Goal: Task Accomplishment & Management: Manage account settings

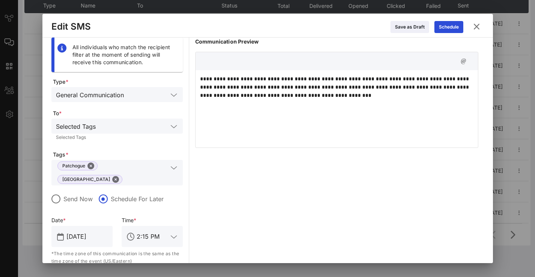
scroll to position [459, 0]
click at [224, 189] on div "**********" at bounding box center [336, 174] width 283 height 272
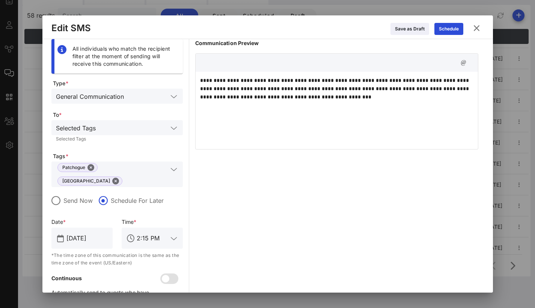
click at [165, 232] on input "2:15 PM" at bounding box center [152, 238] width 31 height 12
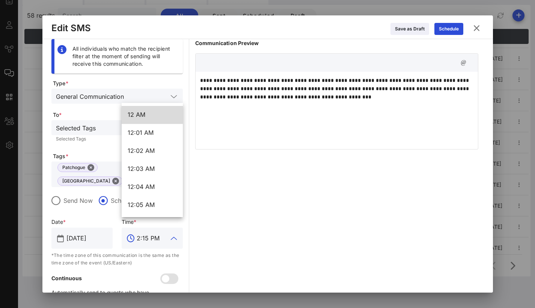
click at [228, 185] on div "**********" at bounding box center [336, 175] width 283 height 272
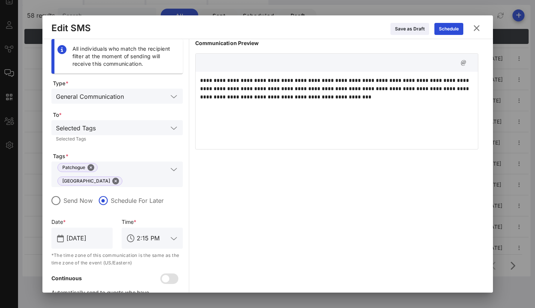
click at [265, 174] on div "**********" at bounding box center [336, 175] width 283 height 272
click at [445, 28] on div "Schedule" at bounding box center [449, 29] width 20 height 8
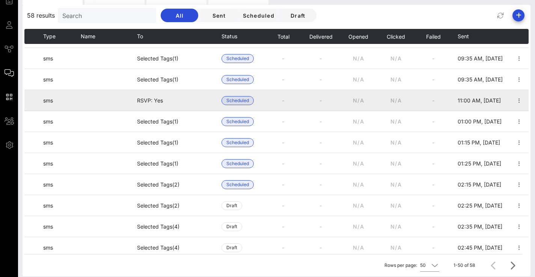
scroll to position [460, 0]
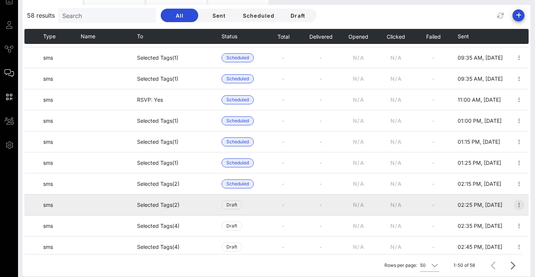
click at [515, 204] on icon "button" at bounding box center [519, 205] width 9 height 9
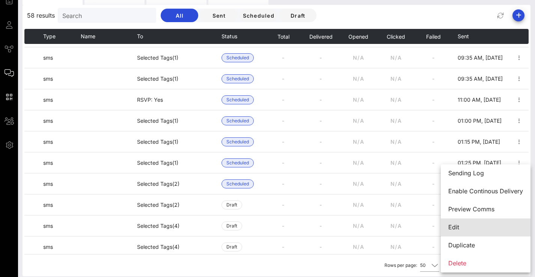
click at [470, 226] on div "Edit" at bounding box center [486, 227] width 75 height 7
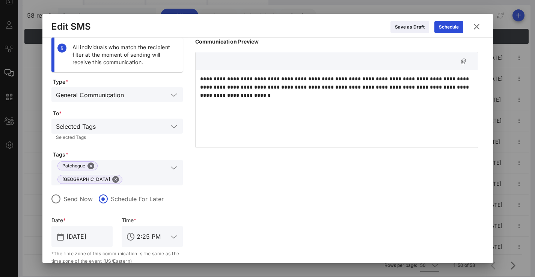
click at [301, 96] on p "**********" at bounding box center [337, 87] width 274 height 25
click at [441, 28] on div "Schedule" at bounding box center [449, 27] width 20 height 8
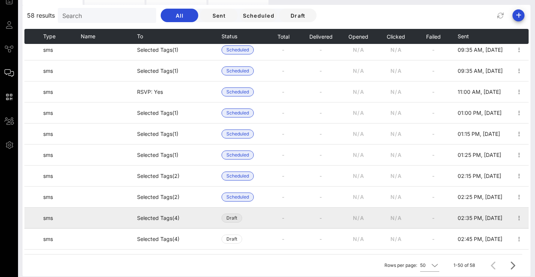
scroll to position [473, 0]
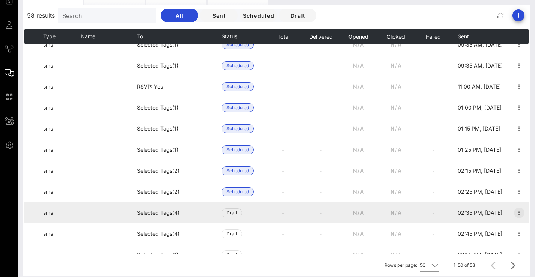
click at [515, 214] on icon "button" at bounding box center [519, 213] width 9 height 9
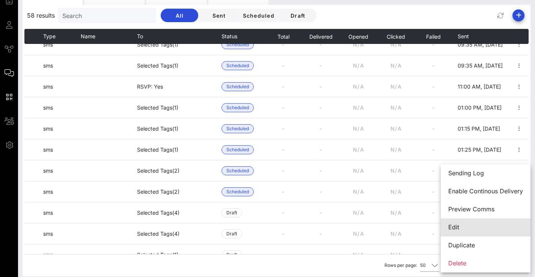
click at [493, 231] on div "Edit" at bounding box center [486, 227] width 75 height 7
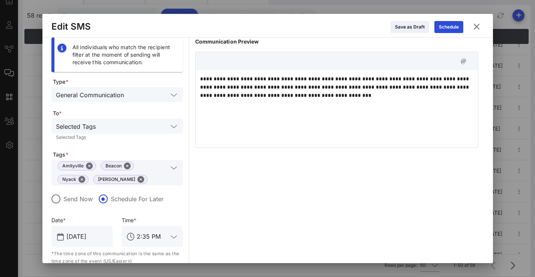
click at [334, 90] on p "**********" at bounding box center [337, 87] width 274 height 25
click at [333, 95] on p "**********" at bounding box center [337, 87] width 274 height 25
click at [445, 28] on div "Schedule" at bounding box center [449, 27] width 20 height 8
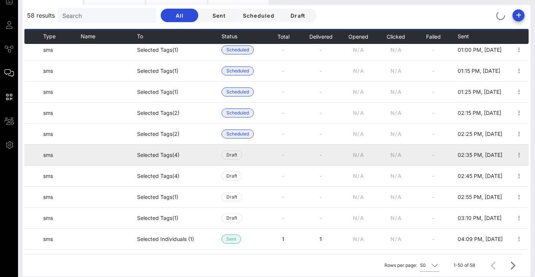
scroll to position [531, 0]
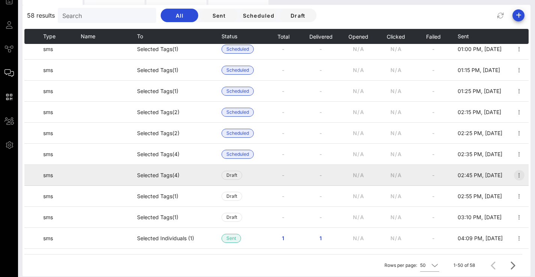
click at [515, 176] on icon "button" at bounding box center [519, 175] width 9 height 9
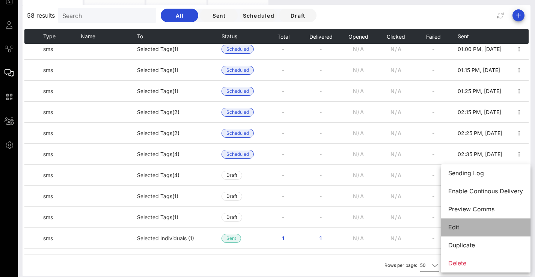
click at [462, 226] on div "Edit" at bounding box center [486, 227] width 75 height 7
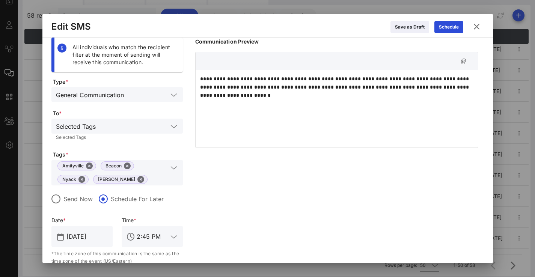
scroll to position [1, 0]
click at [456, 24] on div "Schedule" at bounding box center [449, 27] width 20 height 8
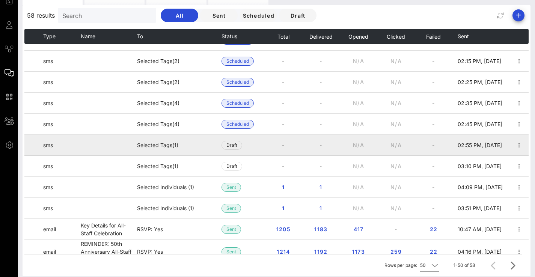
scroll to position [586, 0]
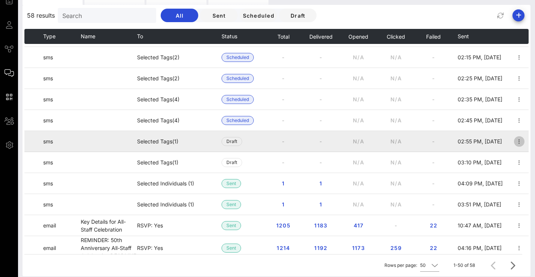
click at [516, 140] on icon "button" at bounding box center [519, 141] width 9 height 9
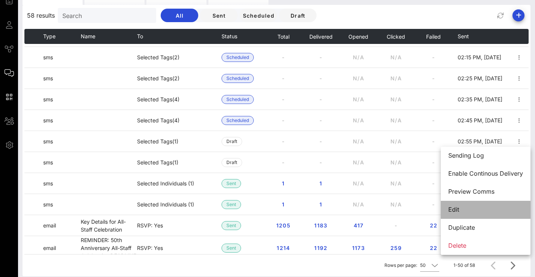
click at [482, 209] on div "Edit" at bounding box center [486, 209] width 75 height 7
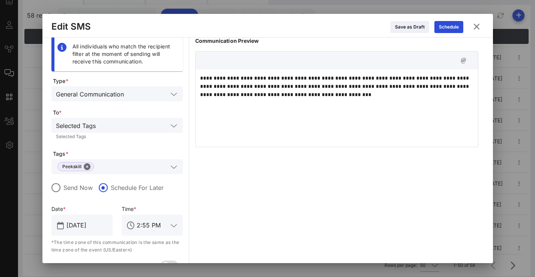
scroll to position [18, 0]
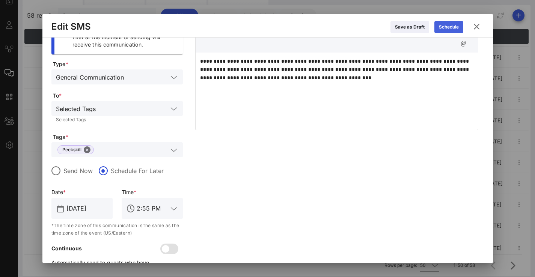
click at [447, 30] on div "Schedule" at bounding box center [449, 27] width 20 height 8
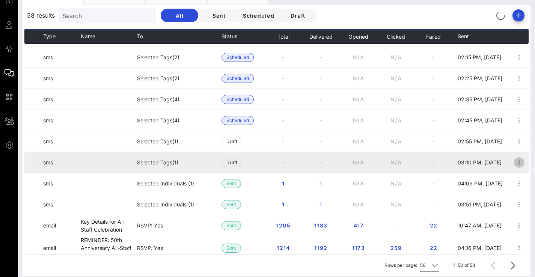
click at [515, 163] on icon "button" at bounding box center [519, 162] width 9 height 9
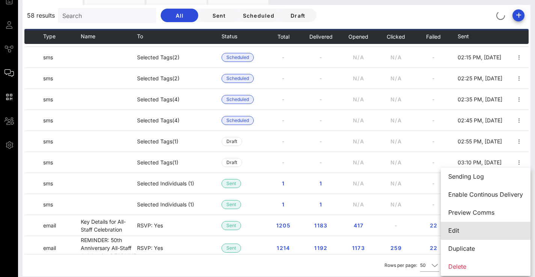
click at [469, 229] on div "Edit" at bounding box center [486, 230] width 75 height 7
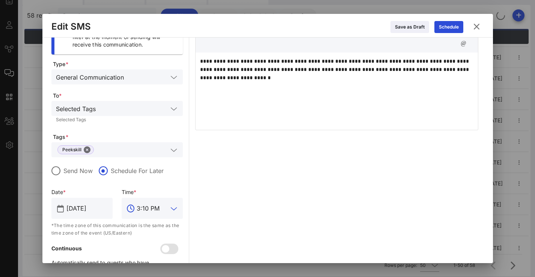
click at [151, 209] on input "3:10 PM" at bounding box center [152, 209] width 31 height 12
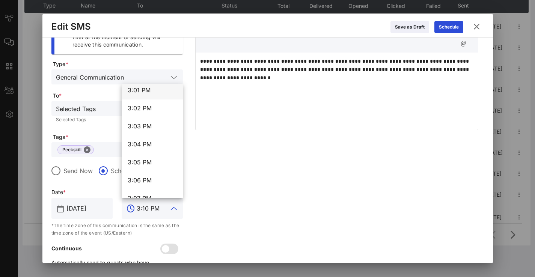
scroll to position [16261, 0]
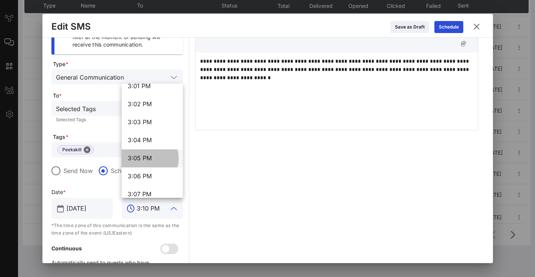
click at [155, 158] on div "3:05 PM" at bounding box center [152, 158] width 49 height 7
type input "3:05 PM"
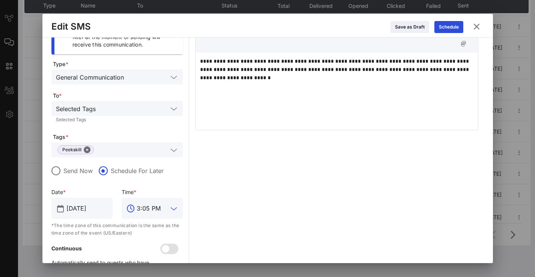
click at [301, 170] on div "**********" at bounding box center [336, 151] width 283 height 262
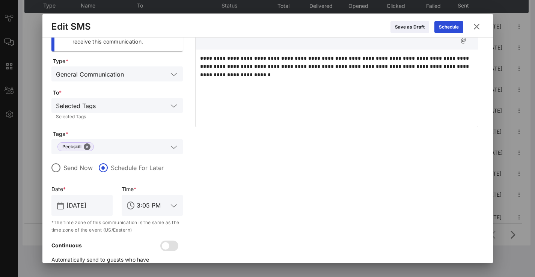
scroll to position [22, 0]
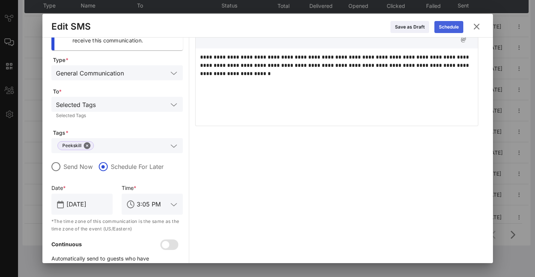
click at [452, 29] on div "Schedule" at bounding box center [449, 27] width 20 height 8
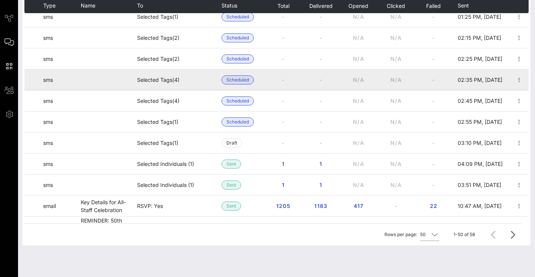
scroll to position [576, 0]
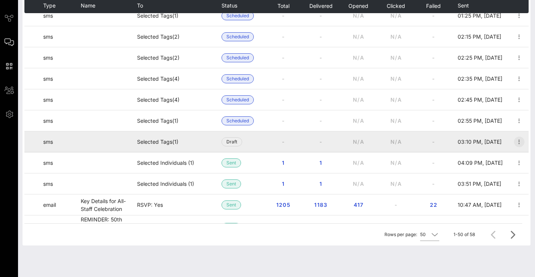
click at [515, 142] on icon "button" at bounding box center [519, 142] width 9 height 9
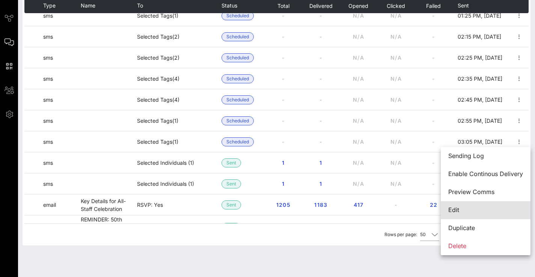
click at [478, 210] on div "Edit" at bounding box center [486, 210] width 75 height 7
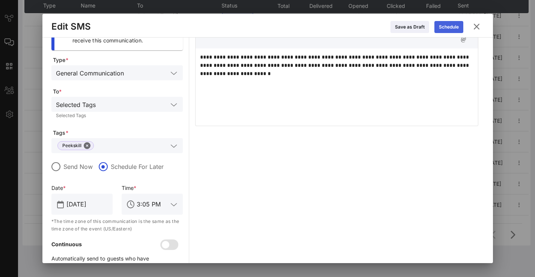
click at [443, 29] on div "Schedule" at bounding box center [449, 27] width 20 height 8
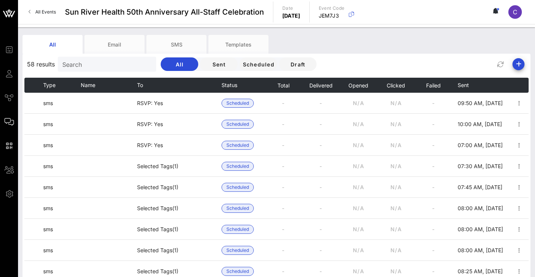
scroll to position [0, 0]
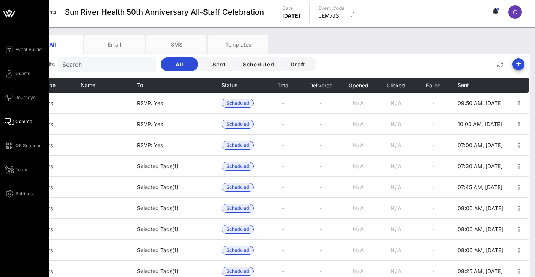
click at [12, 14] on icon at bounding box center [9, 14] width 18 height 18
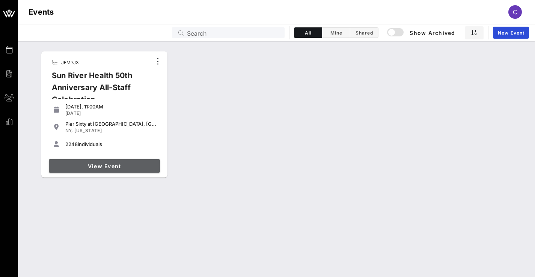
click at [140, 164] on span "View Event" at bounding box center [104, 166] width 105 height 6
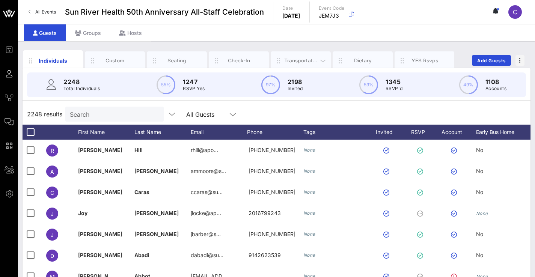
click at [315, 55] on div "Transportation" at bounding box center [301, 60] width 60 height 19
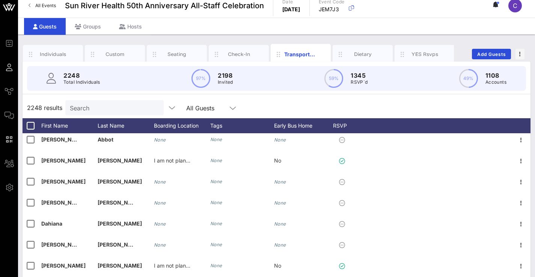
scroll to position [168, 0]
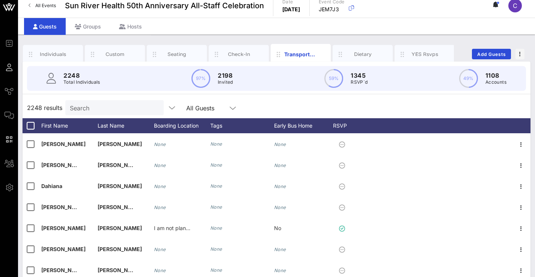
click at [124, 103] on input "Search" at bounding box center [114, 108] width 88 height 10
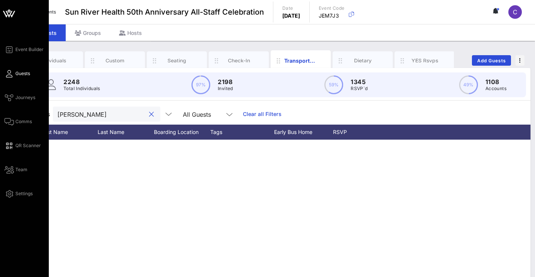
scroll to position [0, 0]
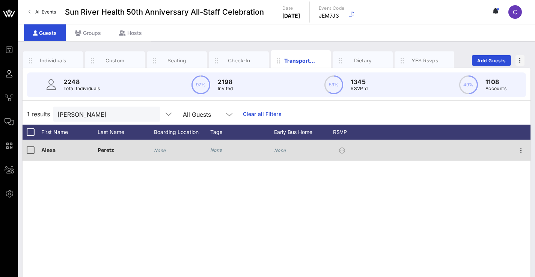
click at [345, 152] on icon at bounding box center [342, 151] width 6 height 6
click at [341, 151] on icon at bounding box center [342, 151] width 6 height 6
click at [525, 151] on icon "button" at bounding box center [521, 150] width 9 height 9
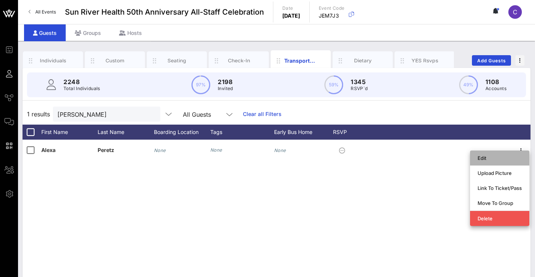
click at [511, 159] on div "Edit" at bounding box center [500, 158] width 44 height 6
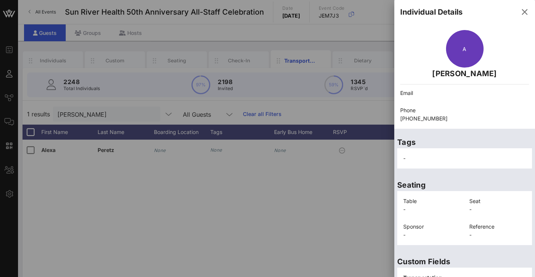
drag, startPoint x: 459, startPoint y: 201, endPoint x: 437, endPoint y: 192, distance: 24.1
click at [459, 201] on div "Table -" at bounding box center [432, 206] width 66 height 26
click at [433, 172] on div "Seating Table - Seat - Sponsor - Reference -" at bounding box center [465, 210] width 141 height 77
drag, startPoint x: 430, startPoint y: 161, endPoint x: 414, endPoint y: 161, distance: 16.5
click at [430, 161] on div "-" at bounding box center [465, 158] width 132 height 17
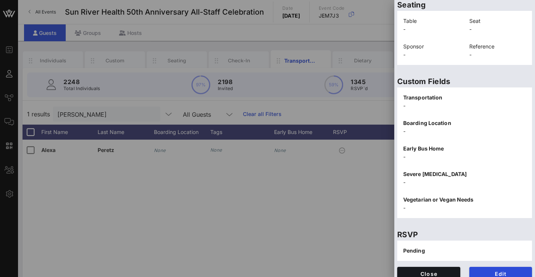
scroll to position [188, 0]
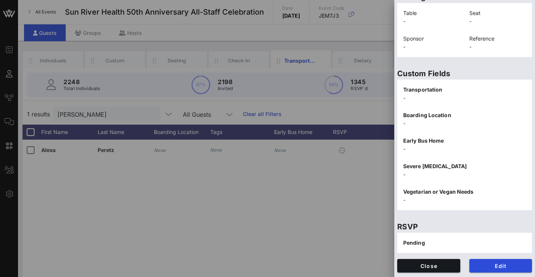
click at [443, 243] on div "Pending" at bounding box center [465, 243] width 135 height 20
click at [488, 267] on span "Edit" at bounding box center [501, 266] width 51 height 6
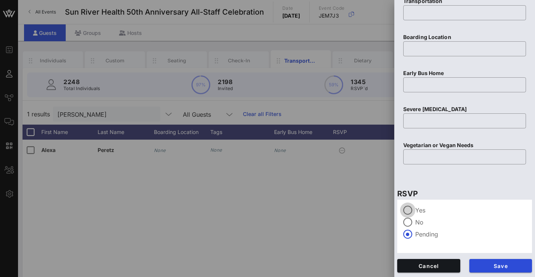
click at [410, 212] on div at bounding box center [408, 210] width 13 height 13
click at [483, 265] on span "Save" at bounding box center [501, 266] width 51 height 6
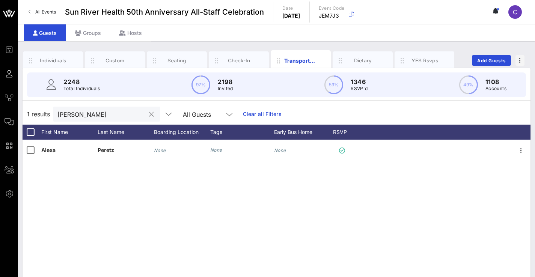
click at [124, 109] on div "[PERSON_NAME]" at bounding box center [101, 114] width 88 height 15
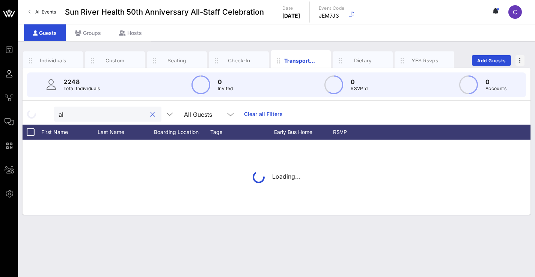
type input "a"
type input "l"
type input "E"
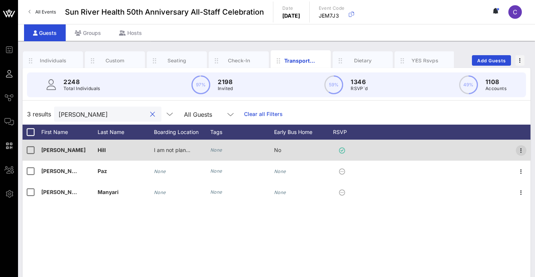
type input "[PERSON_NAME]"
click at [522, 151] on icon "button" at bounding box center [521, 150] width 9 height 9
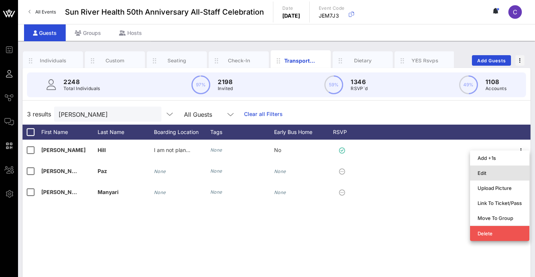
click at [501, 172] on div "Edit" at bounding box center [500, 173] width 44 height 6
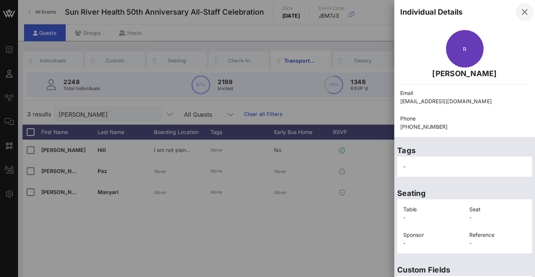
click at [520, 11] on icon "button" at bounding box center [524, 12] width 9 height 9
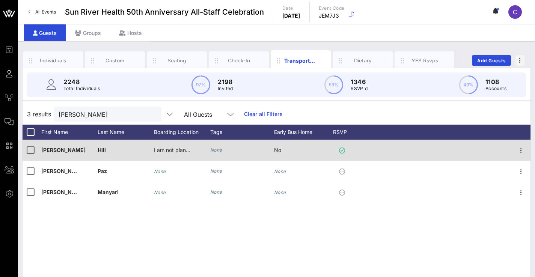
click at [172, 156] on div "I am not planning to take a shuttle." at bounding box center [173, 150] width 38 height 21
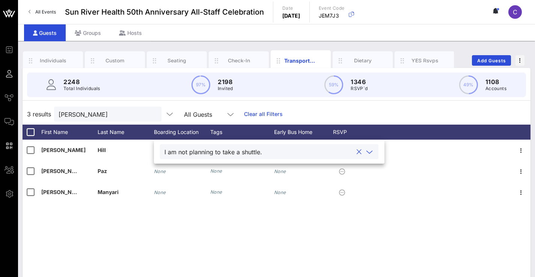
click at [369, 153] on icon at bounding box center [369, 152] width 7 height 9
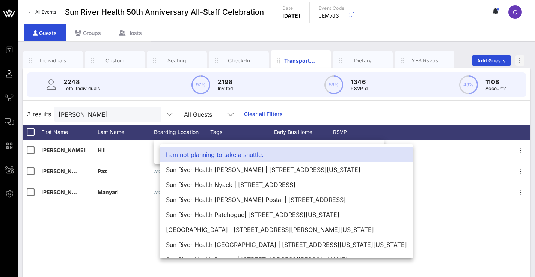
click at [369, 152] on div "I am not planning to take a shuttle." at bounding box center [286, 154] width 253 height 15
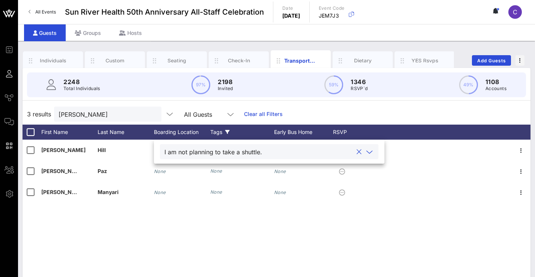
click at [229, 132] on icon at bounding box center [227, 132] width 5 height 5
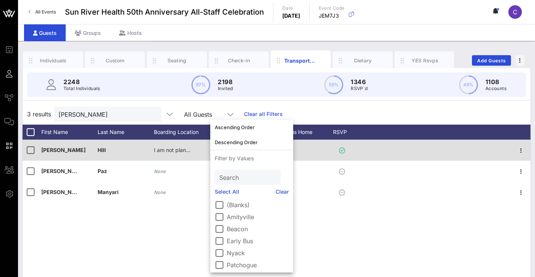
click at [181, 154] on div "I am not planning to take a shuttle." at bounding box center [173, 150] width 38 height 21
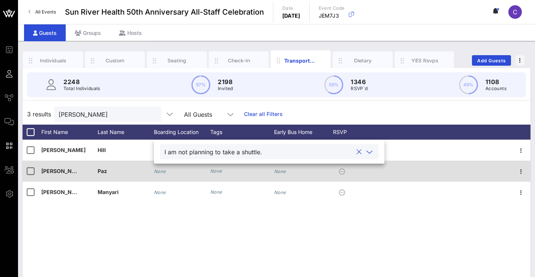
click at [329, 181] on div "None" at bounding box center [302, 176] width 56 height 30
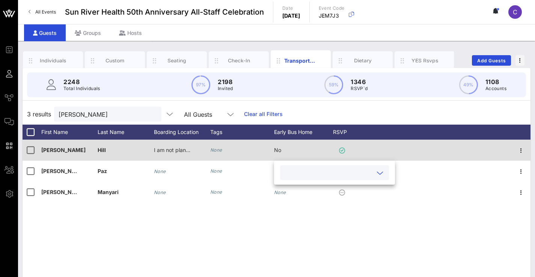
click at [266, 148] on div "None" at bounding box center [242, 150] width 64 height 21
click at [219, 148] on icon "None" at bounding box center [216, 150] width 12 height 6
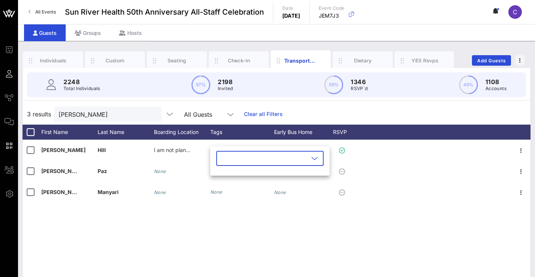
click at [317, 158] on icon at bounding box center [315, 158] width 7 height 9
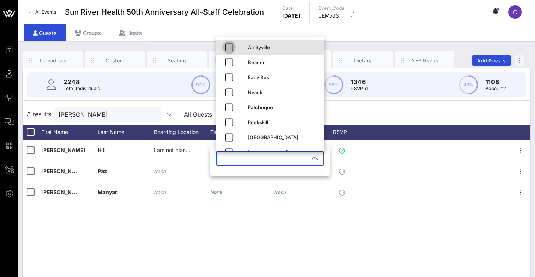
click at [228, 51] on icon "button" at bounding box center [229, 47] width 9 height 9
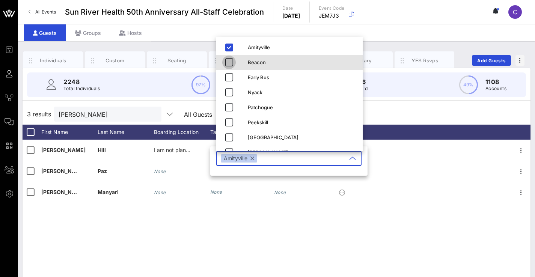
click at [228, 61] on icon "button" at bounding box center [229, 62] width 9 height 9
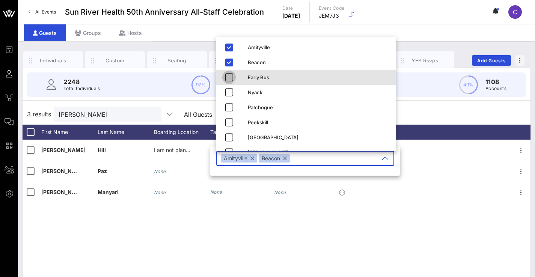
click at [228, 71] on button "button" at bounding box center [229, 78] width 14 height 14
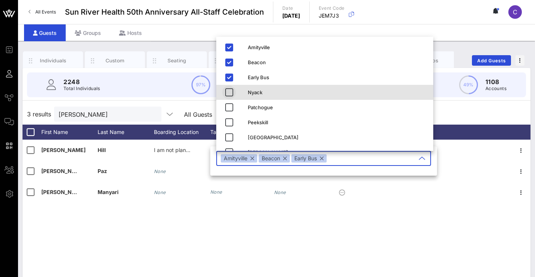
click at [230, 90] on icon "button" at bounding box center [229, 92] width 9 height 9
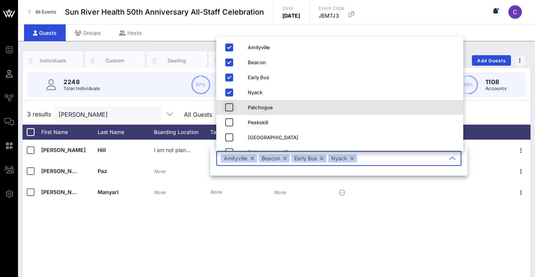
click at [230, 106] on icon "button" at bounding box center [229, 107] width 9 height 9
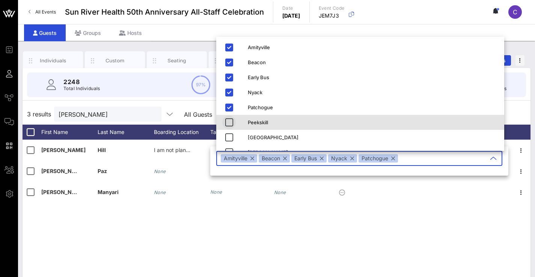
click at [230, 119] on icon "button" at bounding box center [229, 122] width 9 height 9
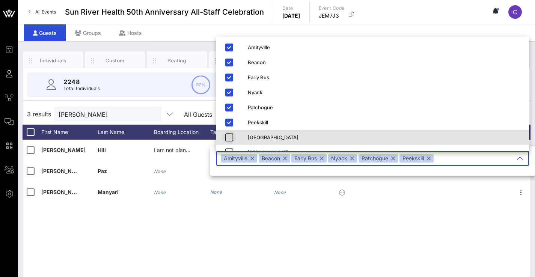
click at [230, 140] on icon "button" at bounding box center [229, 137] width 9 height 9
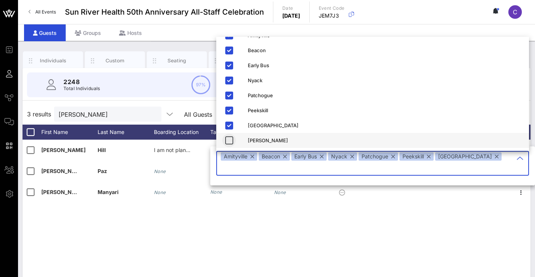
scroll to position [12, 0]
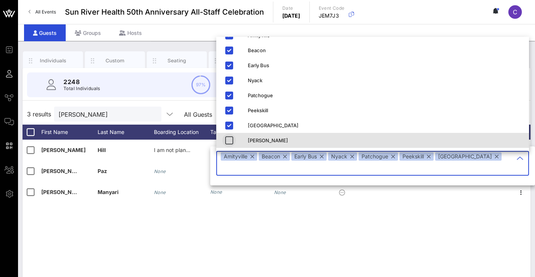
click at [230, 138] on icon "button" at bounding box center [229, 140] width 9 height 9
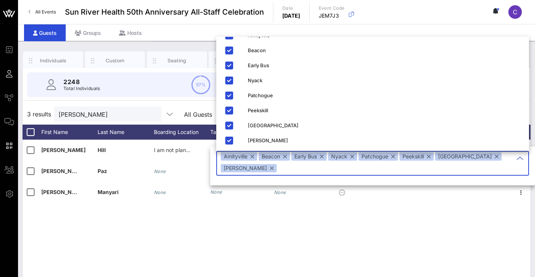
click at [473, 208] on div "[PERSON_NAME] I am not planning to take a shuttle. None No [PERSON_NAME] None N…" at bounding box center [277, 252] width 508 height 225
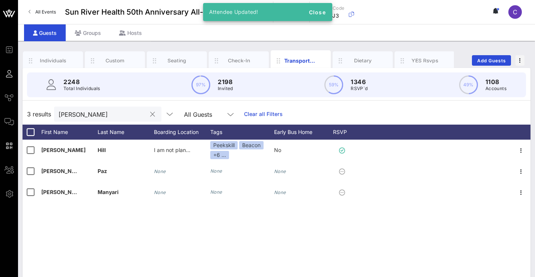
click at [125, 116] on input "[PERSON_NAME]" at bounding box center [103, 114] width 88 height 10
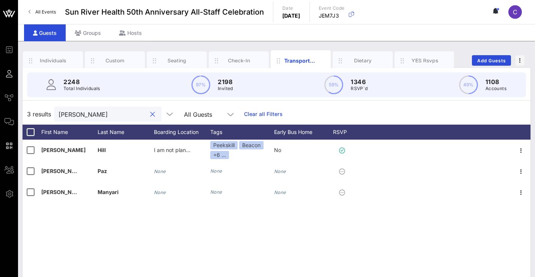
click at [125, 116] on input "[PERSON_NAME]" at bounding box center [103, 114] width 88 height 10
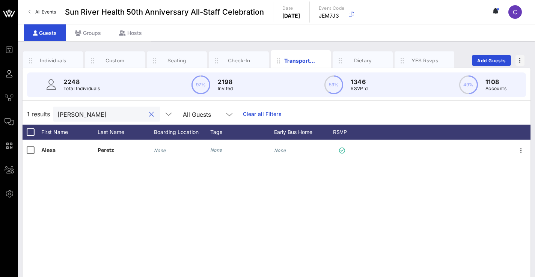
type input "[PERSON_NAME]"
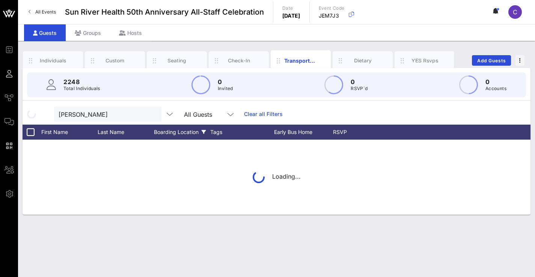
drag, startPoint x: 125, startPoint y: 116, endPoint x: 186, endPoint y: 132, distance: 62.9
click at [186, 133] on div "Boarding Location" at bounding box center [182, 132] width 56 height 15
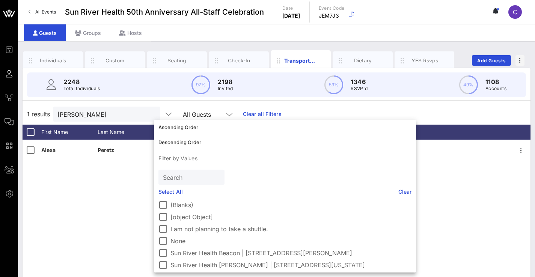
click at [121, 164] on div "[PERSON_NAME] None None None" at bounding box center [277, 252] width 508 height 225
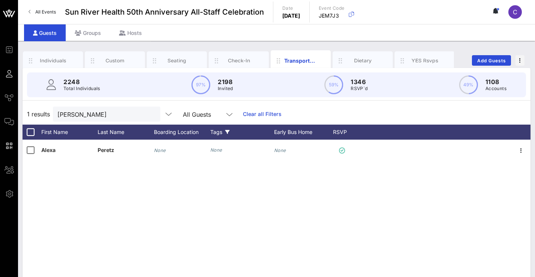
click at [216, 133] on div "Tags" at bounding box center [242, 132] width 64 height 15
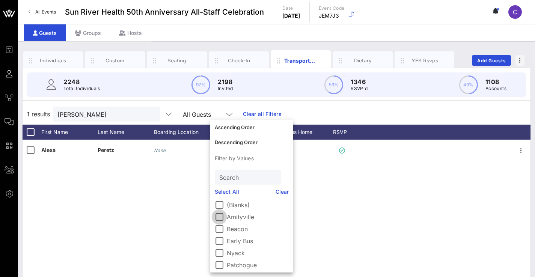
click at [221, 219] on div at bounding box center [219, 217] width 13 height 13
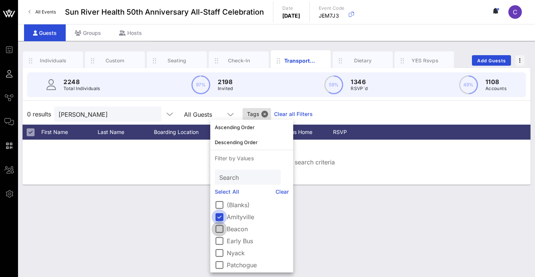
click at [220, 228] on div at bounding box center [219, 229] width 13 height 13
click at [222, 244] on div at bounding box center [219, 241] width 13 height 13
click at [221, 222] on div at bounding box center [219, 227] width 13 height 13
click at [220, 240] on div at bounding box center [219, 239] width 13 height 13
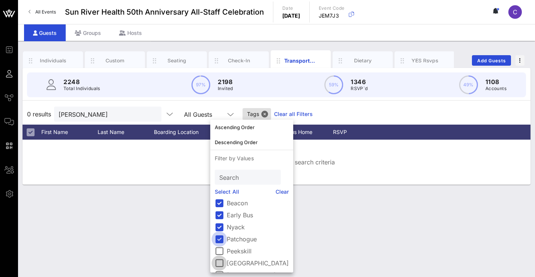
click at [219, 258] on div at bounding box center [219, 263] width 13 height 13
click at [217, 253] on div at bounding box center [219, 251] width 13 height 13
click at [219, 264] on div at bounding box center [219, 263] width 13 height 13
click at [381, 234] on div "Individuals Custom Seating Check-In Transportation Dietary YES Rsvps Add Guests…" at bounding box center [276, 159] width 517 height 236
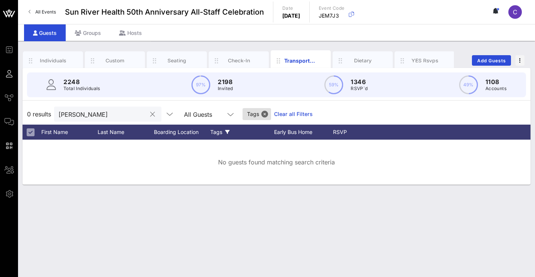
click at [99, 114] on input "[PERSON_NAME]" at bounding box center [103, 114] width 88 height 10
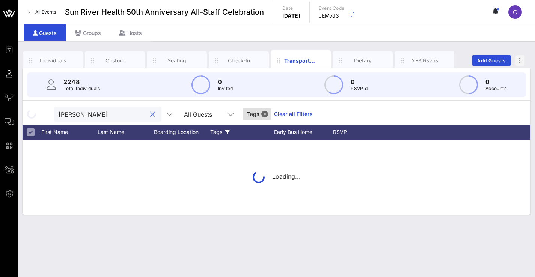
type input "[PERSON_NAME]"
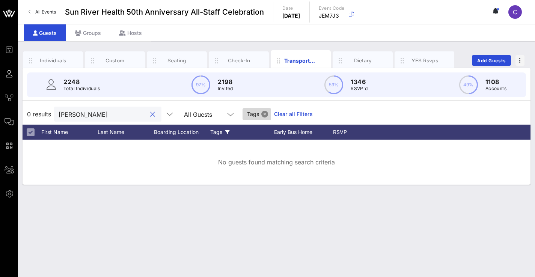
click at [266, 112] on button "Close" at bounding box center [265, 114] width 7 height 7
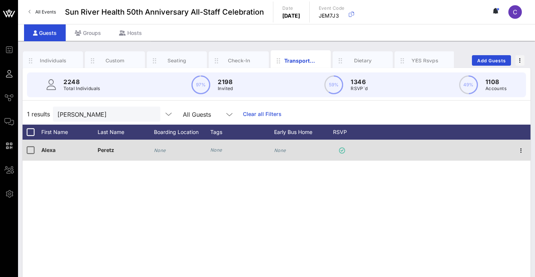
click at [219, 151] on icon "None" at bounding box center [216, 150] width 12 height 6
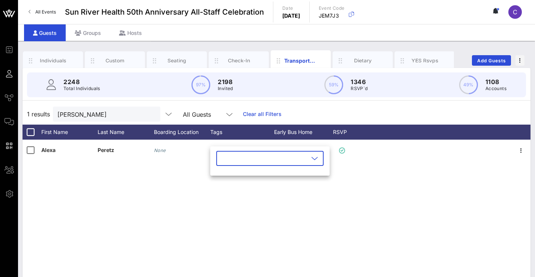
click at [232, 160] on input "text" at bounding box center [265, 159] width 88 height 12
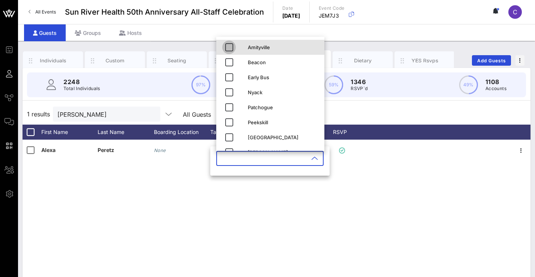
click at [227, 50] on icon "button" at bounding box center [229, 47] width 9 height 9
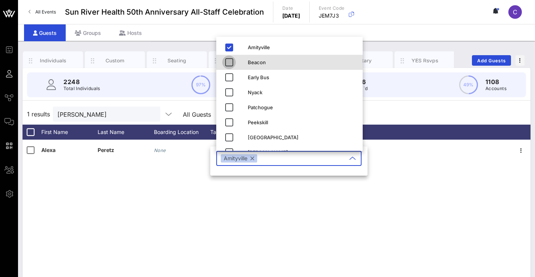
click at [227, 60] on icon "button" at bounding box center [229, 62] width 9 height 9
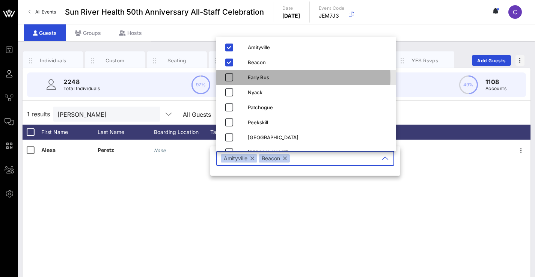
click at [227, 70] on div "Early Bus" at bounding box center [306, 77] width 180 height 15
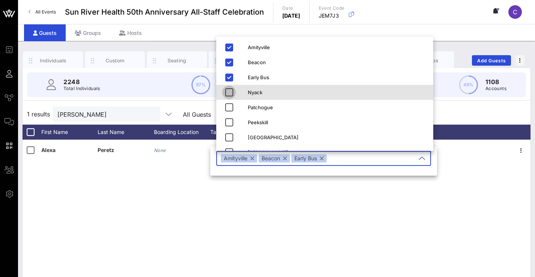
click at [233, 90] on icon "button" at bounding box center [229, 92] width 9 height 9
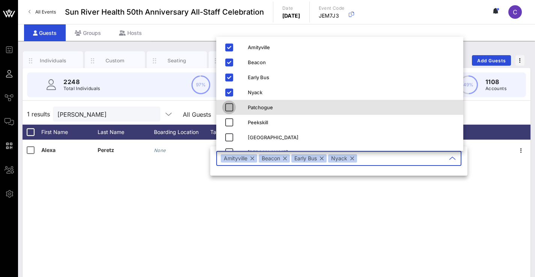
click at [233, 101] on button "button" at bounding box center [229, 108] width 14 height 14
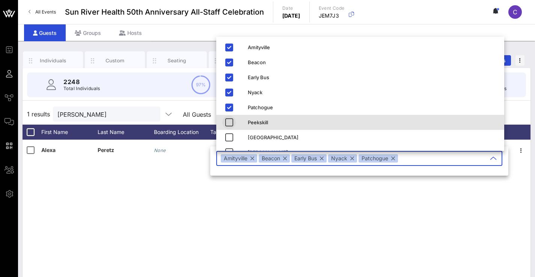
click at [231, 120] on icon "button" at bounding box center [229, 122] width 9 height 9
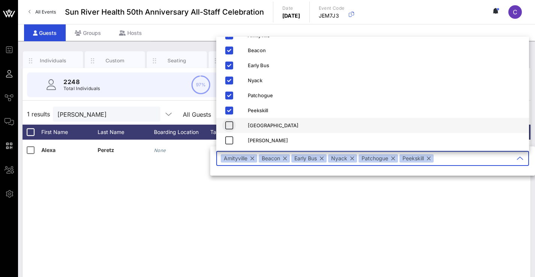
scroll to position [12, 0]
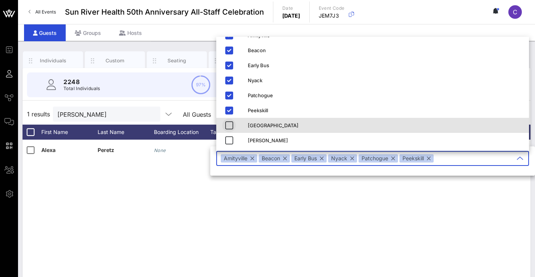
click at [230, 126] on icon "button" at bounding box center [229, 125] width 9 height 9
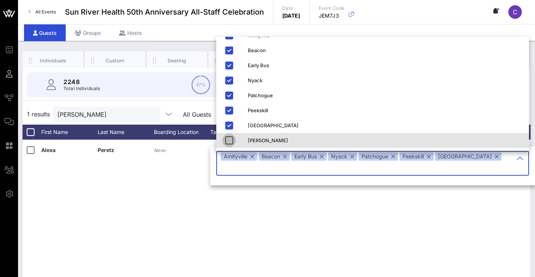
click at [230, 143] on icon "button" at bounding box center [229, 140] width 9 height 9
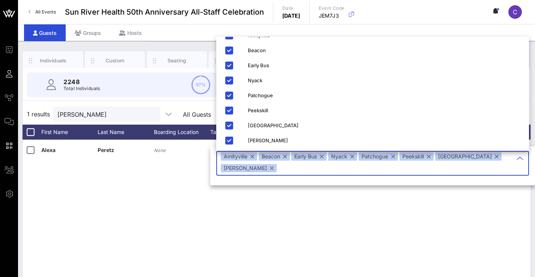
click at [314, 171] on input "text" at bounding box center [396, 168] width 236 height 12
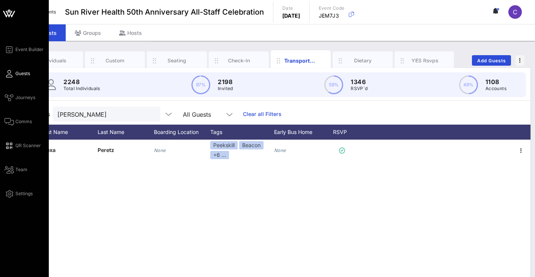
click at [7, 12] on icon at bounding box center [9, 14] width 7 height 6
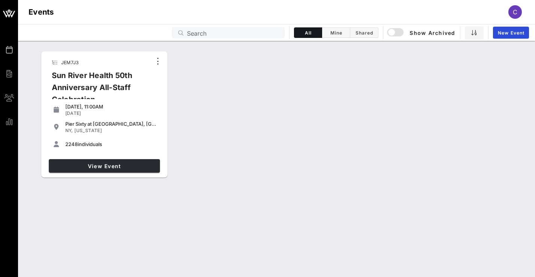
click at [87, 169] on link "View Event" at bounding box center [104, 166] width 111 height 14
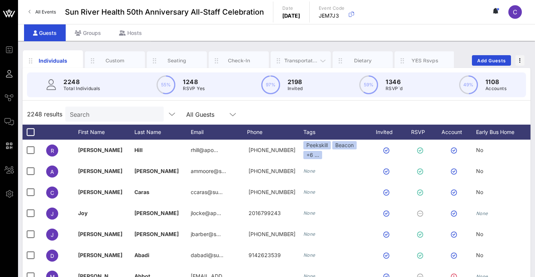
click at [287, 63] on div "Transportation" at bounding box center [300, 60] width 33 height 7
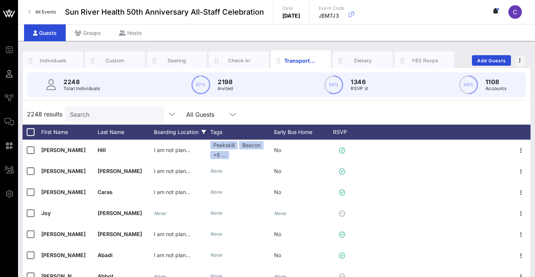
click at [179, 132] on div "Boarding Location" at bounding box center [182, 132] width 56 height 15
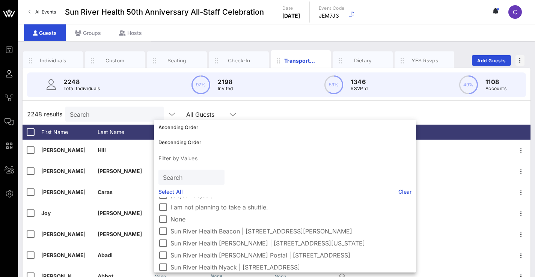
scroll to position [18, 0]
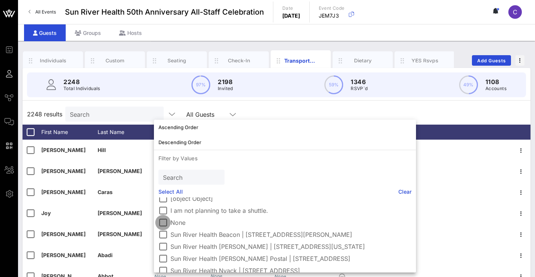
click at [167, 224] on div at bounding box center [163, 222] width 13 height 13
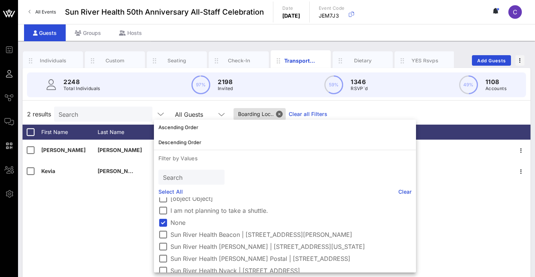
click at [71, 190] on div "[PERSON_NAME] None None None [PERSON_NAME] None None None" at bounding box center [277, 252] width 508 height 225
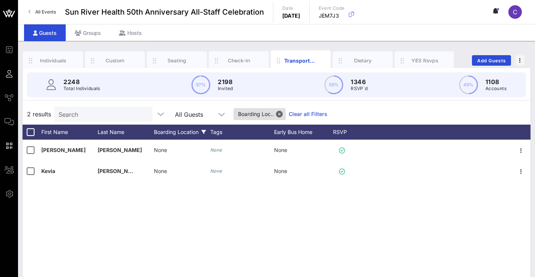
click at [205, 132] on icon at bounding box center [204, 132] width 5 height 5
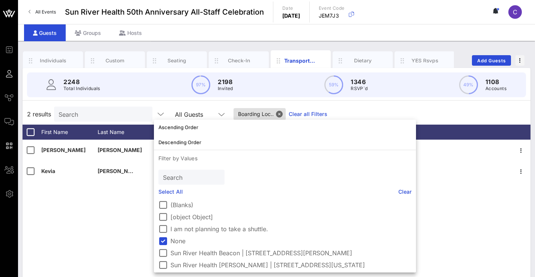
click at [103, 198] on div "[PERSON_NAME] None None None [PERSON_NAME] None None None" at bounding box center [277, 252] width 508 height 225
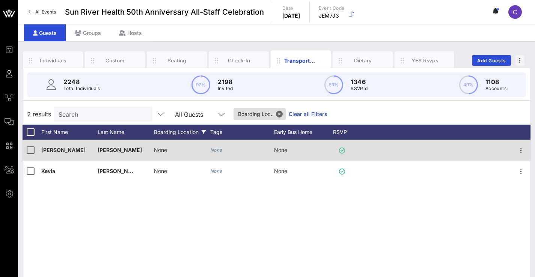
click at [155, 150] on span "None" at bounding box center [160, 150] width 13 height 6
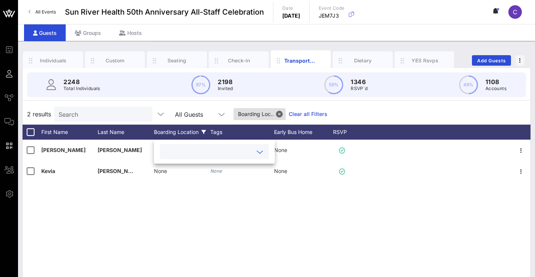
click at [259, 152] on icon at bounding box center [260, 152] width 7 height 9
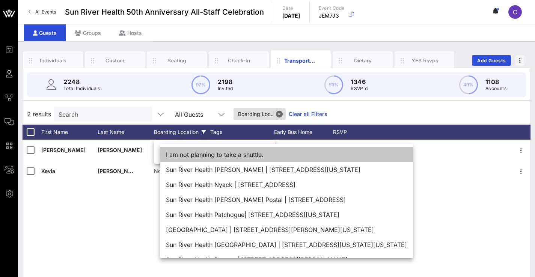
click at [248, 157] on div "I am not planning to take a shuttle." at bounding box center [286, 154] width 253 height 15
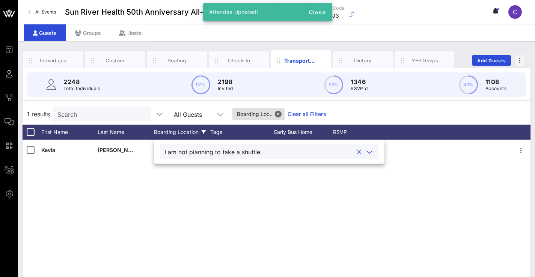
click at [171, 206] on div "[PERSON_NAME] None None None" at bounding box center [277, 252] width 508 height 225
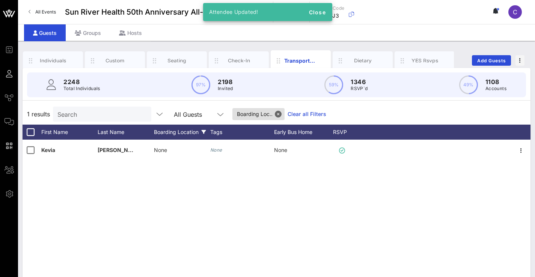
click at [180, 150] on div "None" at bounding box center [182, 155] width 56 height 30
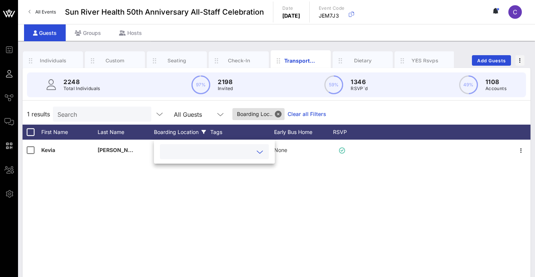
click at [259, 151] on icon at bounding box center [260, 152] width 7 height 9
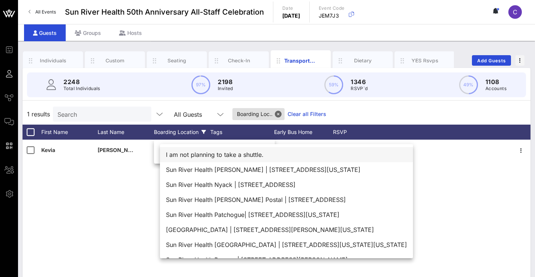
click at [223, 157] on div "I am not planning to take a shuttle." at bounding box center [286, 154] width 253 height 15
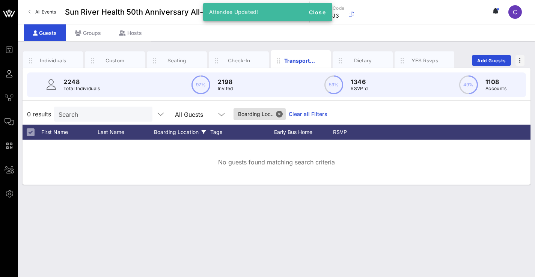
click at [283, 112] on button "Close" at bounding box center [279, 114] width 7 height 7
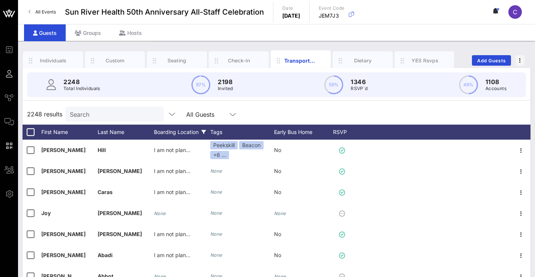
click at [184, 133] on div "Boarding Location" at bounding box center [182, 132] width 56 height 15
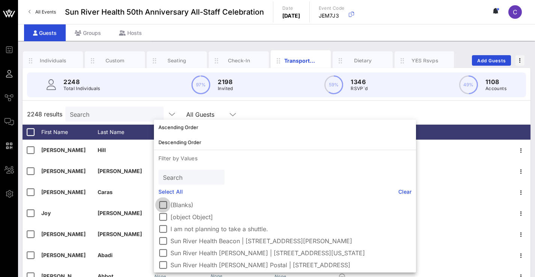
click at [165, 207] on div at bounding box center [163, 205] width 13 height 13
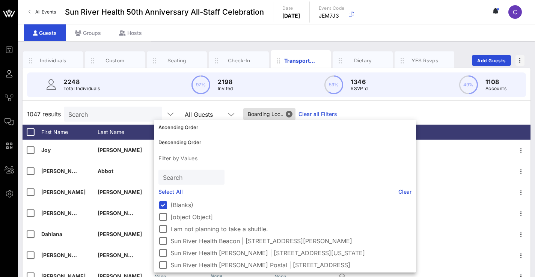
click at [132, 104] on div "1047 results Search All Guests Boarding Loc.. Clear all Filters" at bounding box center [277, 114] width 508 height 21
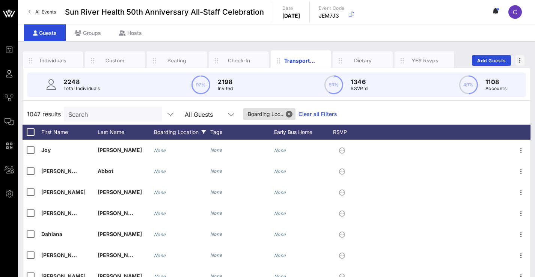
scroll to position [0, 0]
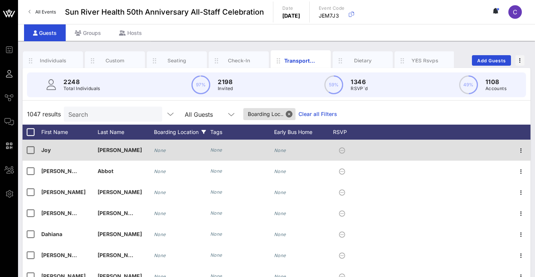
click at [177, 146] on div "None" at bounding box center [182, 155] width 56 height 30
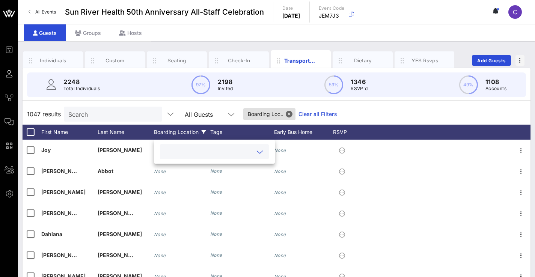
click at [213, 152] on input "text" at bounding box center [209, 152] width 88 height 10
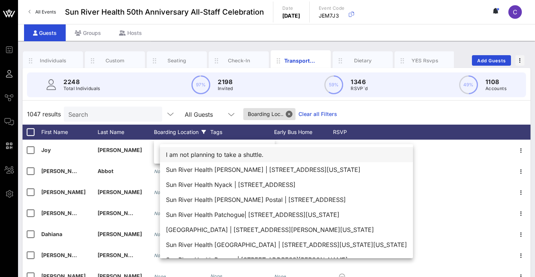
click at [196, 156] on div "I am not planning to take a shuttle." at bounding box center [286, 154] width 253 height 15
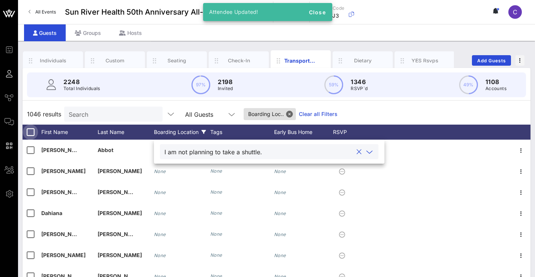
click at [29, 135] on div at bounding box center [30, 132] width 13 height 13
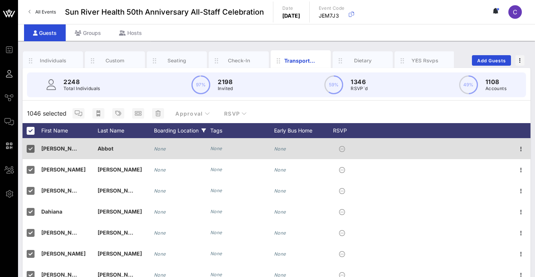
click at [180, 150] on div "None" at bounding box center [182, 153] width 56 height 30
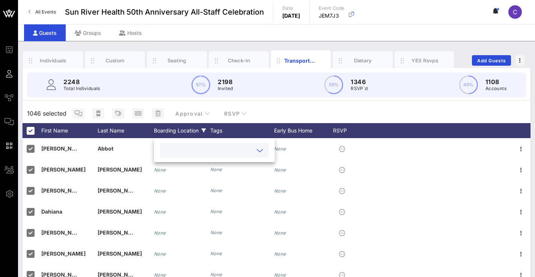
click at [211, 153] on input "text" at bounding box center [209, 150] width 88 height 10
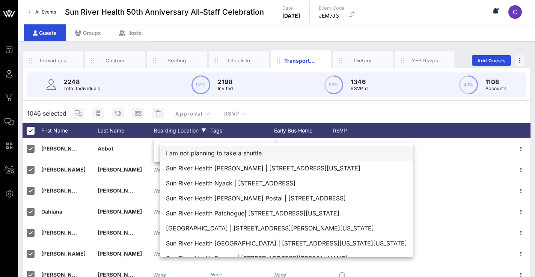
click at [214, 153] on div "I am not planning to take a shuttle." at bounding box center [286, 153] width 253 height 15
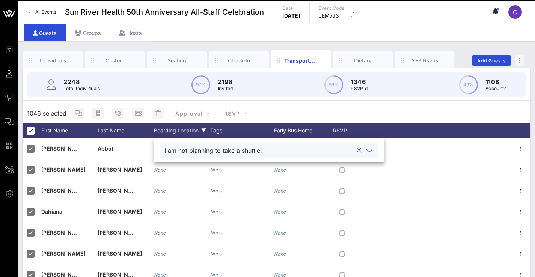
click at [372, 151] on icon at bounding box center [369, 150] width 7 height 9
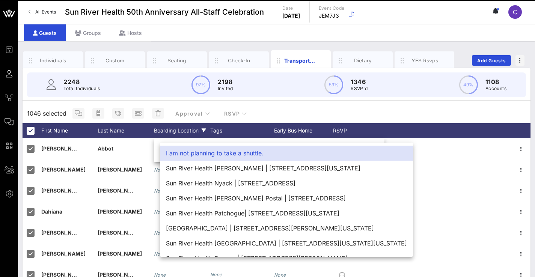
click at [372, 151] on div "I am not planning to take a shuttle." at bounding box center [286, 153] width 253 height 15
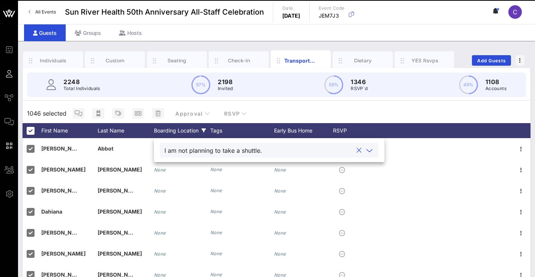
click at [263, 110] on div "1046 selected Approval RSVP" at bounding box center [277, 114] width 508 height 20
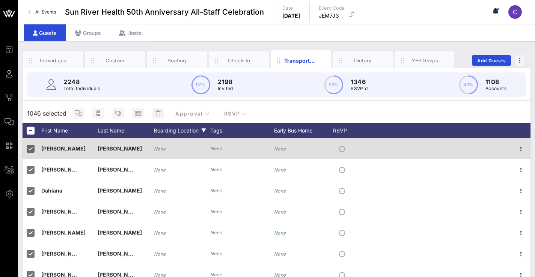
click at [172, 153] on div "None" at bounding box center [182, 153] width 56 height 30
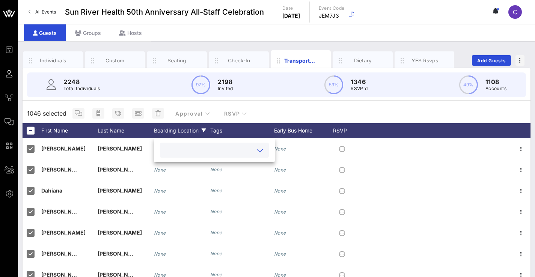
click at [217, 151] on input "text" at bounding box center [209, 150] width 88 height 10
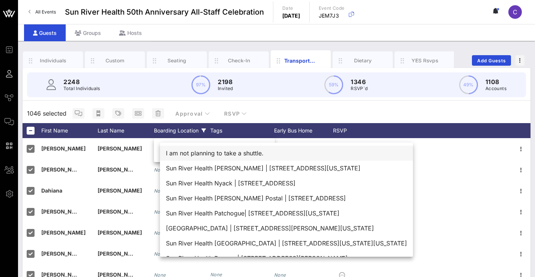
click at [215, 151] on div "I am not planning to take a shuttle." at bounding box center [286, 153] width 253 height 15
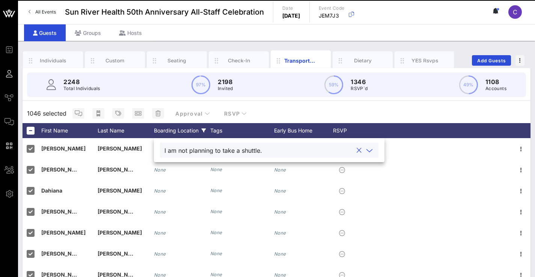
click at [368, 151] on icon at bounding box center [369, 150] width 7 height 9
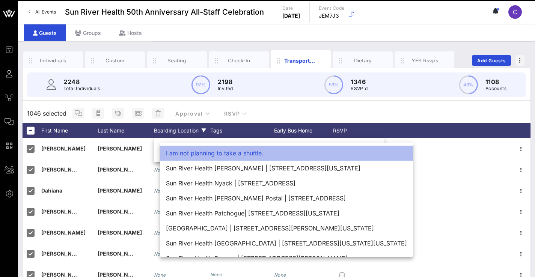
click at [242, 150] on div "I am not planning to take a shuttle." at bounding box center [286, 153] width 253 height 15
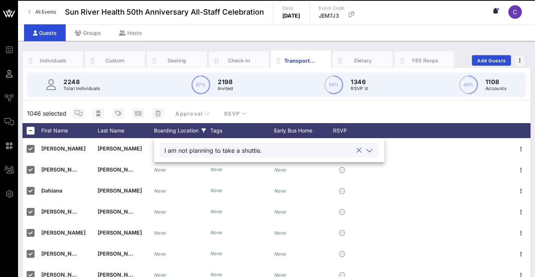
click at [273, 105] on div "1046 selected Approval RSVP" at bounding box center [277, 114] width 508 height 20
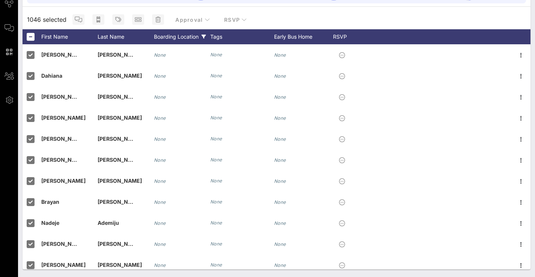
click at [190, 36] on div "Boarding Location" at bounding box center [182, 36] width 56 height 15
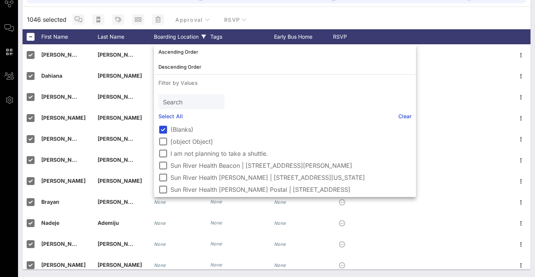
click at [190, 36] on div "Boarding Location" at bounding box center [182, 36] width 56 height 15
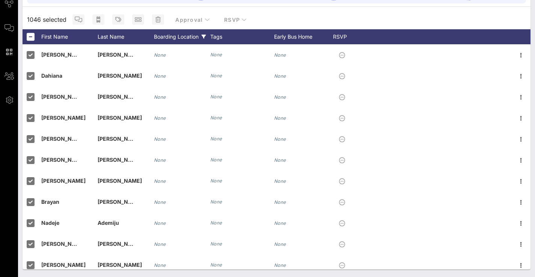
click at [177, 39] on div "Boarding Location" at bounding box center [182, 36] width 56 height 15
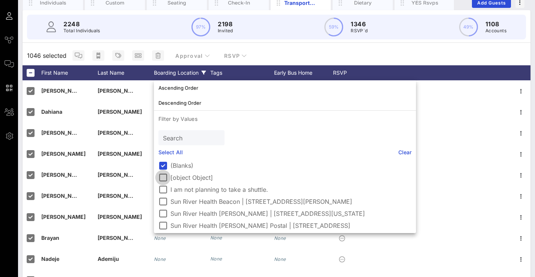
click at [166, 179] on div at bounding box center [163, 177] width 13 height 13
click at [163, 162] on div at bounding box center [163, 165] width 13 height 13
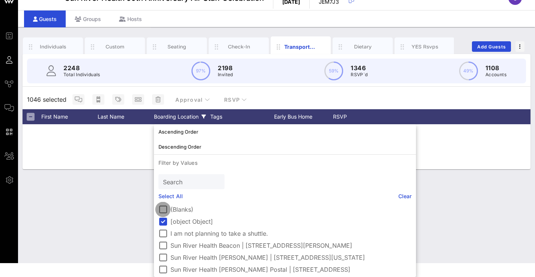
scroll to position [14, 0]
click at [134, 200] on div "Individuals Custom Seating Check-In Transportation Dietary YES Rsvps Add Guests…" at bounding box center [276, 145] width 517 height 236
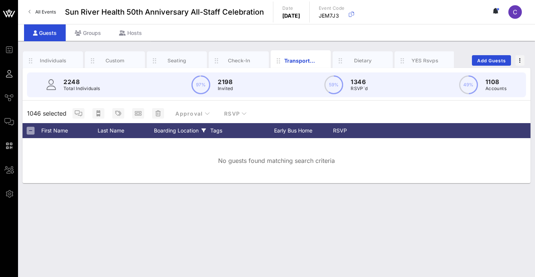
scroll to position [0, 0]
click at [190, 127] on div "Boarding Location" at bounding box center [182, 130] width 56 height 15
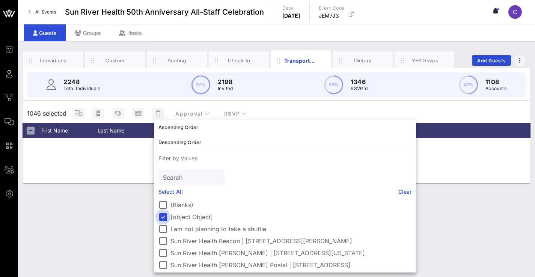
click at [163, 219] on div at bounding box center [163, 217] width 13 height 13
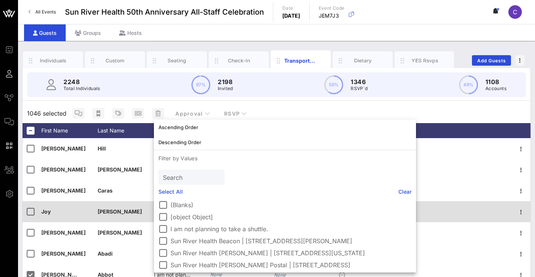
click at [110, 216] on div "[PERSON_NAME]" at bounding box center [126, 211] width 56 height 21
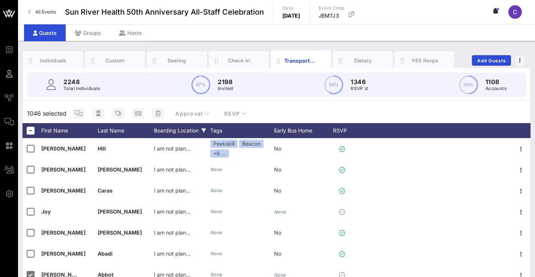
click at [165, 127] on div "Boarding Location" at bounding box center [182, 130] width 56 height 15
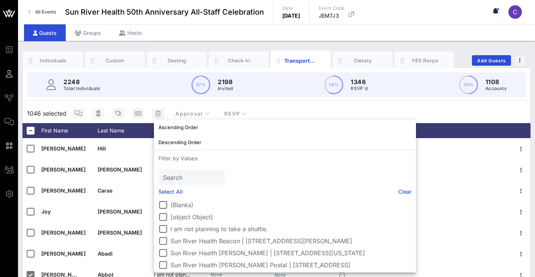
click at [147, 105] on div "1046 selected Approval RSVP" at bounding box center [277, 114] width 508 height 20
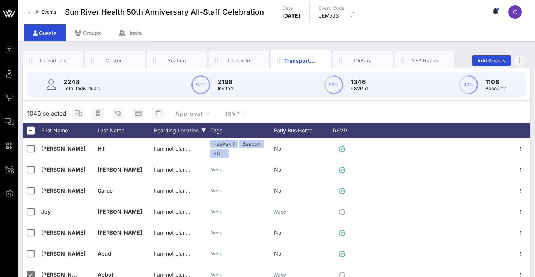
click at [155, 129] on div "Boarding Location" at bounding box center [182, 130] width 56 height 15
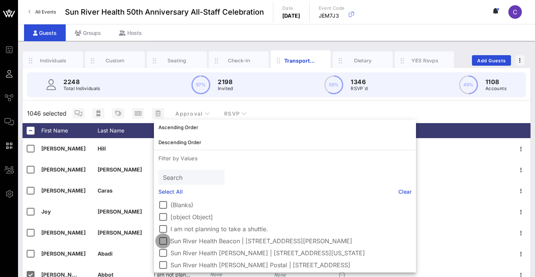
click at [163, 240] on div at bounding box center [163, 241] width 13 height 13
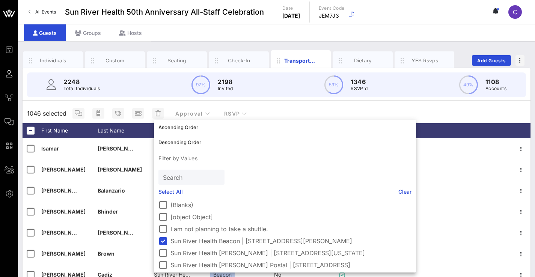
drag, startPoint x: 340, startPoint y: 104, endPoint x: 324, endPoint y: 100, distance: 17.0
click at [340, 104] on div "1046 selected Approval RSVP" at bounding box center [277, 114] width 508 height 20
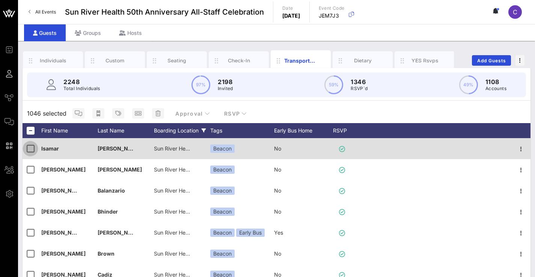
click at [33, 150] on div at bounding box center [30, 148] width 13 height 13
click at [32, 147] on div at bounding box center [30, 148] width 13 height 13
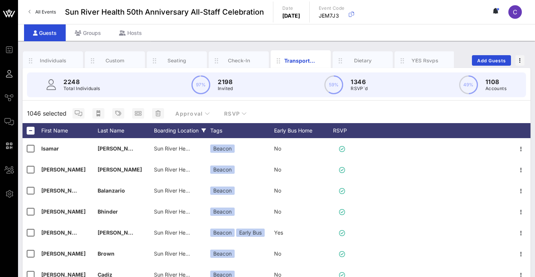
scroll to position [5, 0]
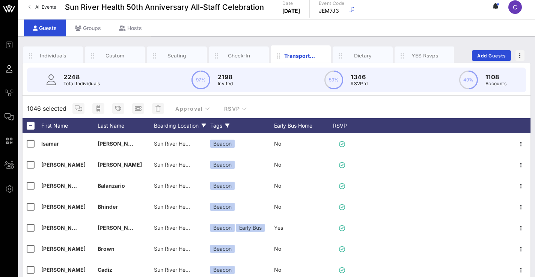
click at [223, 126] on div "Tags" at bounding box center [242, 125] width 64 height 15
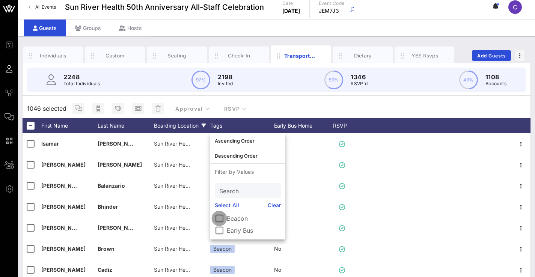
click at [224, 217] on div at bounding box center [219, 218] width 13 height 13
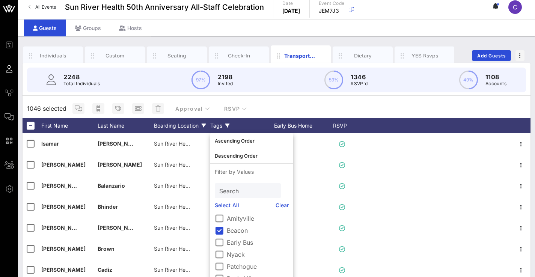
click at [346, 102] on div "1046 selected Approval RSVP" at bounding box center [277, 109] width 508 height 20
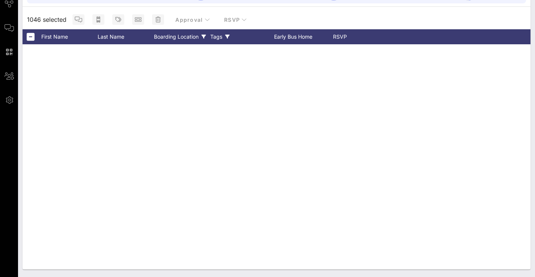
scroll to position [0, 0]
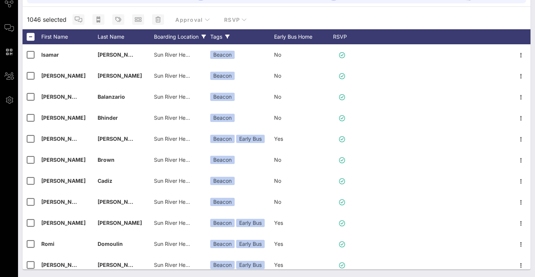
click at [191, 39] on div "Boarding Location" at bounding box center [182, 36] width 56 height 15
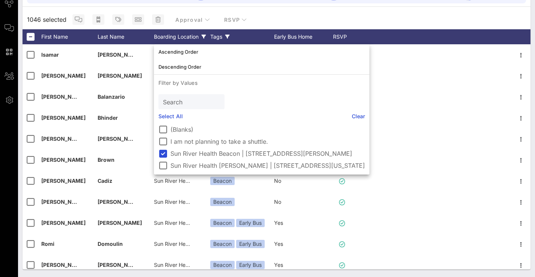
click at [283, 21] on div "1046 selected Approval RSVP" at bounding box center [277, 20] width 508 height 20
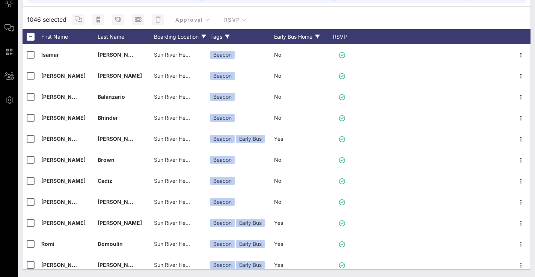
click at [292, 34] on div "Early Bus Home" at bounding box center [302, 36] width 56 height 15
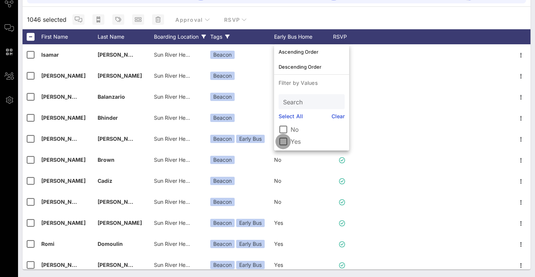
click at [285, 139] on div at bounding box center [283, 141] width 13 height 13
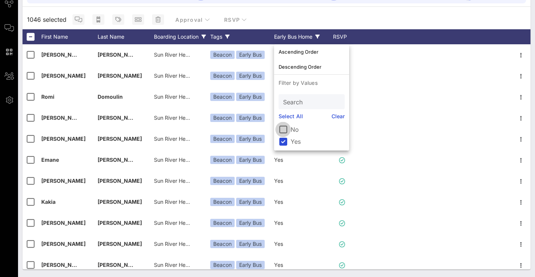
click at [289, 131] on div at bounding box center [283, 129] width 13 height 13
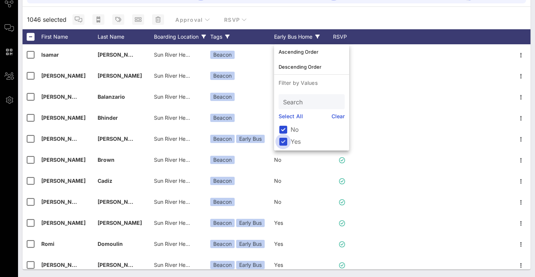
click at [283, 143] on div at bounding box center [283, 141] width 13 height 13
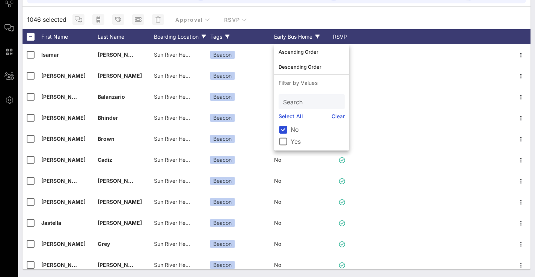
click at [176, 36] on div "Boarding Location" at bounding box center [182, 36] width 56 height 15
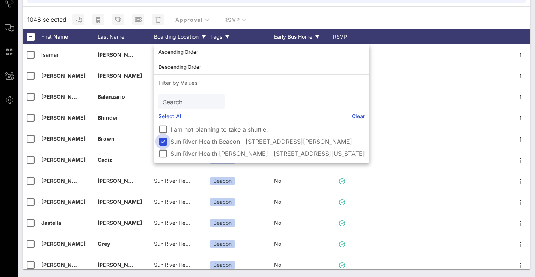
click at [166, 143] on div at bounding box center [163, 141] width 13 height 13
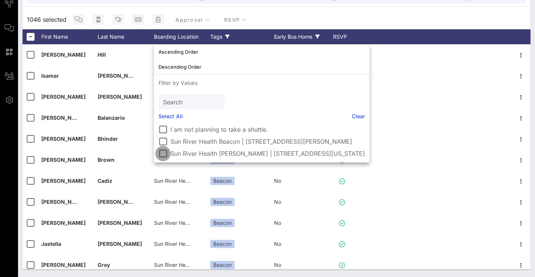
click at [165, 152] on div at bounding box center [163, 153] width 13 height 13
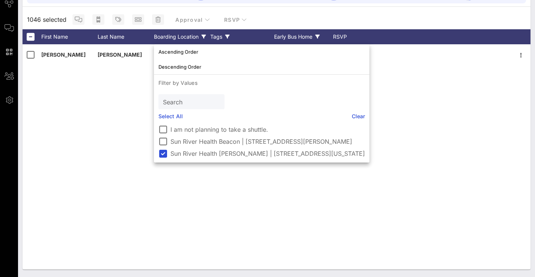
scroll to position [94, 0]
click at [475, 80] on div "[PERSON_NAME] Sun River Health [PERSON_NAME] | [STREET_ADDRESS][US_STATE] [GEOG…" at bounding box center [277, 156] width 508 height 225
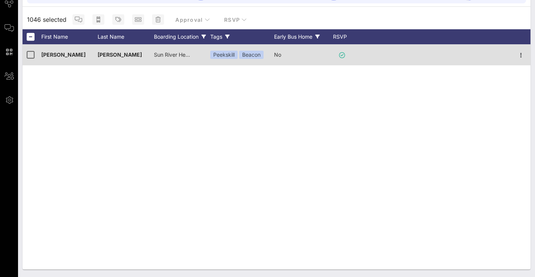
click at [193, 54] on div "Sun River Health [PERSON_NAME] | [STREET_ADDRESS][US_STATE]" at bounding box center [182, 59] width 56 height 30
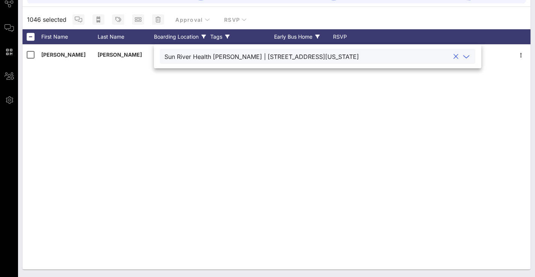
click at [203, 94] on div "[PERSON_NAME] Sun River Health [PERSON_NAME] | [STREET_ADDRESS][US_STATE] [GEOG…" at bounding box center [277, 156] width 508 height 225
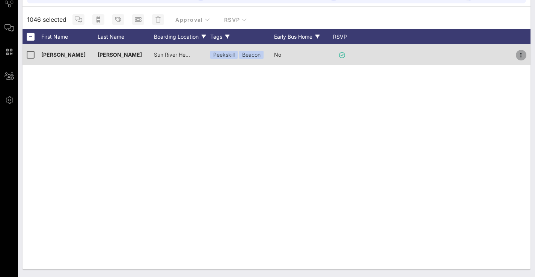
click at [519, 54] on icon "button" at bounding box center [521, 55] width 9 height 9
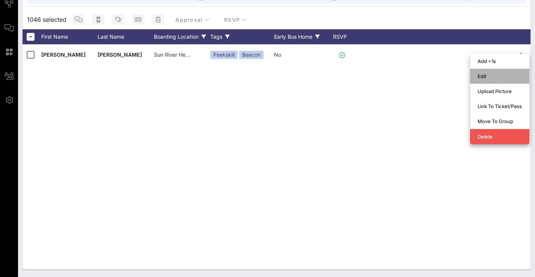
click at [491, 79] on div "Edit" at bounding box center [500, 76] width 44 height 6
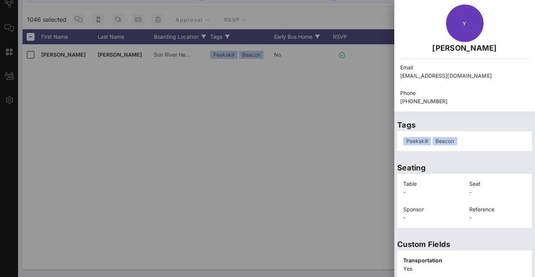
scroll to position [15, 0]
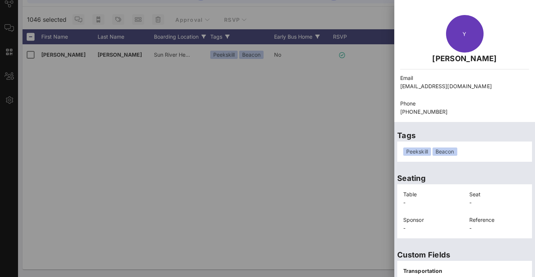
click at [459, 155] on div "Peekskill [GEOGRAPHIC_DATA]" at bounding box center [465, 152] width 123 height 8
click at [455, 154] on div "Beacon" at bounding box center [445, 152] width 25 height 8
click at [462, 151] on div "Peekskill [GEOGRAPHIC_DATA]" at bounding box center [465, 152] width 123 height 8
click at [457, 151] on div "Beacon" at bounding box center [445, 152] width 25 height 8
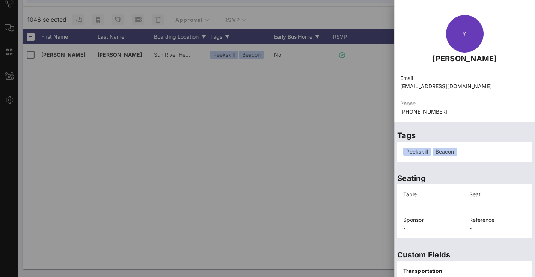
click at [321, 160] on div at bounding box center [267, 138] width 535 height 277
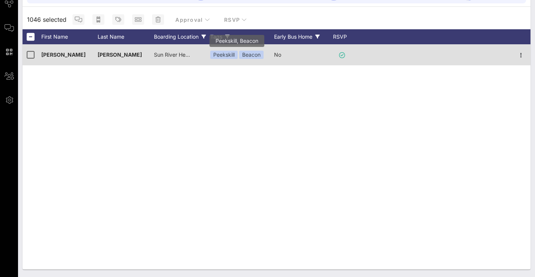
click at [224, 56] on div "Peekskill" at bounding box center [223, 55] width 27 height 8
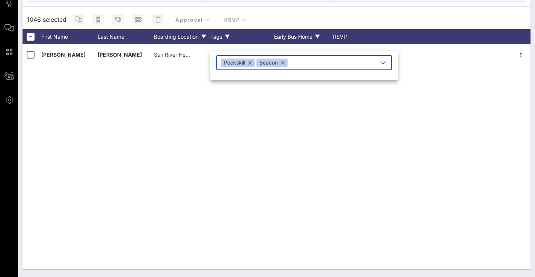
click at [282, 63] on button "button" at bounding box center [283, 63] width 4 height 8
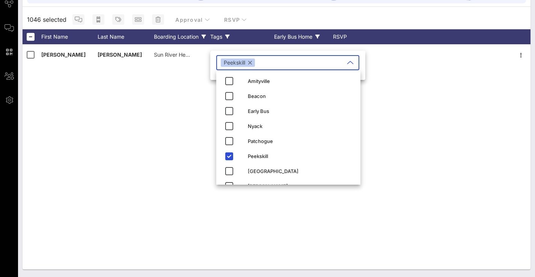
click at [401, 82] on div "[PERSON_NAME] Sun River Health [PERSON_NAME] | [STREET_ADDRESS][US_STATE] [GEOG…" at bounding box center [277, 156] width 508 height 225
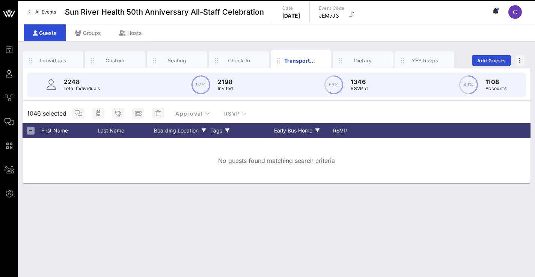
scroll to position [0, 0]
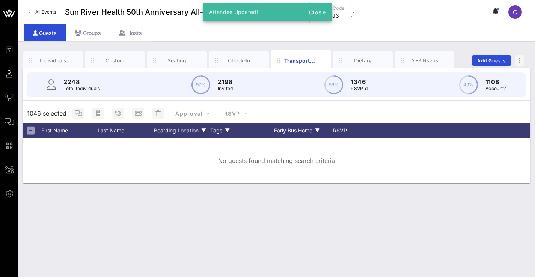
click at [181, 129] on div "Boarding Location" at bounding box center [182, 130] width 56 height 15
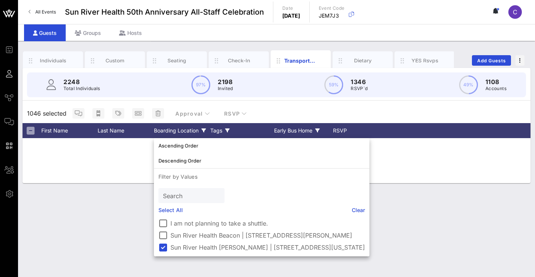
click at [96, 207] on div "Individuals Custom Seating Check-In Transportation Dietary YES Rsvps Add Guests…" at bounding box center [276, 159] width 517 height 236
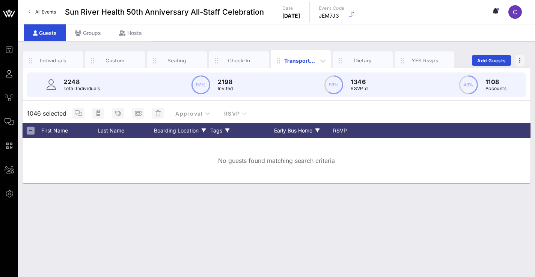
click at [296, 60] on div "Transportation" at bounding box center [300, 61] width 33 height 8
click at [318, 58] on span "button" at bounding box center [323, 60] width 11 height 9
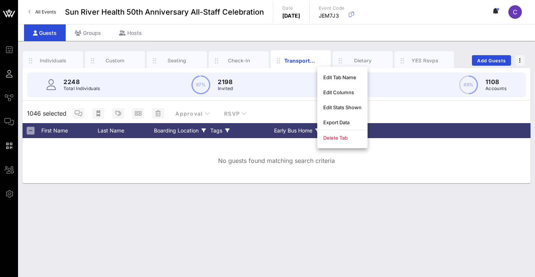
click at [244, 177] on div "No guests found matching search criteria" at bounding box center [277, 160] width 508 height 45
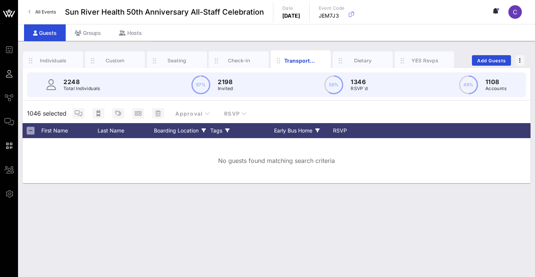
click at [192, 132] on div "Boarding Location" at bounding box center [182, 130] width 56 height 15
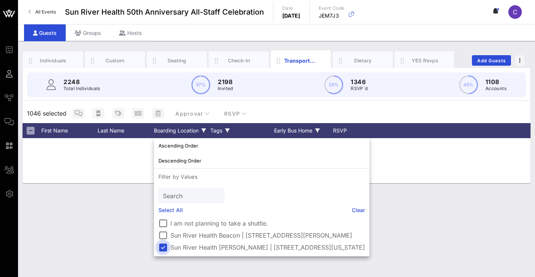
click at [165, 247] on div at bounding box center [163, 247] width 13 height 13
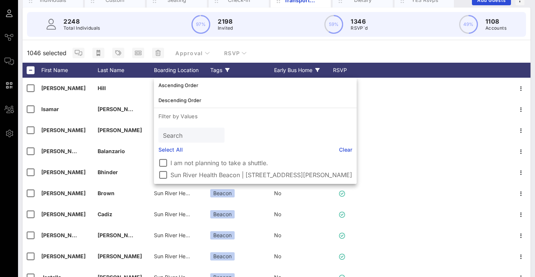
scroll to position [74, 0]
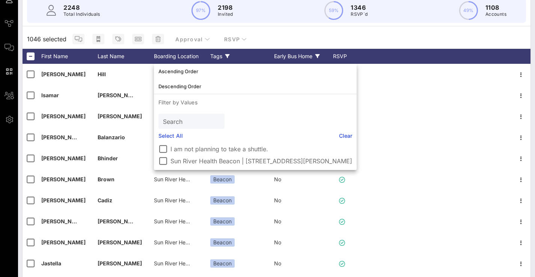
click at [340, 99] on p "Filter by Values" at bounding box center [255, 102] width 203 height 17
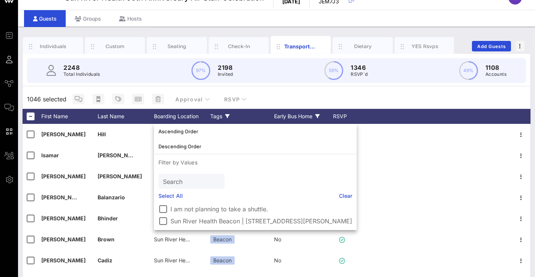
scroll to position [14, 0]
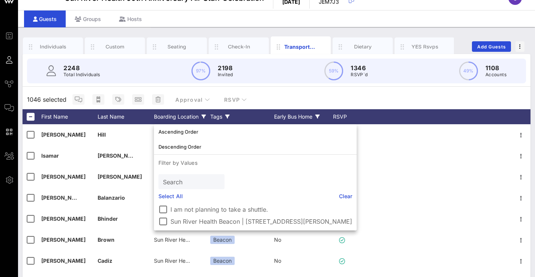
click at [166, 122] on div "Boarding Location" at bounding box center [182, 116] width 56 height 15
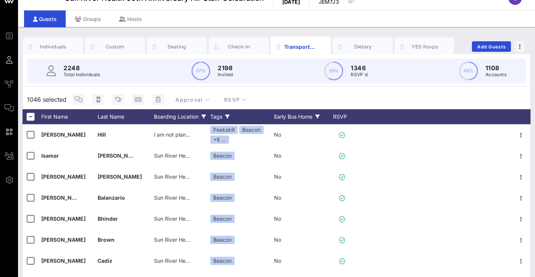
click at [175, 118] on div "Boarding Location" at bounding box center [182, 116] width 56 height 15
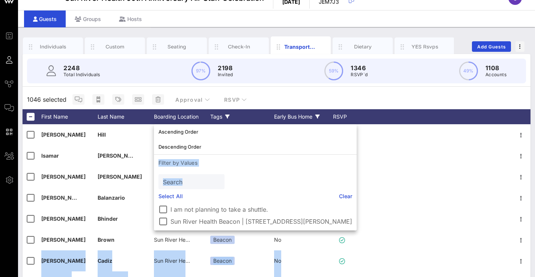
drag, startPoint x: 287, startPoint y: 183, endPoint x: 296, endPoint y: 211, distance: 29.1
click at [293, 242] on div "Event Builder Guests Journeys Comms QR Scanner Team Settings Sun River Health 5…" at bounding box center [267, 171] width 535 height 371
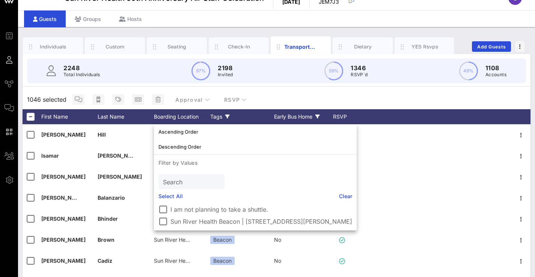
click at [295, 208] on label "I am not planning to take a shuttle." at bounding box center [262, 210] width 182 height 8
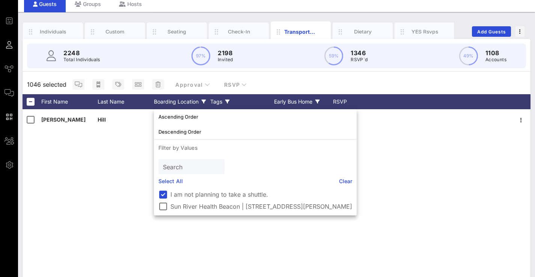
scroll to position [30, 0]
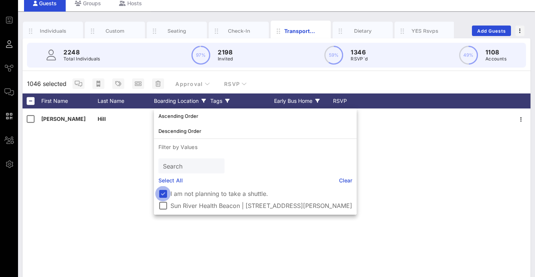
click at [158, 193] on div at bounding box center [163, 194] width 13 height 13
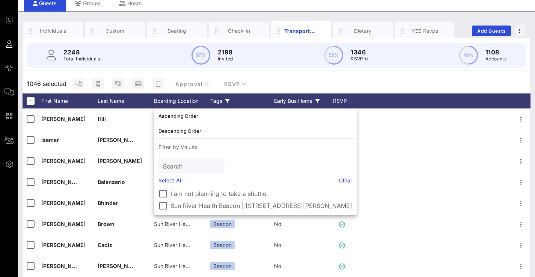
click at [284, 80] on div "1046 selected Approval RSVP" at bounding box center [277, 84] width 508 height 20
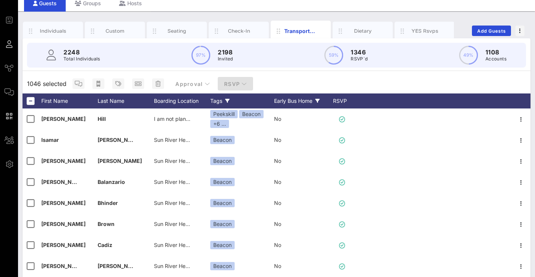
click at [236, 87] on span "RSVP" at bounding box center [235, 84] width 23 height 6
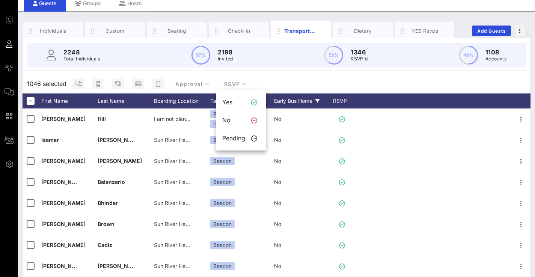
click at [321, 67] on div "2248 Total Individuals 97% 2198 Invited 59% 1346 RSVP`d 49% 1108 Accounts" at bounding box center [276, 55] width 499 height 25
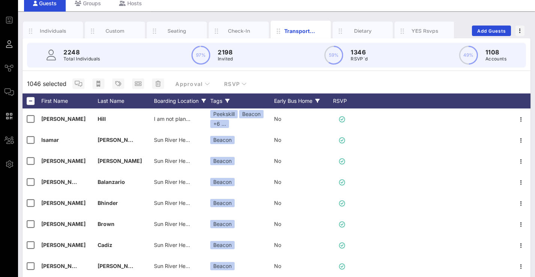
click at [180, 101] on div "Boarding Location" at bounding box center [182, 101] width 56 height 15
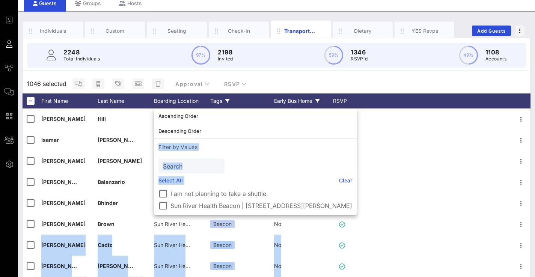
drag, startPoint x: 284, startPoint y: 180, endPoint x: 286, endPoint y: 200, distance: 20.0
click at [286, 209] on div "Ascending Order Descending Order Filter by Values Search Select All Clear I am …" at bounding box center [255, 162] width 203 height 106
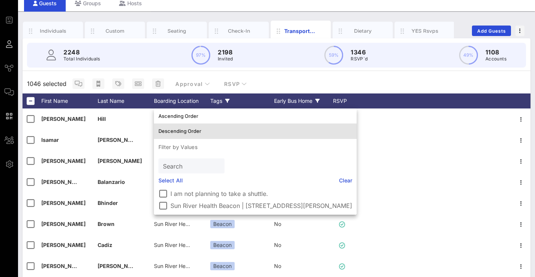
click at [268, 135] on div "Descending Order" at bounding box center [256, 131] width 194 height 12
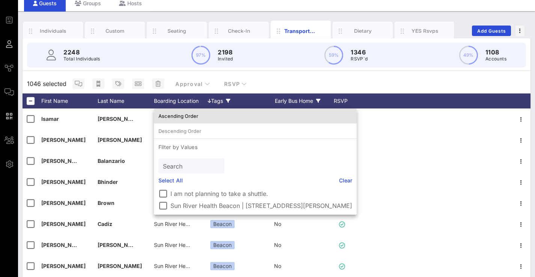
click at [225, 119] on div "Ascending Order" at bounding box center [256, 116] width 194 height 6
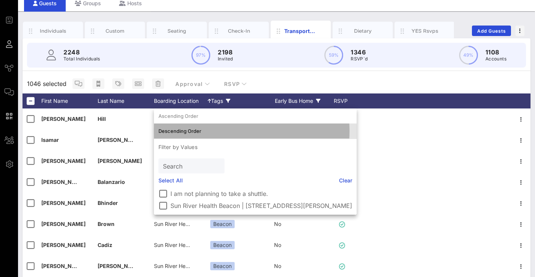
click at [227, 135] on div "Descending Order" at bounding box center [256, 131] width 194 height 12
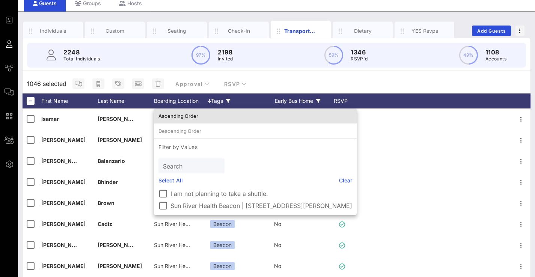
click at [230, 117] on div "Ascending Order" at bounding box center [256, 116] width 194 height 6
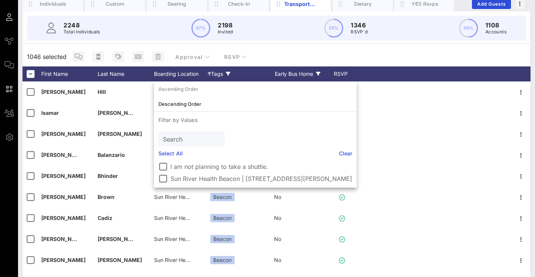
scroll to position [58, 0]
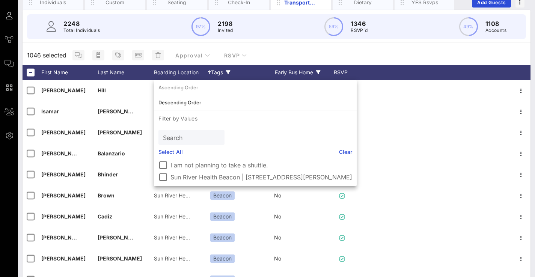
click at [174, 154] on link "Select All" at bounding box center [171, 152] width 24 height 8
click at [174, 151] on link "Select All" at bounding box center [171, 152] width 24 height 8
drag, startPoint x: 174, startPoint y: 152, endPoint x: 168, endPoint y: 148, distance: 6.5
click at [174, 152] on link "Select All" at bounding box center [171, 152] width 24 height 8
click at [136, 36] on div "2248 Total Individuals 97% 2198 Invited 59% 1346 RSVP`d 49% 1108 Accounts" at bounding box center [276, 26] width 499 height 25
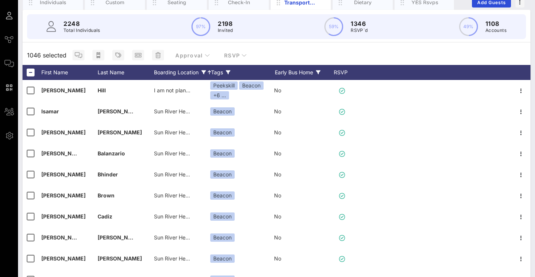
click at [191, 72] on div "Boarding Location" at bounding box center [182, 72] width 57 height 15
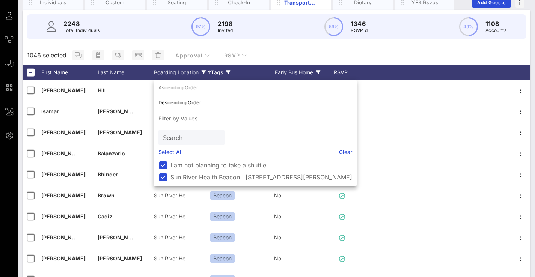
click at [339, 151] on link "Clear" at bounding box center [346, 152] width 14 height 8
drag, startPoint x: 272, startPoint y: 159, endPoint x: 322, endPoint y: 178, distance: 53.8
click at [272, 192] on div "Event Builder Guests Journeys Comms QR Scanner Team Settings Sun River Health 5…" at bounding box center [267, 127] width 535 height 371
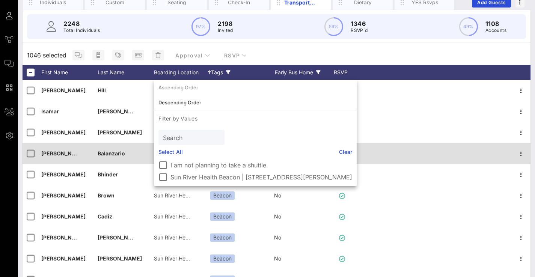
click at [363, 147] on div at bounding box center [434, 153] width 155 height 21
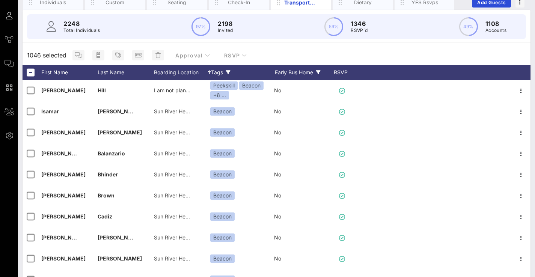
drag, startPoint x: 324, startPoint y: 50, endPoint x: 320, endPoint y: 48, distance: 3.9
click at [324, 50] on div "1046 selected Approval RSVP" at bounding box center [277, 55] width 508 height 20
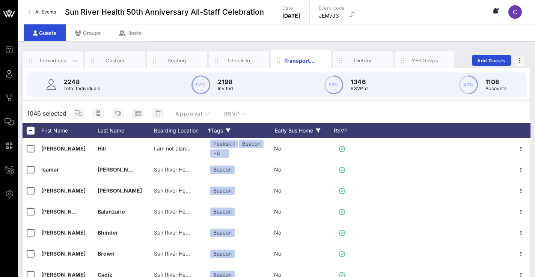
scroll to position [0, 0]
click at [288, 57] on div "Transportation" at bounding box center [300, 61] width 33 height 8
click at [327, 56] on icon "button" at bounding box center [323, 60] width 9 height 9
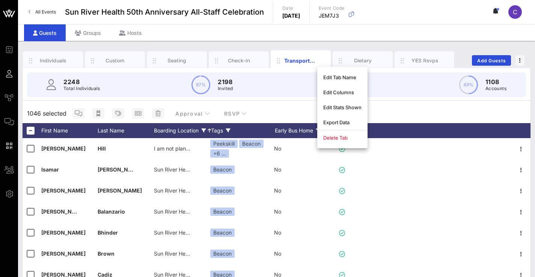
click at [191, 131] on div "Boarding Location" at bounding box center [182, 130] width 57 height 15
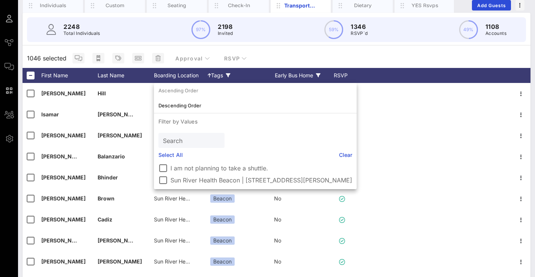
scroll to position [56, 0]
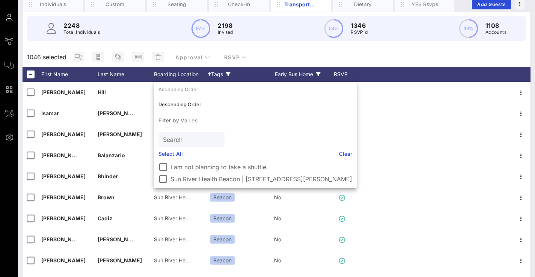
click at [186, 139] on input "Search" at bounding box center [191, 140] width 56 height 10
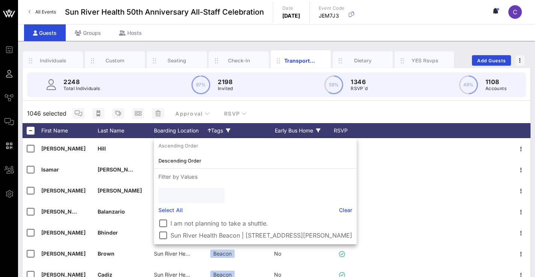
scroll to position [0, 0]
click at [305, 57] on div "Transportation" at bounding box center [300, 61] width 33 height 8
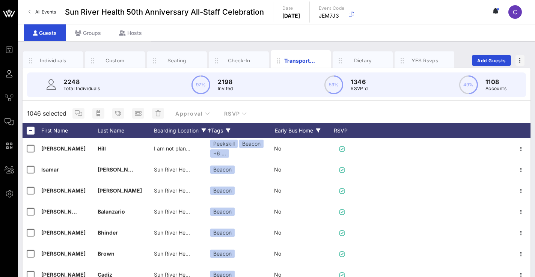
click at [181, 129] on div "Boarding Location" at bounding box center [182, 130] width 57 height 15
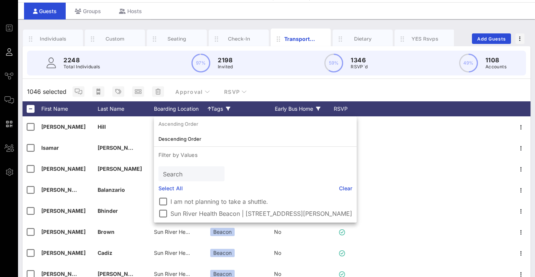
scroll to position [22, 0]
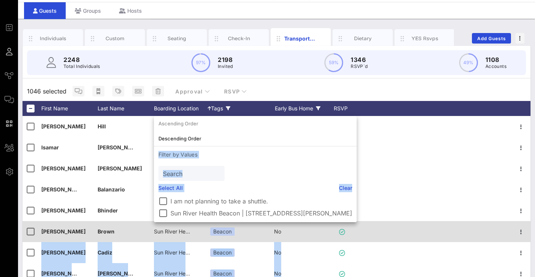
click at [348, 224] on div "Event Builder Guests Journeys Comms QR Scanner Team Settings Sun River Health 5…" at bounding box center [267, 163] width 535 height 371
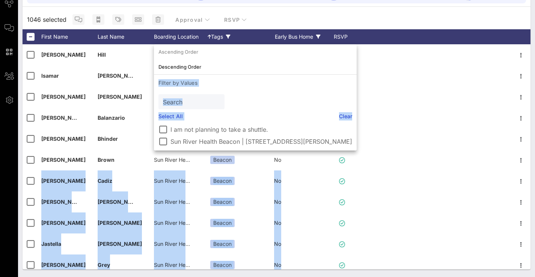
scroll to position [94, 0]
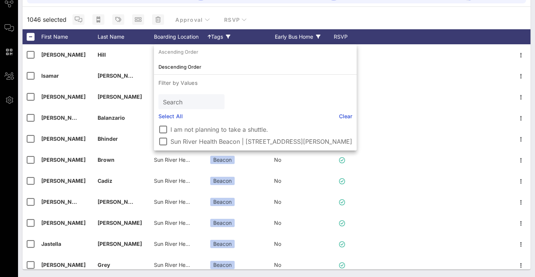
click at [183, 98] on input "Search" at bounding box center [191, 102] width 56 height 10
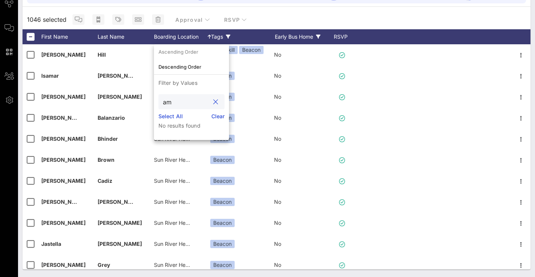
type input "a"
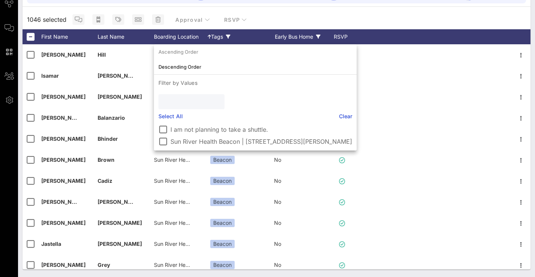
click at [344, 20] on div "1046 selected Approval RSVP" at bounding box center [277, 20] width 508 height 20
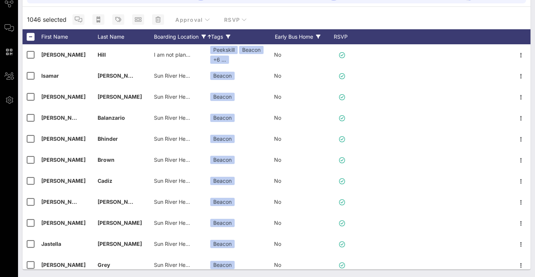
click at [188, 39] on div "Boarding Location" at bounding box center [182, 36] width 57 height 15
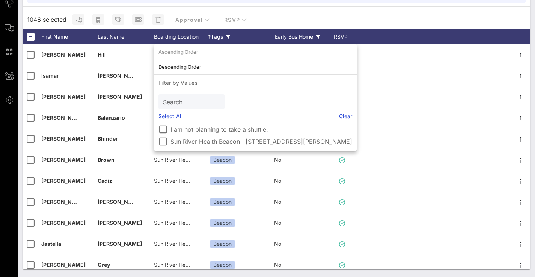
click at [274, 110] on div "Ascending Order Descending Order Filter by Values Search Select All Clear I am …" at bounding box center [255, 97] width 203 height 106
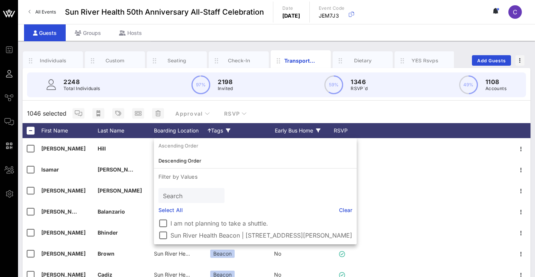
scroll to position [0, 0]
click at [272, 101] on div "2248 Total Individuals 97% 2198 Invited 59% 1346 RSVP`d 49% 1108 Accounts" at bounding box center [276, 85] width 517 height 34
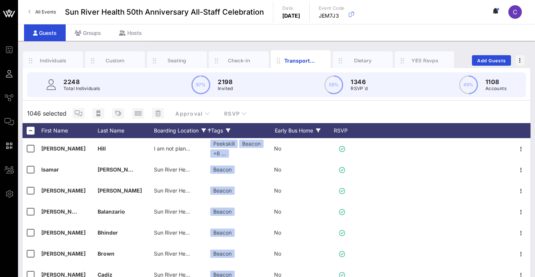
click at [173, 128] on div "Boarding Location" at bounding box center [182, 130] width 57 height 15
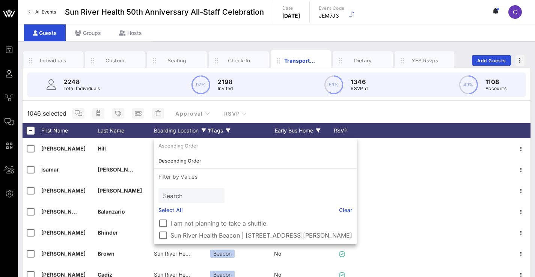
click at [173, 128] on div "Boarding Location" at bounding box center [182, 130] width 57 height 15
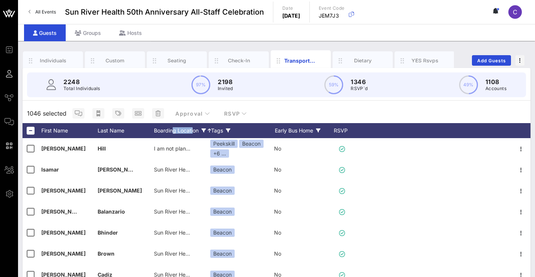
click at [173, 128] on div "Boarding Location" at bounding box center [182, 130] width 57 height 15
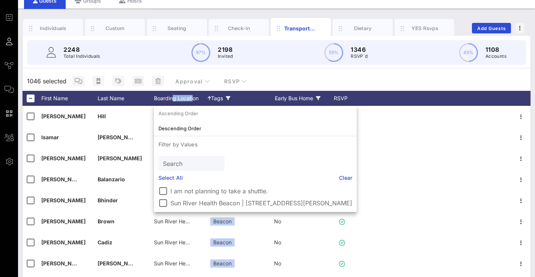
scroll to position [36, 0]
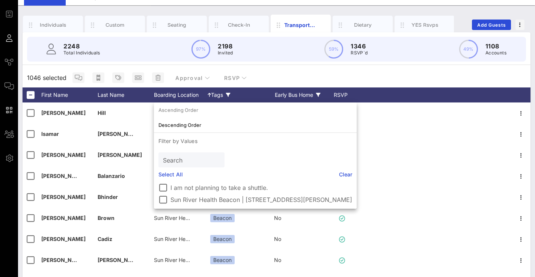
click at [341, 174] on link "Clear" at bounding box center [346, 175] width 14 height 8
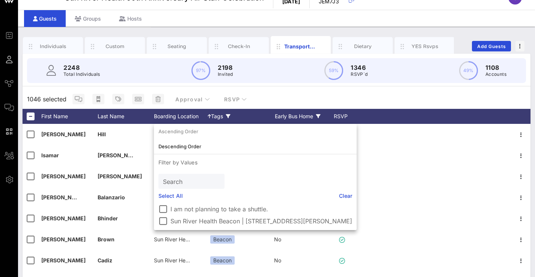
scroll to position [0, 0]
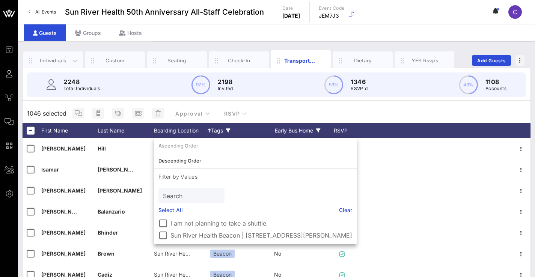
click at [60, 53] on div "Individuals" at bounding box center [53, 60] width 60 height 19
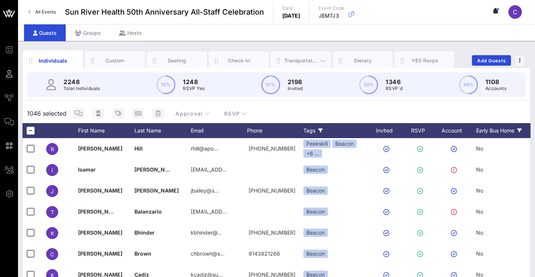
click at [321, 57] on icon "button" at bounding box center [323, 61] width 9 height 8
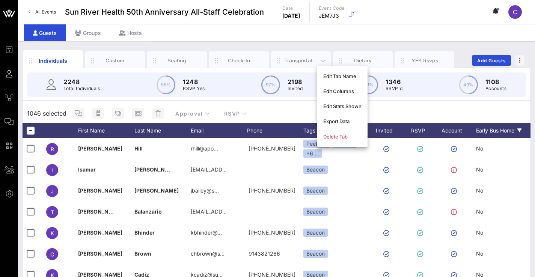
click at [313, 57] on div "Transportation" at bounding box center [300, 60] width 33 height 7
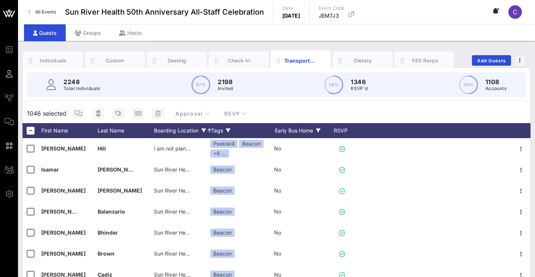
click at [186, 131] on div "Boarding Location" at bounding box center [182, 130] width 57 height 15
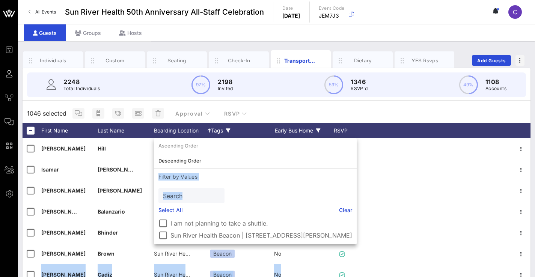
drag, startPoint x: 280, startPoint y: 191, endPoint x: 293, endPoint y: 233, distance: 44.7
click at [289, 246] on div "Event Builder Guests Journeys Comms QR Scanner Team Settings Sun River Health 5…" at bounding box center [267, 185] width 535 height 371
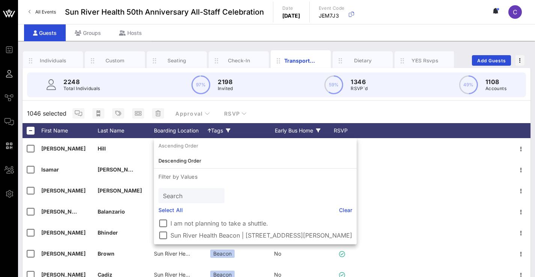
drag, startPoint x: 447, startPoint y: 0, endPoint x: 440, endPoint y: 0, distance: 6.8
click at [447, 0] on div "All Events Sun River Health 50th Anniversary All-Staff Celebration Date [DATE] …" at bounding box center [276, 12] width 517 height 24
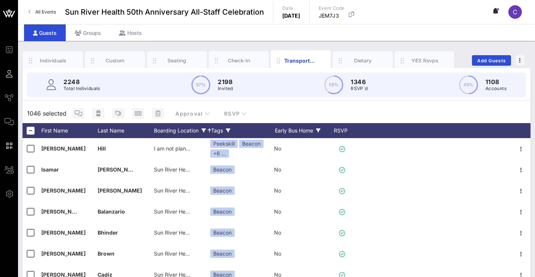
click at [203, 130] on icon at bounding box center [204, 131] width 5 height 5
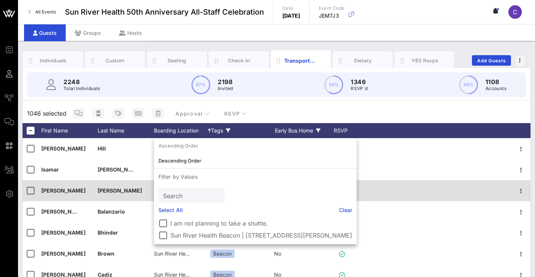
drag, startPoint x: 246, startPoint y: 205, endPoint x: 131, endPoint y: 188, distance: 116.2
click at [244, 249] on div "Event Builder Guests Journeys Comms QR Scanner Team Settings Sun River Health 5…" at bounding box center [267, 185] width 535 height 371
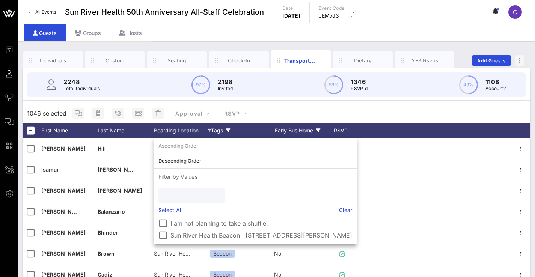
click at [189, 200] on input "text" at bounding box center [191, 196] width 56 height 10
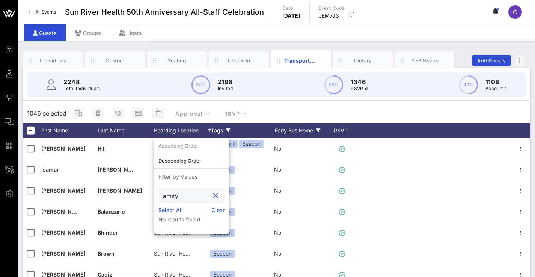
type input "amity"
click at [278, 111] on div "1046 selected Approval RSVP" at bounding box center [277, 114] width 508 height 20
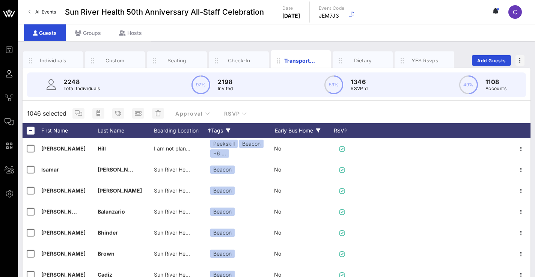
click at [230, 129] on icon at bounding box center [228, 131] width 5 height 5
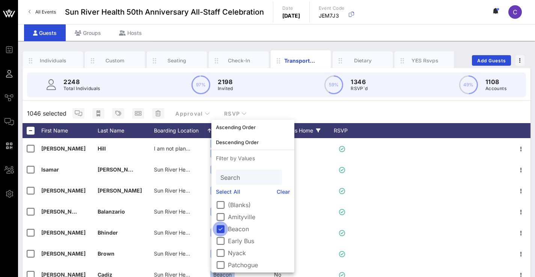
click at [223, 231] on div at bounding box center [220, 229] width 13 height 13
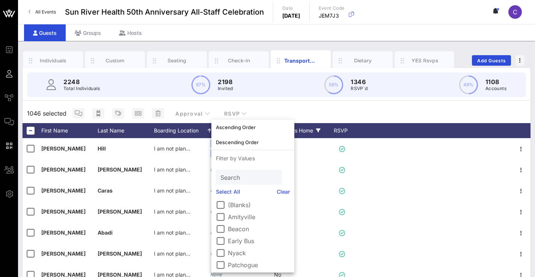
click at [293, 111] on div "1046 selected Approval RSVP" at bounding box center [277, 114] width 508 height 20
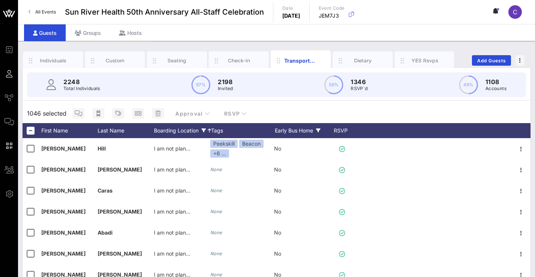
click at [185, 131] on div "Boarding Location" at bounding box center [182, 130] width 57 height 15
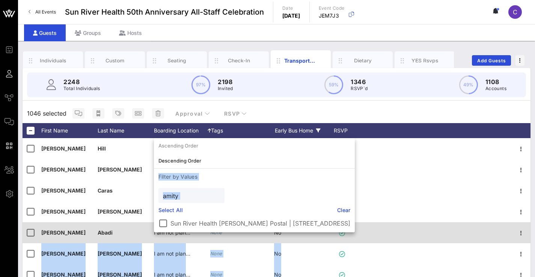
drag, startPoint x: 348, startPoint y: 197, endPoint x: 360, endPoint y: 241, distance: 45.5
click at [360, 242] on div "Event Builder Guests Journeys Comms QR Scanner Team Settings Sun River Health 5…" at bounding box center [267, 185] width 535 height 371
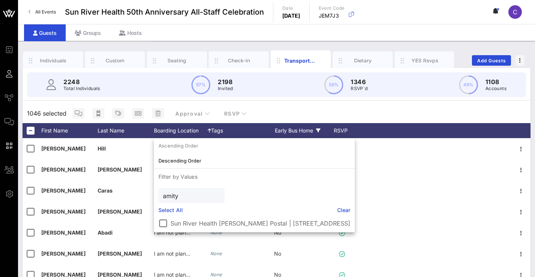
click at [340, 186] on div "Ascending Order Descending Order Filter by Values amity Select All Clear Sun Ri…" at bounding box center [254, 185] width 201 height 94
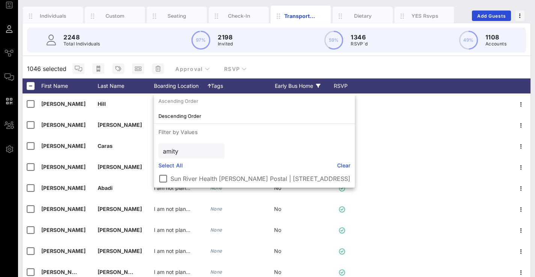
scroll to position [45, 0]
click at [189, 152] on input "amity" at bounding box center [186, 151] width 47 height 10
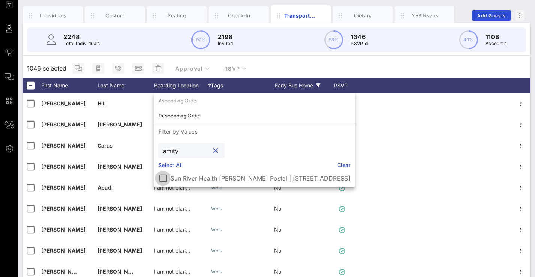
click at [163, 176] on div at bounding box center [163, 178] width 13 height 13
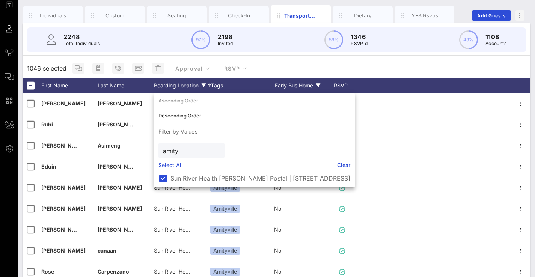
click at [265, 66] on div "1046 selected Approval RSVP" at bounding box center [277, 69] width 508 height 20
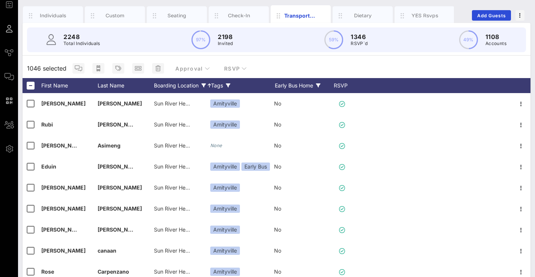
click at [229, 84] on icon at bounding box center [228, 85] width 5 height 5
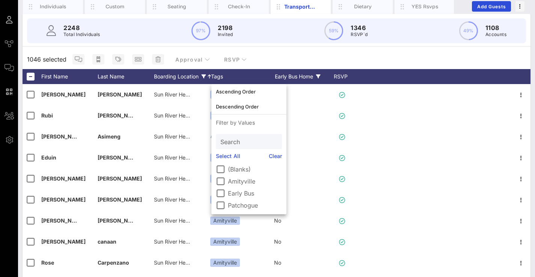
scroll to position [60, 0]
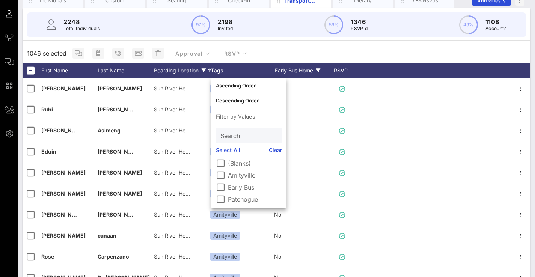
click at [260, 57] on div "1046 selected Approval RSVP" at bounding box center [277, 54] width 508 height 20
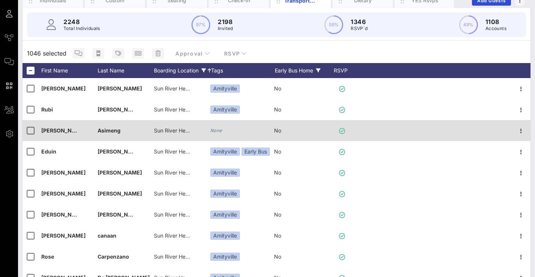
click at [250, 133] on div "None" at bounding box center [242, 130] width 64 height 21
click at [217, 131] on icon "None" at bounding box center [216, 131] width 12 height 6
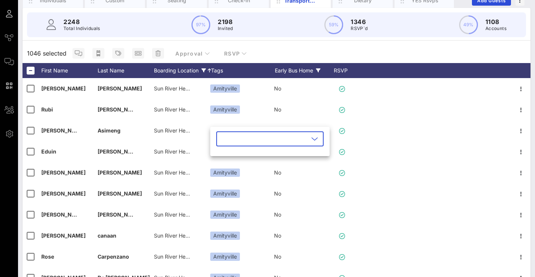
click at [245, 142] on input "text" at bounding box center [265, 139] width 88 height 12
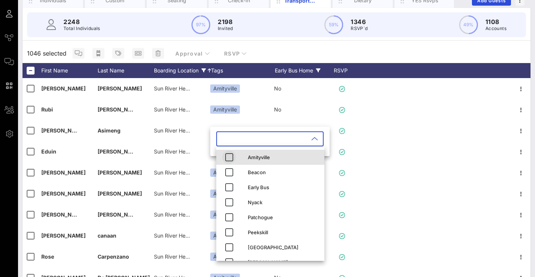
click at [231, 156] on icon "button" at bounding box center [229, 157] width 9 height 9
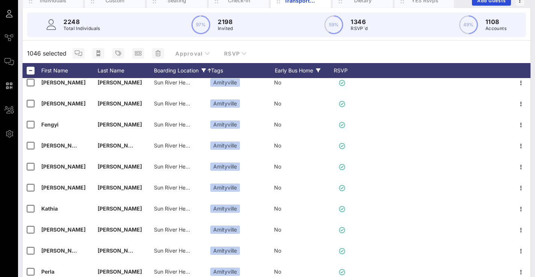
scroll to position [511, 0]
click at [187, 71] on div "Boarding Location" at bounding box center [182, 70] width 57 height 15
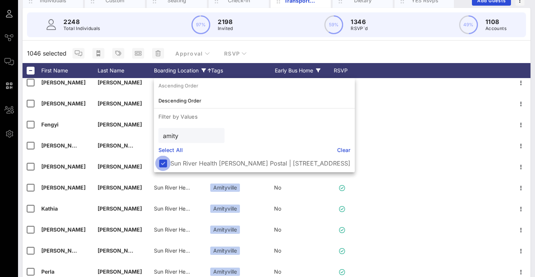
click at [165, 159] on div at bounding box center [163, 163] width 13 height 13
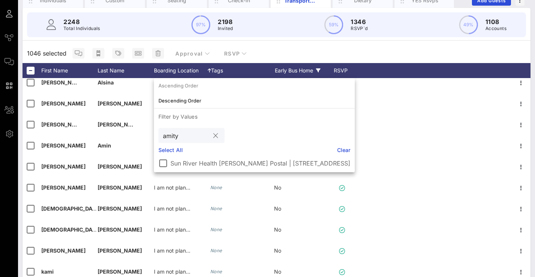
click at [186, 139] on input "amity" at bounding box center [186, 136] width 47 height 10
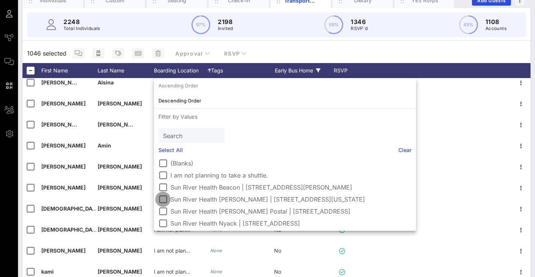
click at [165, 199] on div at bounding box center [163, 199] width 13 height 13
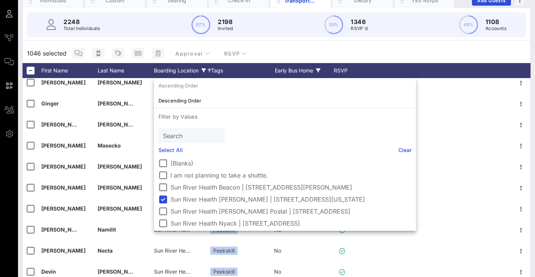
click at [337, 45] on div "1046 selected Approval RSVP" at bounding box center [277, 54] width 508 height 20
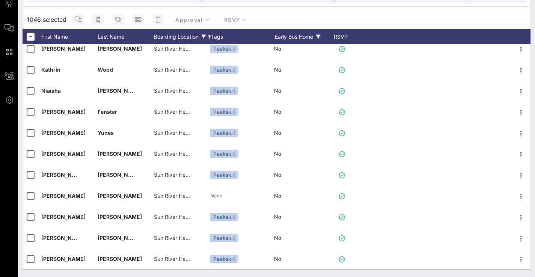
scroll to position [995, 0]
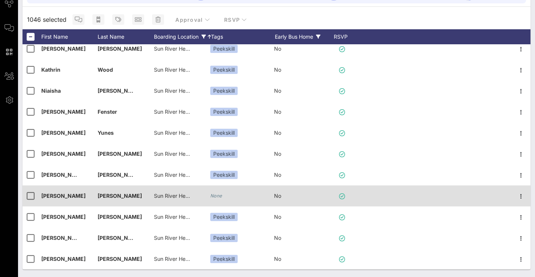
click at [217, 201] on div "None" at bounding box center [242, 196] width 64 height 21
click at [218, 195] on icon "None" at bounding box center [216, 196] width 12 height 6
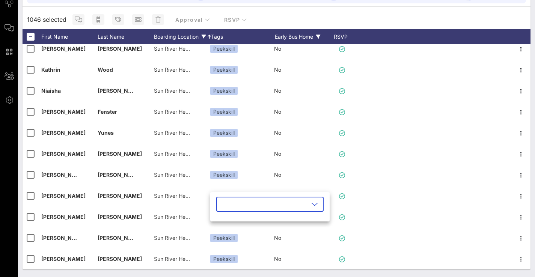
click at [257, 200] on input "text" at bounding box center [265, 204] width 88 height 12
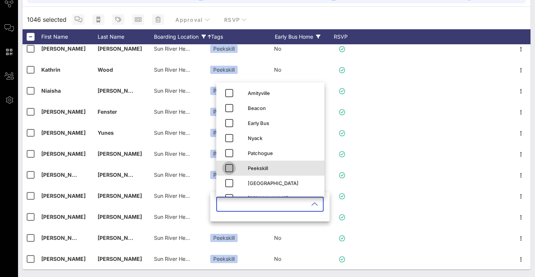
click at [228, 167] on icon "button" at bounding box center [229, 168] width 9 height 9
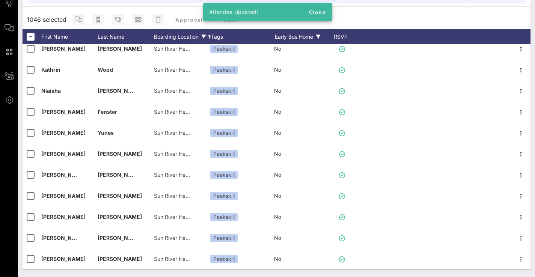
click at [191, 37] on div "Boarding Location" at bounding box center [182, 36] width 57 height 15
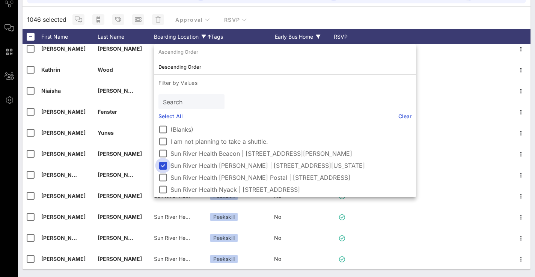
click at [166, 165] on div at bounding box center [163, 165] width 13 height 13
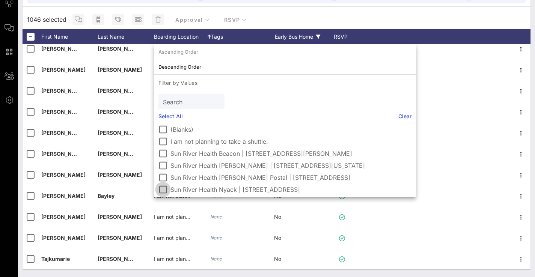
click at [165, 192] on div at bounding box center [163, 189] width 13 height 13
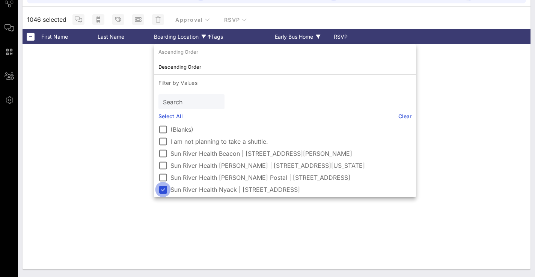
scroll to position [343, 0]
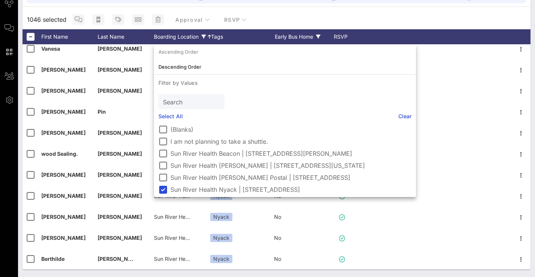
click at [319, 19] on div "1046 selected Approval RSVP" at bounding box center [277, 20] width 508 height 20
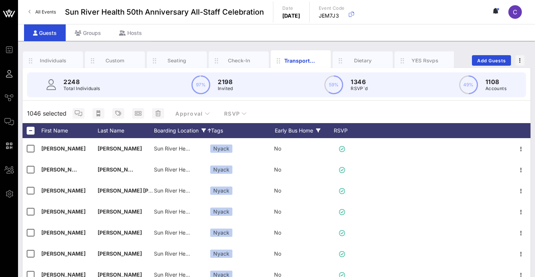
scroll to position [0, 0]
click at [194, 129] on div "Boarding Location" at bounding box center [182, 130] width 57 height 15
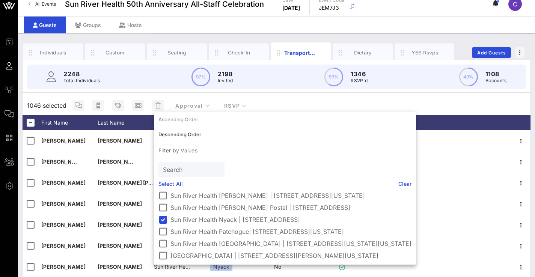
scroll to position [8, 0]
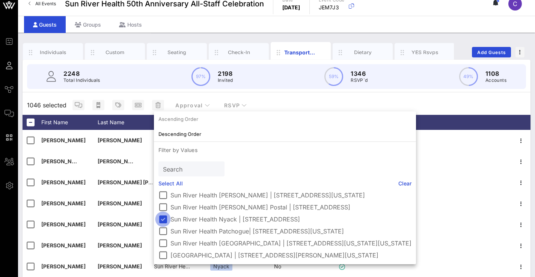
click at [166, 218] on div at bounding box center [163, 219] width 13 height 13
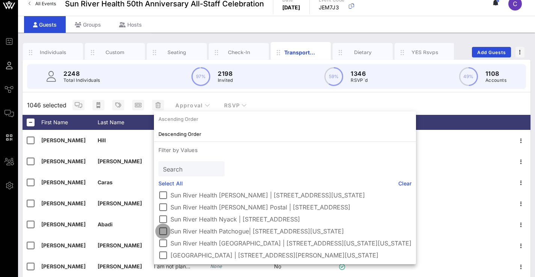
click at [165, 229] on div at bounding box center [163, 231] width 13 height 13
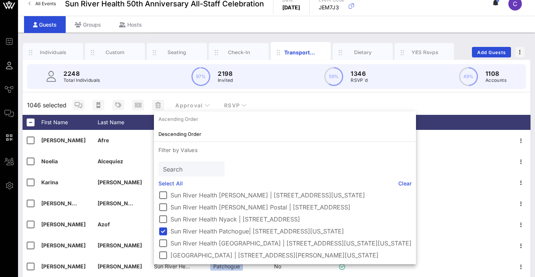
click at [352, 102] on div "1046 selected Approval RSVP" at bounding box center [277, 105] width 508 height 20
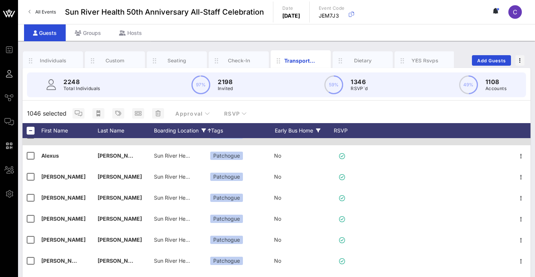
scroll to position [775, 0]
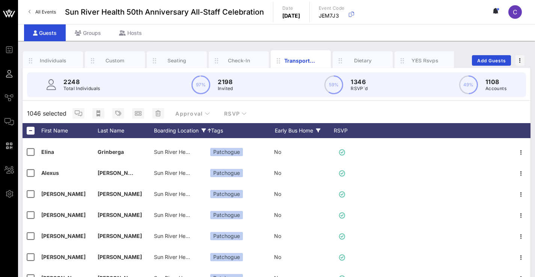
click at [295, 132] on div "Early Bus Home" at bounding box center [303, 130] width 56 height 15
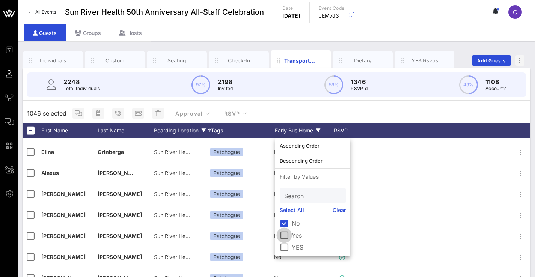
click at [286, 234] on div at bounding box center [284, 235] width 13 height 13
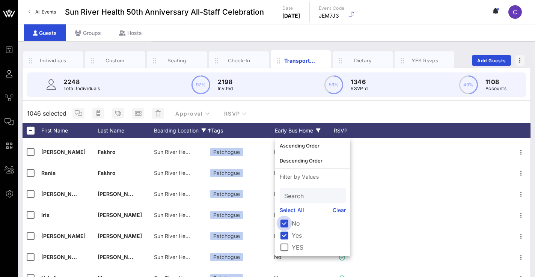
click at [286, 223] on div at bounding box center [284, 223] width 13 height 13
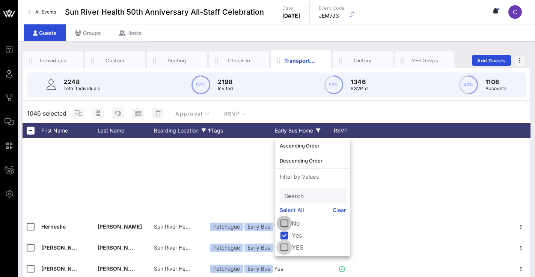
scroll to position [574, 0]
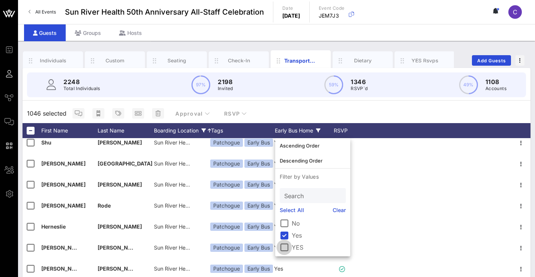
click at [287, 245] on div at bounding box center [284, 247] width 13 height 13
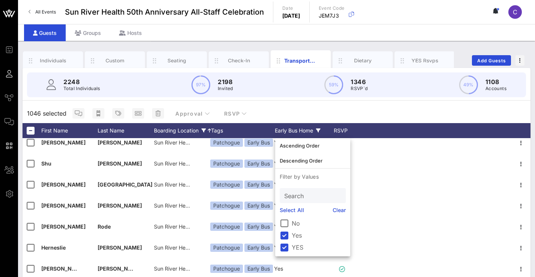
click at [365, 98] on div "2248 Total Individuals 97% 2198 Invited 59% 1346 RSVP`d 49% 1108 Accounts" at bounding box center [276, 85] width 517 height 34
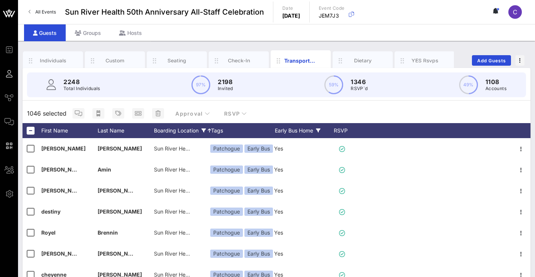
scroll to position [0, 0]
click at [190, 133] on div "Boarding Location" at bounding box center [182, 130] width 57 height 15
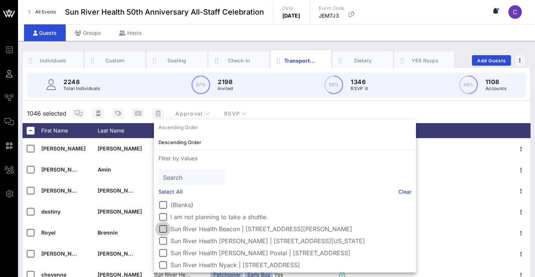
click at [163, 230] on div at bounding box center [163, 229] width 13 height 13
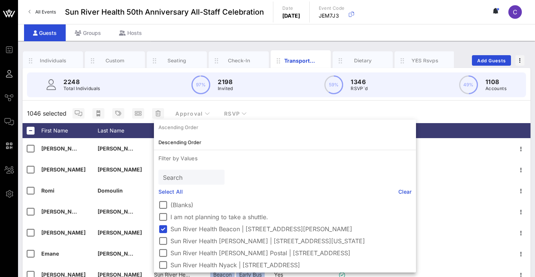
click at [324, 111] on div "1046 selected Approval RSVP" at bounding box center [277, 114] width 508 height 20
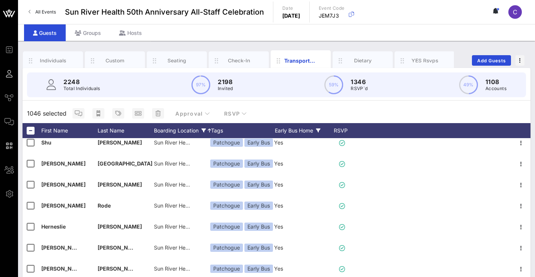
click at [167, 132] on div "Boarding Location" at bounding box center [182, 130] width 57 height 15
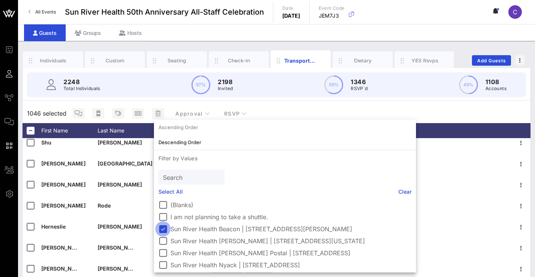
click at [162, 227] on div at bounding box center [163, 229] width 13 height 13
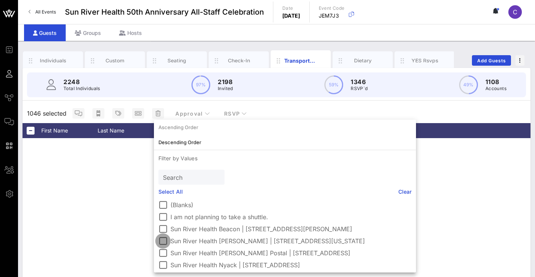
click at [163, 244] on div at bounding box center [163, 241] width 13 height 13
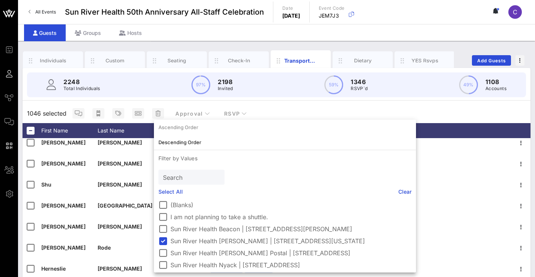
click at [389, 106] on div "1046 selected Approval RSVP" at bounding box center [277, 114] width 508 height 20
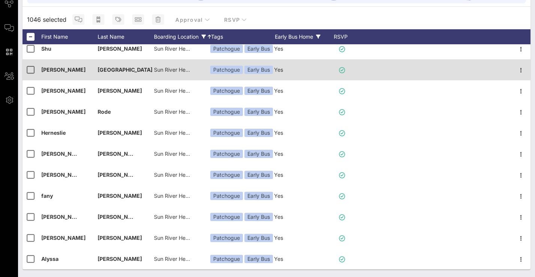
scroll to position [94, 0]
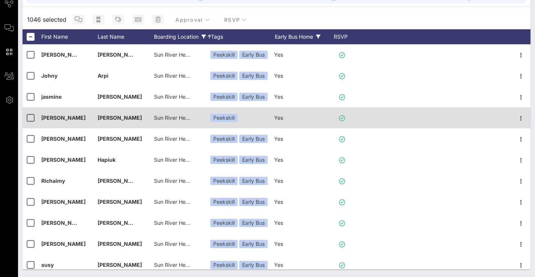
click at [248, 119] on div "Peekskill" at bounding box center [242, 117] width 64 height 21
click at [198, 116] on div "Sun River Health [PERSON_NAME] | [STREET_ADDRESS][US_STATE]" at bounding box center [182, 122] width 56 height 30
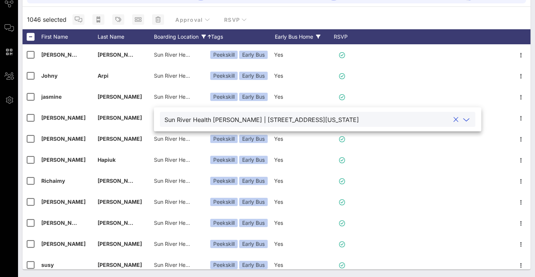
click at [459, 118] on button "clear icon" at bounding box center [456, 120] width 5 height 8
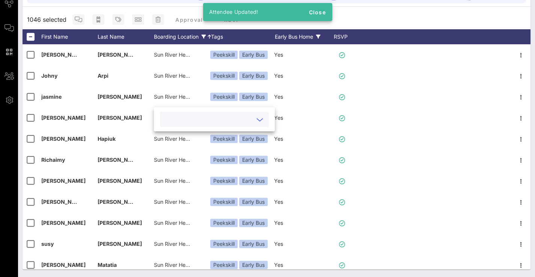
click at [411, 16] on div "1046 selected Approval RSVP" at bounding box center [277, 20] width 508 height 20
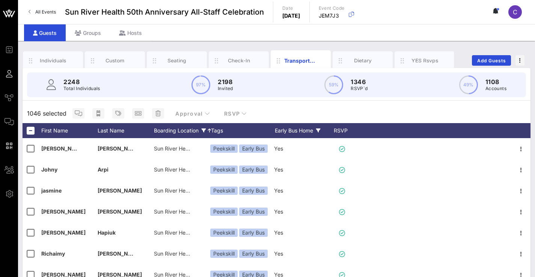
scroll to position [0, 0]
click at [191, 128] on div "Boarding Location" at bounding box center [182, 130] width 57 height 15
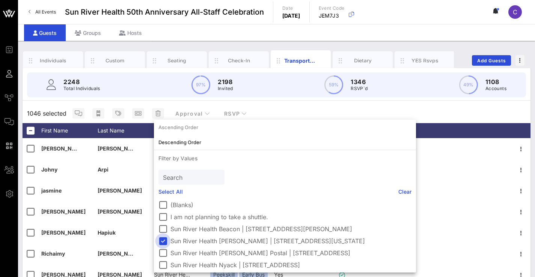
click at [164, 244] on div at bounding box center [163, 241] width 13 height 13
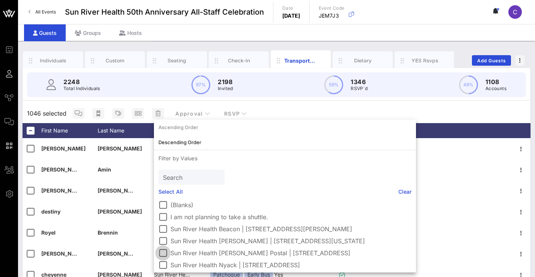
click at [164, 252] on div at bounding box center [163, 253] width 13 height 13
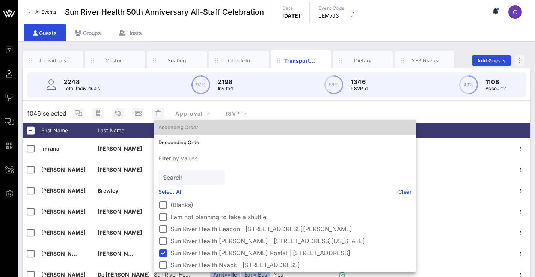
click at [409, 123] on div "Ascending Order" at bounding box center [285, 127] width 253 height 12
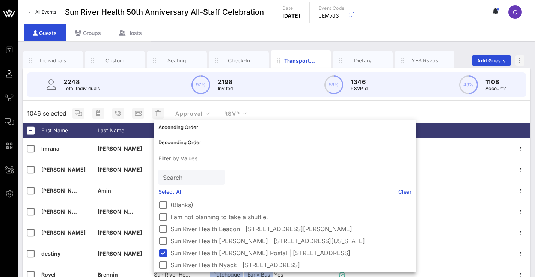
click at [312, 108] on div "1046 selected Approval RSVP" at bounding box center [277, 114] width 508 height 20
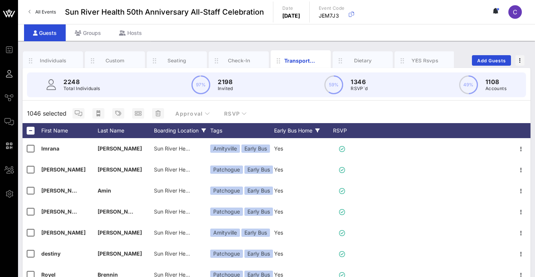
click at [200, 134] on div "Boarding Location" at bounding box center [182, 130] width 56 height 15
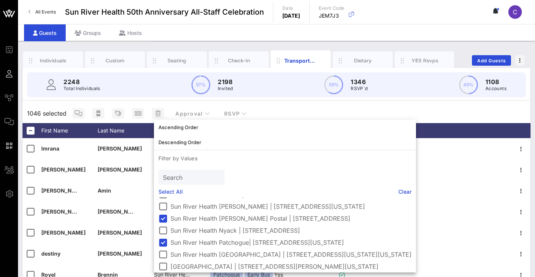
scroll to position [37, 0]
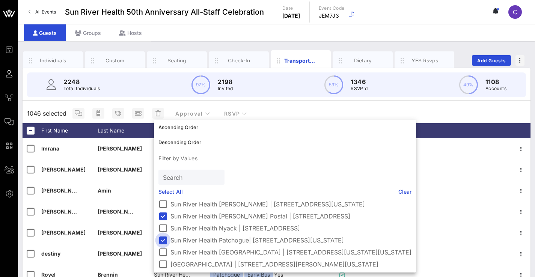
click at [165, 242] on div at bounding box center [163, 240] width 13 height 13
click at [428, 107] on div "1046 selected Approval RSVP" at bounding box center [277, 114] width 508 height 20
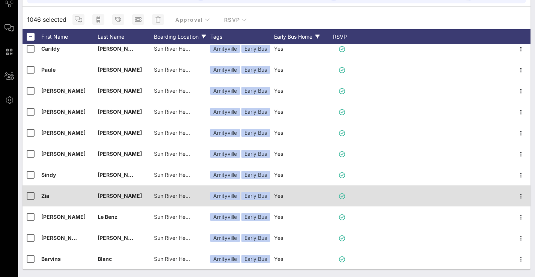
scroll to position [94, 0]
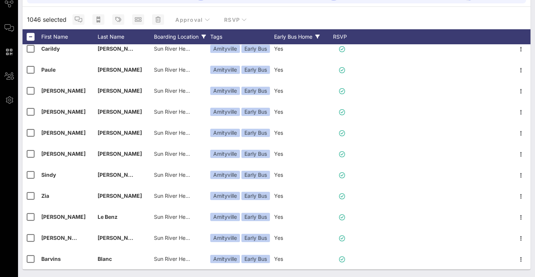
click at [172, 32] on div "Boarding Location" at bounding box center [182, 36] width 56 height 15
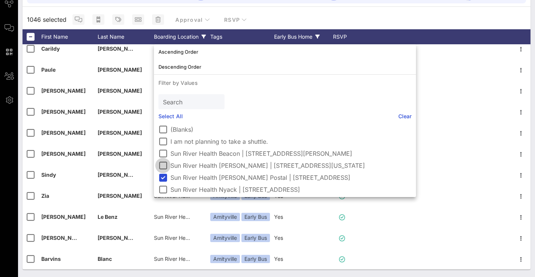
click at [163, 166] on div at bounding box center [163, 165] width 13 height 13
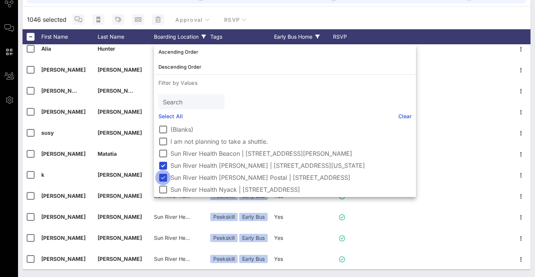
click at [163, 178] on div at bounding box center [163, 177] width 13 height 13
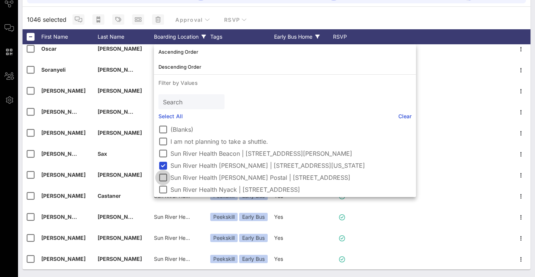
scroll to position [322, 0]
click at [407, 13] on div "1046 selected Approval RSVP" at bounding box center [277, 20] width 508 height 20
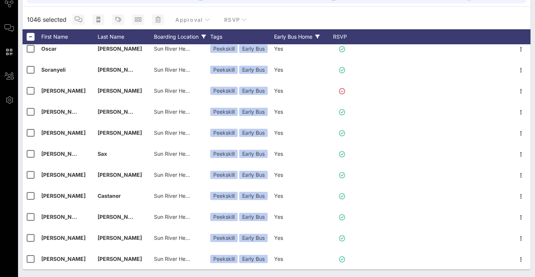
scroll to position [94, 0]
click at [197, 36] on div "Boarding Location" at bounding box center [182, 36] width 56 height 15
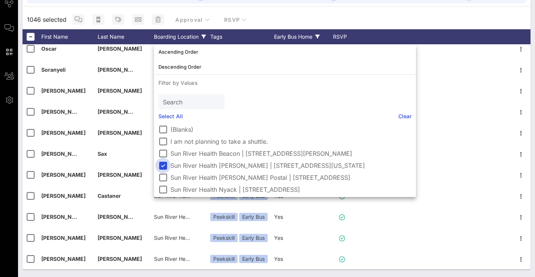
click at [162, 162] on div at bounding box center [163, 165] width 13 height 13
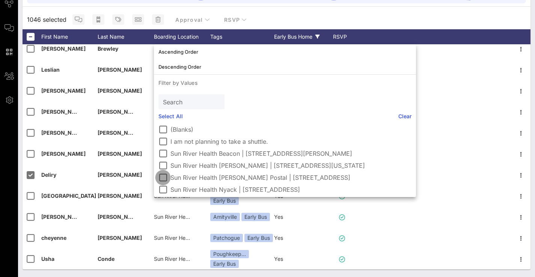
click at [163, 178] on div at bounding box center [163, 177] width 13 height 13
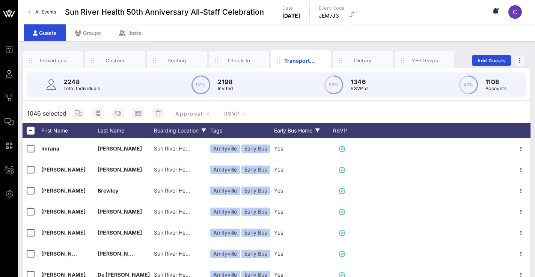
scroll to position [0, 0]
click at [193, 130] on div "Boarding Location" at bounding box center [182, 130] width 56 height 15
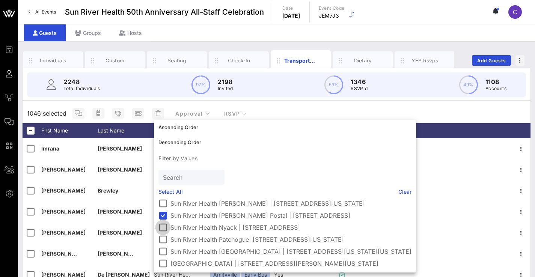
scroll to position [44, 0]
click at [162, 224] on div at bounding box center [163, 227] width 13 height 13
click at [165, 213] on div at bounding box center [163, 215] width 13 height 13
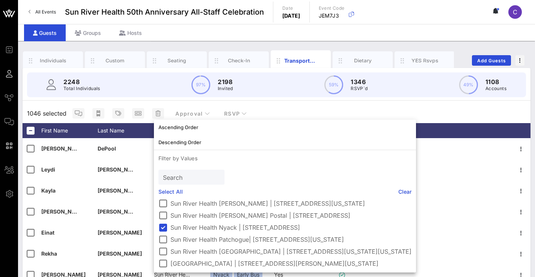
click at [253, 102] on div "2248 Total Individuals 97% 2198 Invited 59% 1346 RSVP`d 49% 1108 Accounts 1046 …" at bounding box center [277, 216] width 508 height 296
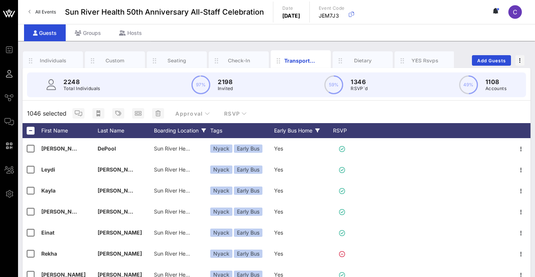
scroll to position [0, 0]
click at [294, 128] on div "Early Bus Home" at bounding box center [302, 130] width 56 height 15
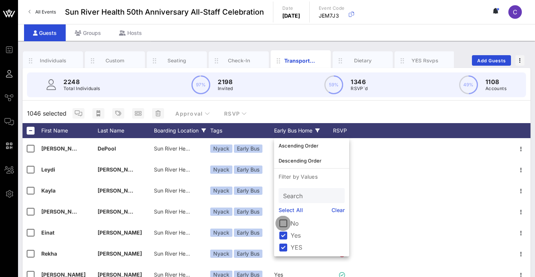
click at [283, 224] on div at bounding box center [283, 223] width 13 height 13
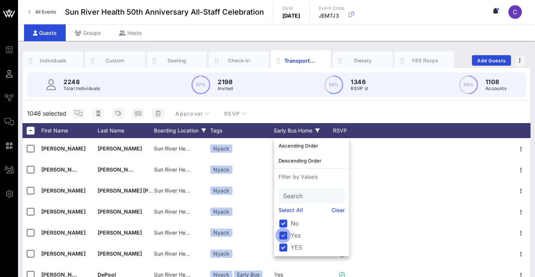
click at [284, 231] on div at bounding box center [283, 235] width 13 height 13
click at [284, 248] on div at bounding box center [283, 247] width 13 height 13
click at [372, 112] on div "1046 selected Approval RSVP" at bounding box center [277, 114] width 508 height 20
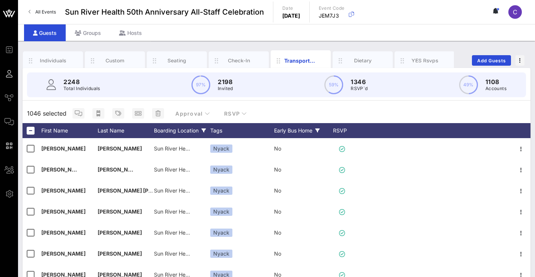
click at [190, 126] on div "Boarding Location" at bounding box center [182, 130] width 56 height 15
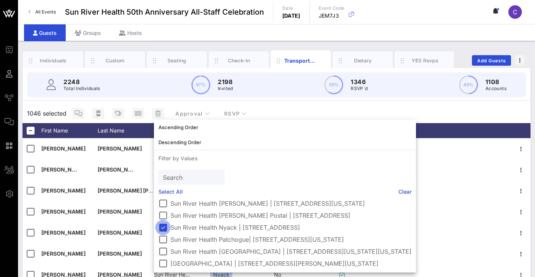
click at [159, 221] on div at bounding box center [163, 227] width 13 height 13
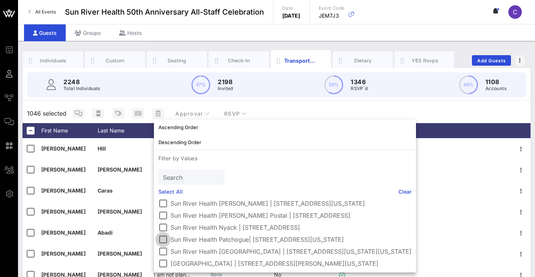
scroll to position [38, 0]
click at [166, 238] on div at bounding box center [163, 239] width 13 height 13
click at [350, 113] on div "1046 selected Approval RSVP" at bounding box center [277, 114] width 508 height 20
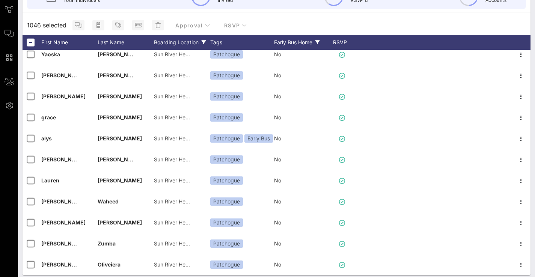
scroll to position [91, 0]
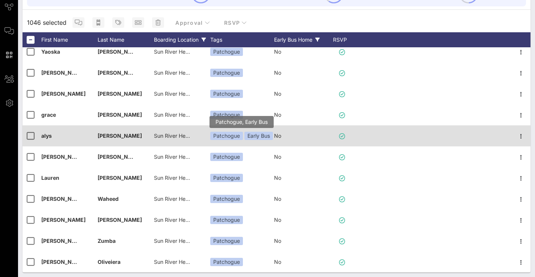
click at [261, 135] on div "Early Bus" at bounding box center [259, 136] width 29 height 8
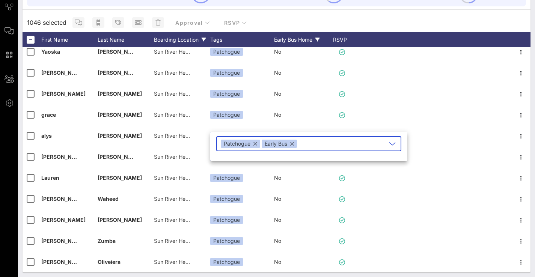
click at [296, 144] on div "Early Bus" at bounding box center [279, 144] width 35 height 8
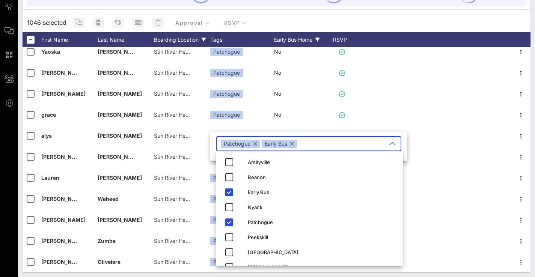
click at [293, 144] on button "button" at bounding box center [292, 144] width 4 height 8
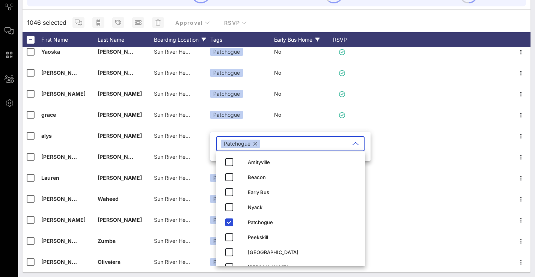
click at [417, 23] on div "1046 selected Approval RSVP" at bounding box center [277, 23] width 508 height 20
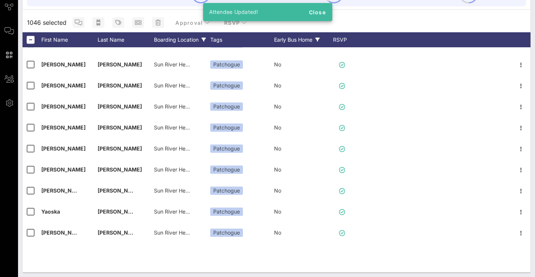
scroll to position [1310, 0]
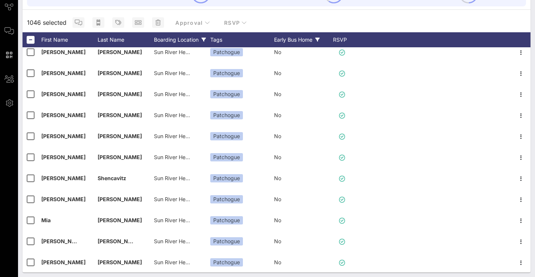
click at [289, 41] on div "Early Bus Home" at bounding box center [302, 39] width 56 height 15
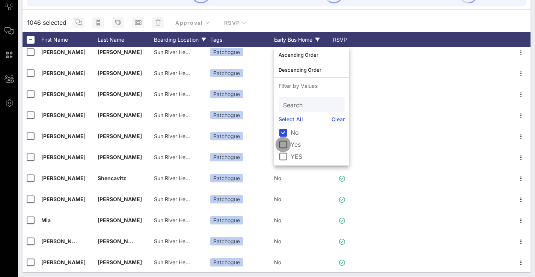
click at [284, 144] on div at bounding box center [283, 144] width 13 height 13
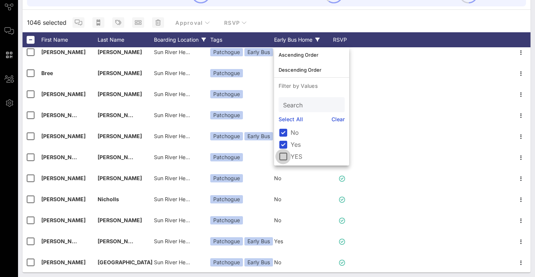
click at [284, 156] on div at bounding box center [283, 156] width 13 height 13
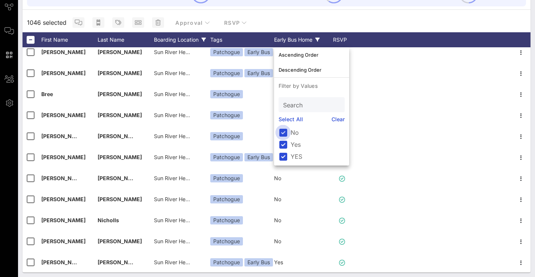
click at [283, 132] on div at bounding box center [283, 132] width 13 height 13
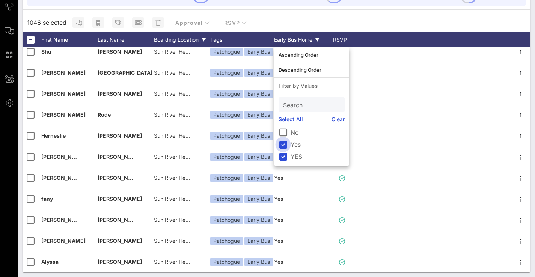
scroll to position [595, 0]
click at [283, 147] on div at bounding box center [283, 144] width 13 height 13
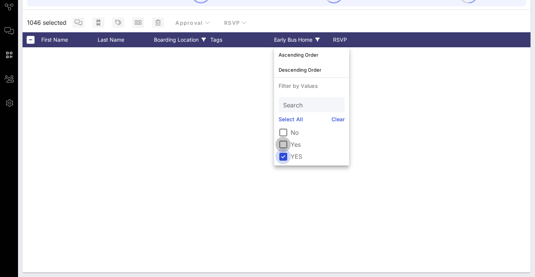
scroll to position [0, 0]
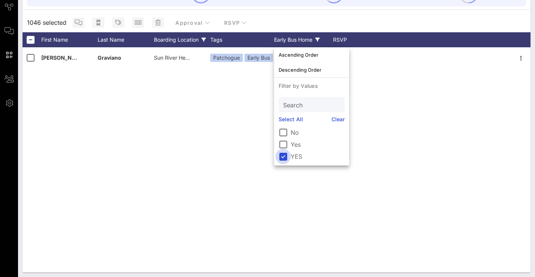
click at [283, 156] on div at bounding box center [283, 156] width 13 height 13
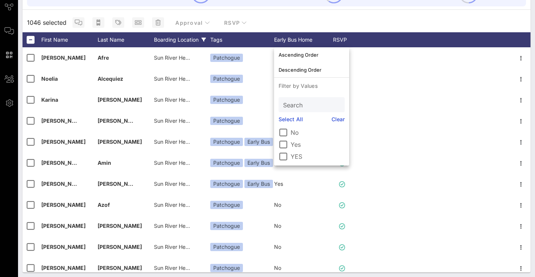
click at [381, 18] on div "1046 selected Approval RSVP" at bounding box center [277, 23] width 508 height 20
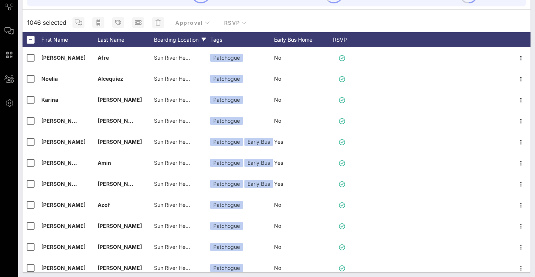
click at [194, 39] on div "Boarding Location" at bounding box center [182, 39] width 56 height 15
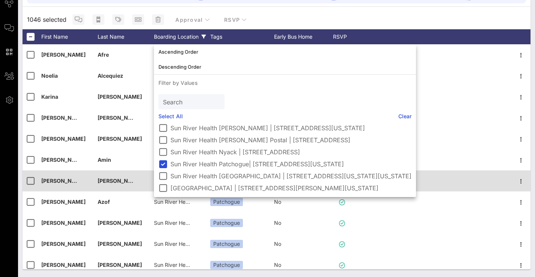
scroll to position [94, 0]
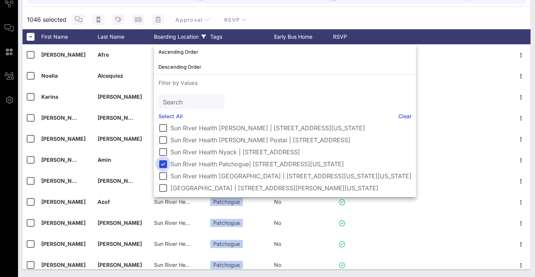
click at [162, 162] on div at bounding box center [163, 164] width 13 height 13
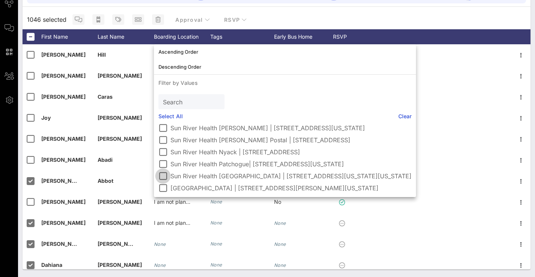
click at [164, 171] on div at bounding box center [163, 176] width 13 height 13
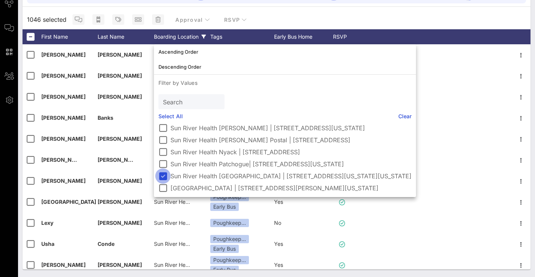
scroll to position [50, 0]
click at [424, 28] on div "1046 selected Approval RSVP" at bounding box center [277, 20] width 508 height 20
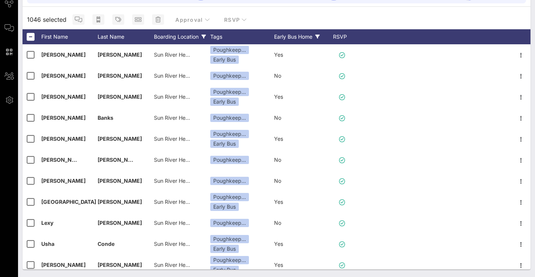
click at [297, 35] on div "Early Bus Home" at bounding box center [302, 36] width 56 height 15
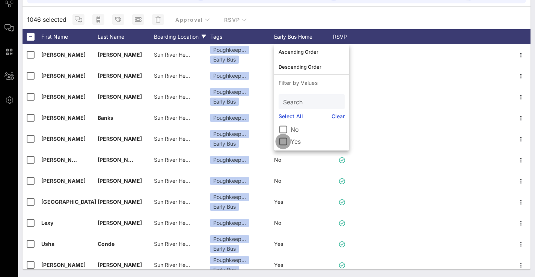
click at [280, 145] on div at bounding box center [283, 141] width 13 height 13
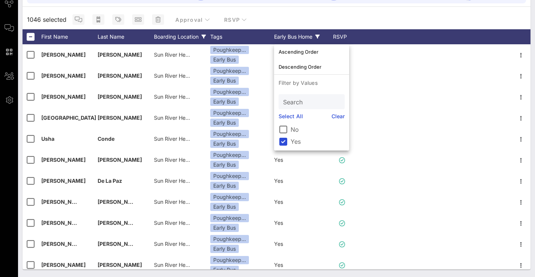
click at [408, 20] on div "1046 selected Approval RSVP" at bounding box center [277, 20] width 508 height 20
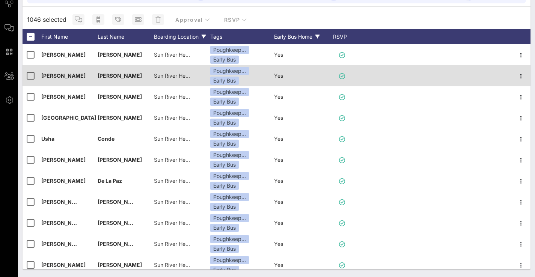
scroll to position [0, 0]
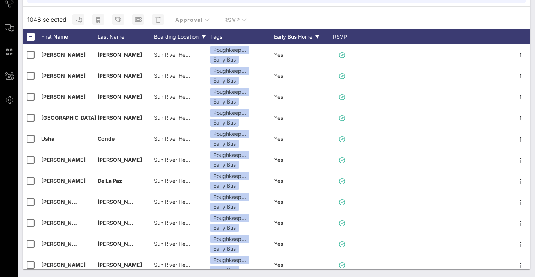
click at [310, 36] on div "Early Bus Home" at bounding box center [302, 36] width 56 height 15
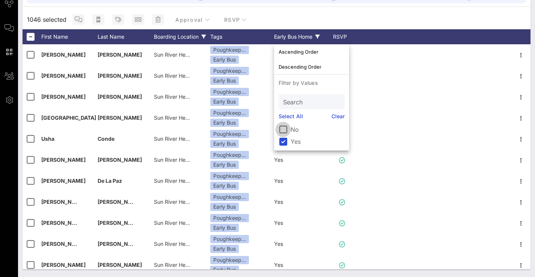
click at [284, 129] on div at bounding box center [283, 129] width 13 height 13
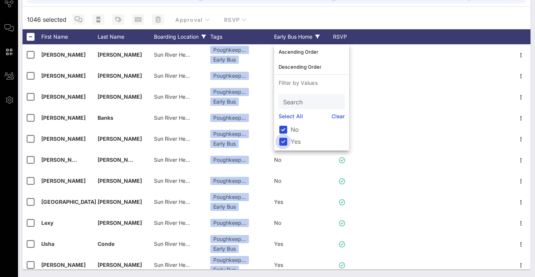
click at [284, 141] on div at bounding box center [283, 141] width 13 height 13
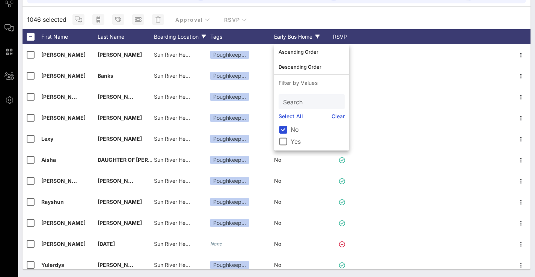
click at [377, 17] on div "1046 selected Approval RSVP" at bounding box center [277, 20] width 508 height 20
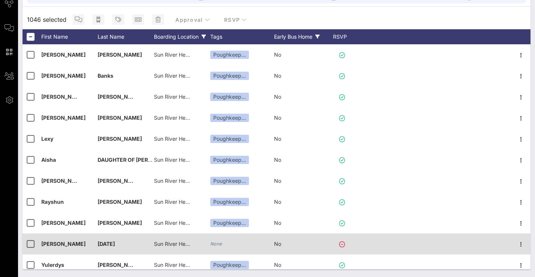
click at [217, 244] on icon "None" at bounding box center [216, 244] width 12 height 6
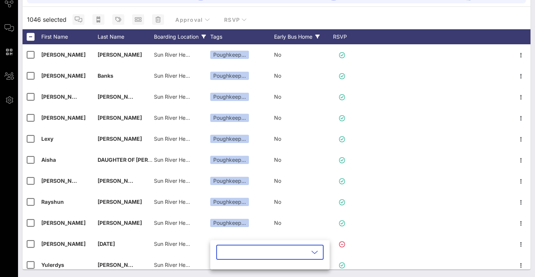
click at [239, 255] on input "text" at bounding box center [265, 253] width 88 height 12
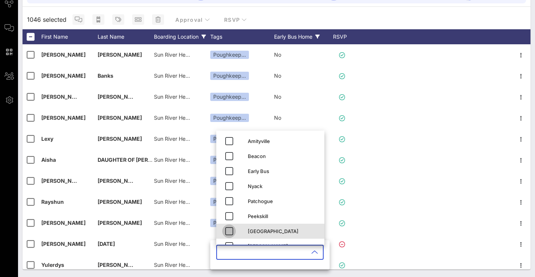
click at [230, 229] on icon "button" at bounding box center [229, 231] width 9 height 9
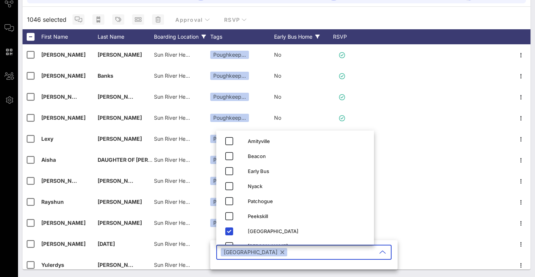
click at [391, 27] on div "1046 selected Approval RSVP" at bounding box center [277, 20] width 508 height 20
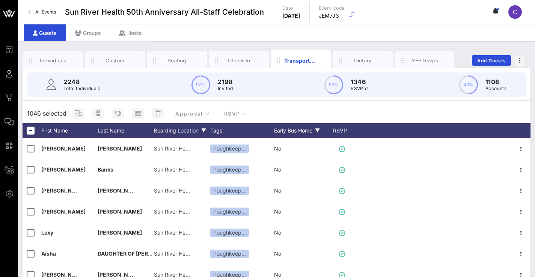
click at [183, 127] on div "Boarding Location" at bounding box center [182, 130] width 56 height 15
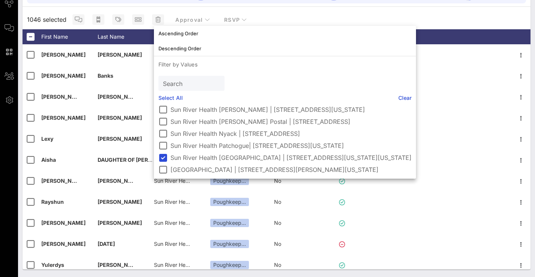
scroll to position [44, 0]
click at [163, 158] on div at bounding box center [163, 157] width 13 height 13
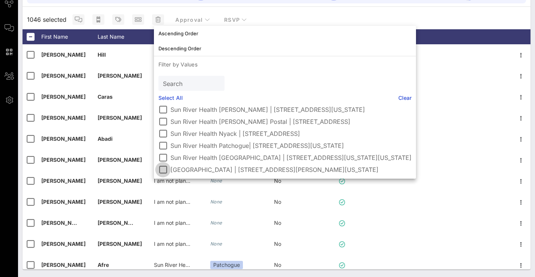
scroll to position [94, 0]
click at [165, 168] on div at bounding box center [163, 169] width 13 height 13
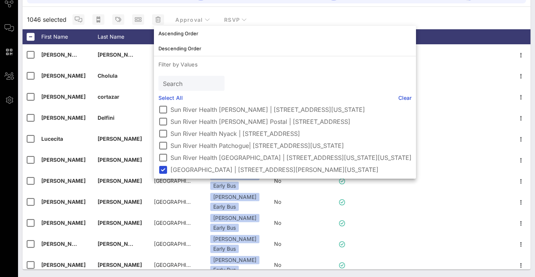
click at [439, 20] on div "1046 selected Approval RSVP" at bounding box center [277, 20] width 508 height 20
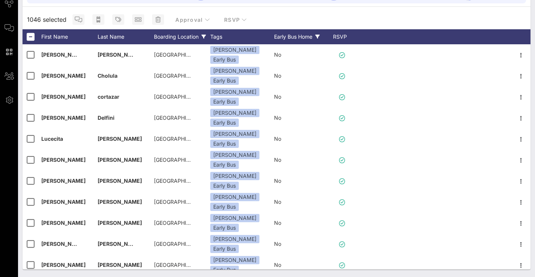
click at [200, 44] on div "Boarding Location" at bounding box center [182, 36] width 56 height 15
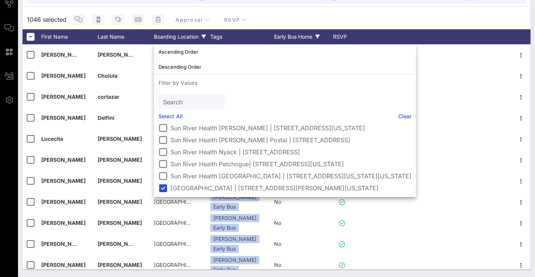
scroll to position [44, 0]
click at [342, 18] on div "1046 selected Approval RSVP" at bounding box center [277, 20] width 508 height 20
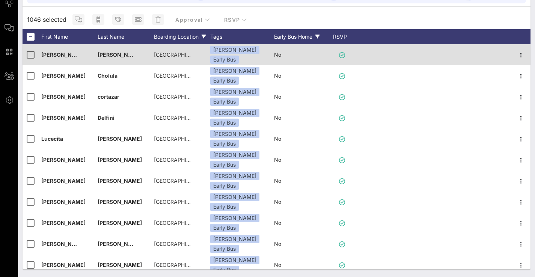
click at [260, 47] on div "[PERSON_NAME] Early Bus" at bounding box center [242, 54] width 64 height 21
click at [239, 56] on div "Early Bus" at bounding box center [224, 60] width 29 height 8
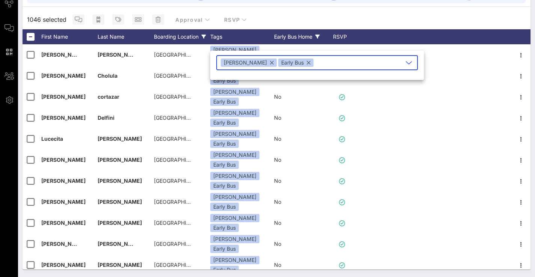
click at [307, 64] on button "button" at bounding box center [309, 63] width 4 height 8
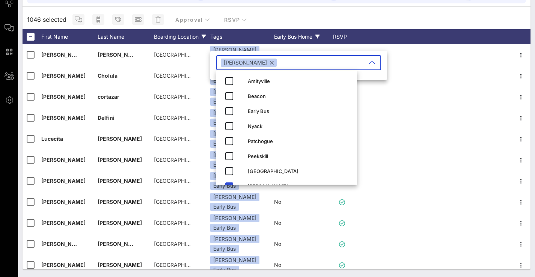
click at [280, 24] on div "1046 selected Approval RSVP" at bounding box center [277, 20] width 508 height 20
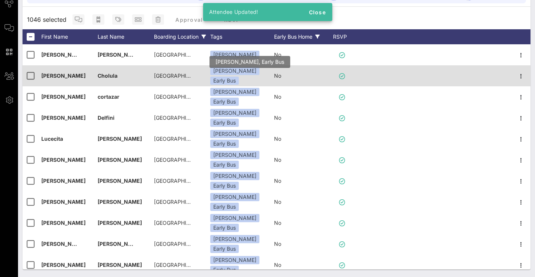
click at [239, 79] on div "Early Bus" at bounding box center [224, 81] width 29 height 8
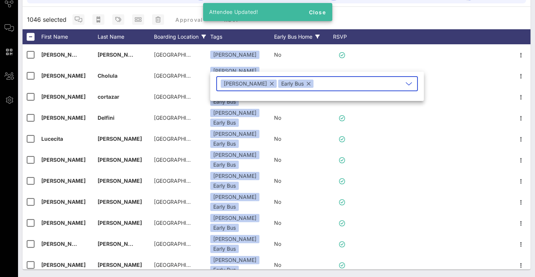
click at [307, 84] on button "button" at bounding box center [309, 84] width 4 height 8
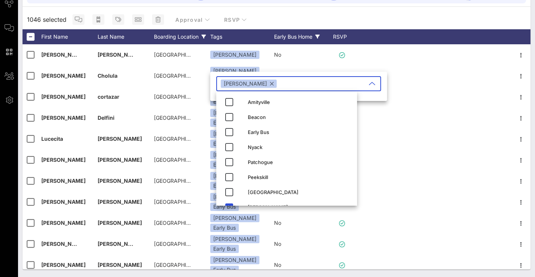
click at [281, 20] on div "1046 selected Approval RSVP" at bounding box center [277, 20] width 508 height 20
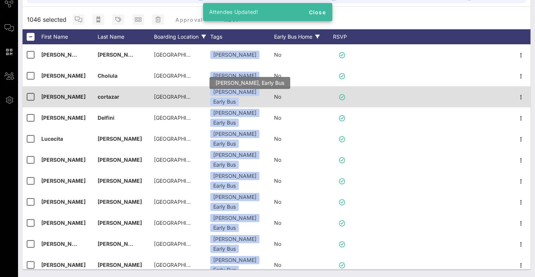
click at [239, 98] on div "Early Bus" at bounding box center [224, 102] width 29 height 8
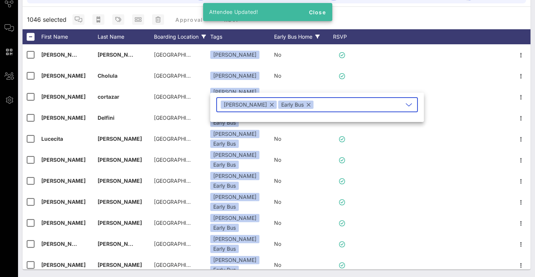
click at [307, 106] on button "button" at bounding box center [309, 105] width 4 height 8
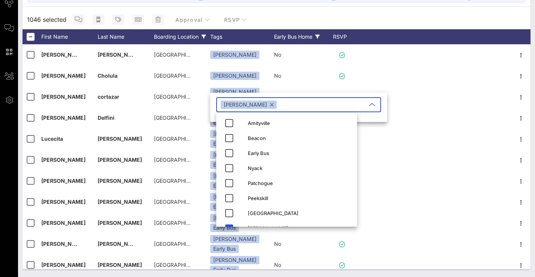
click at [347, 20] on div "1046 selected Approval RSVP" at bounding box center [277, 20] width 508 height 20
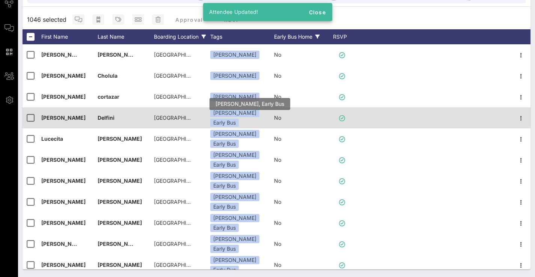
click at [239, 121] on div "Early Bus" at bounding box center [224, 123] width 29 height 8
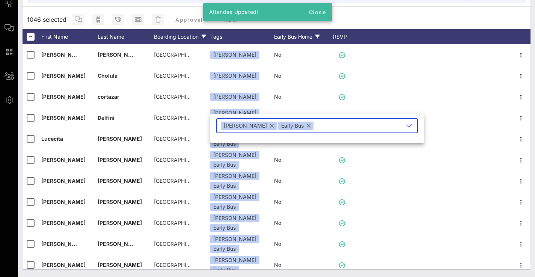
click at [288, 126] on div "Early Bus" at bounding box center [295, 126] width 35 height 8
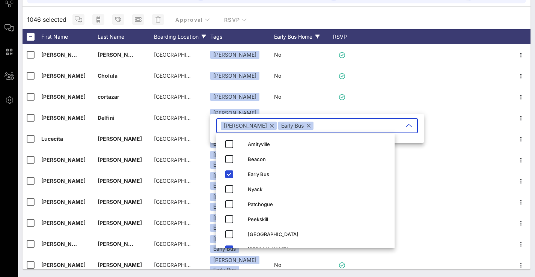
click at [307, 126] on button "button" at bounding box center [309, 126] width 4 height 8
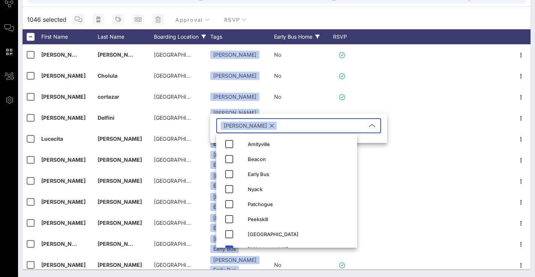
click at [343, 15] on div "1046 selected Approval RSVP" at bounding box center [277, 20] width 508 height 20
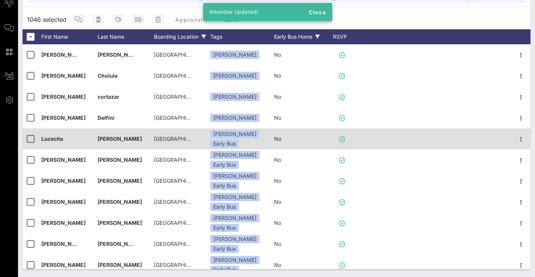
click at [252, 144] on div "[PERSON_NAME] Early Bus" at bounding box center [242, 139] width 64 height 21
click at [239, 140] on div "Early Bus" at bounding box center [224, 144] width 29 height 8
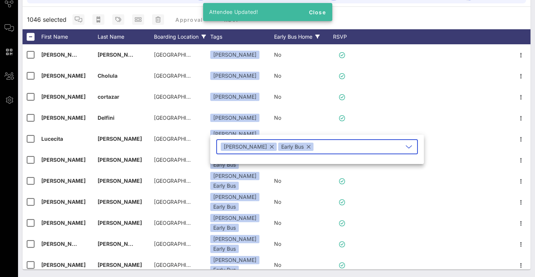
click at [307, 148] on button "button" at bounding box center [309, 147] width 4 height 8
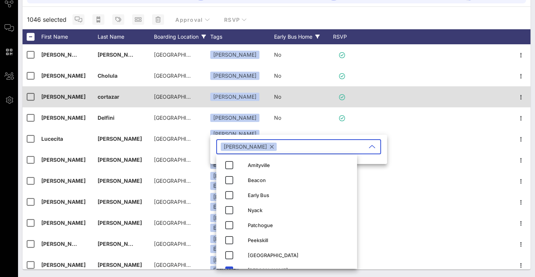
click at [265, 102] on div "[PERSON_NAME]" at bounding box center [242, 96] width 64 height 21
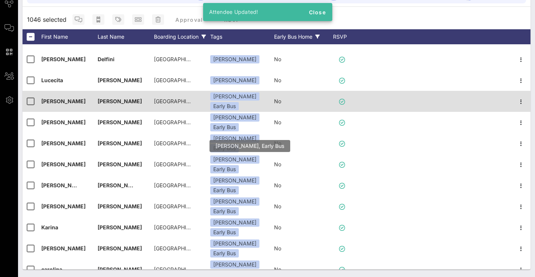
scroll to position [59, 0]
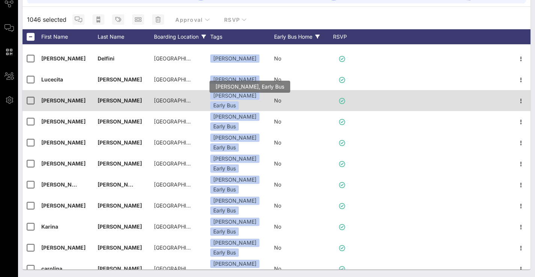
click at [239, 101] on div "Early Bus" at bounding box center [224, 105] width 29 height 8
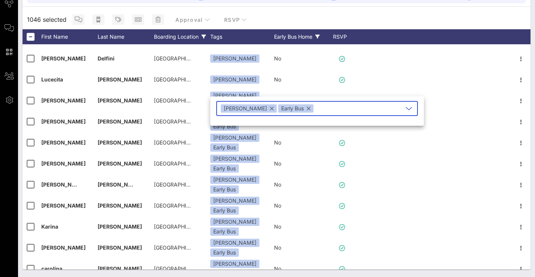
click at [307, 109] on button "button" at bounding box center [309, 108] width 4 height 8
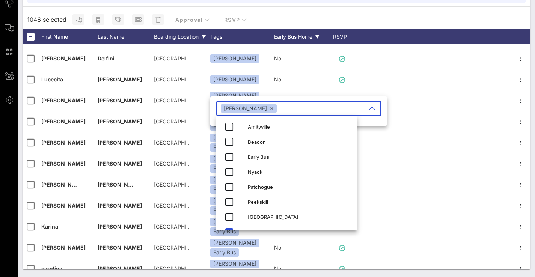
click at [388, 25] on div "1046 selected Approval RSVP" at bounding box center [277, 20] width 508 height 20
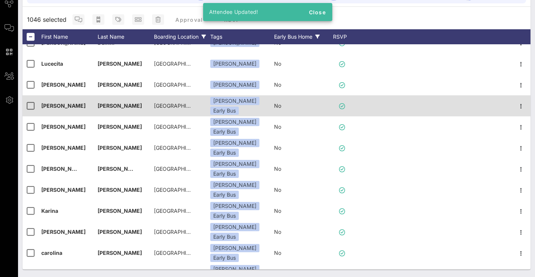
scroll to position [80, 0]
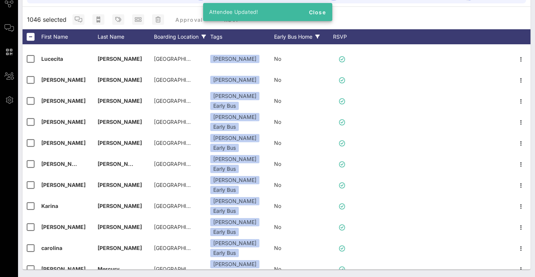
click at [307, 36] on div "Early Bus Home" at bounding box center [302, 36] width 56 height 15
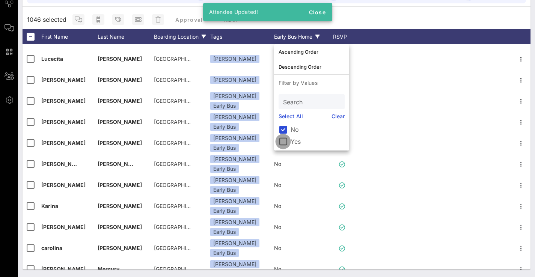
click at [285, 140] on div at bounding box center [283, 141] width 13 height 13
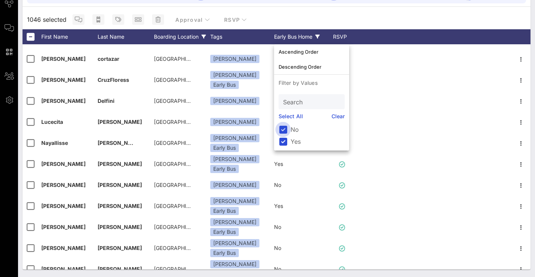
click at [283, 129] on div at bounding box center [283, 129] width 13 height 13
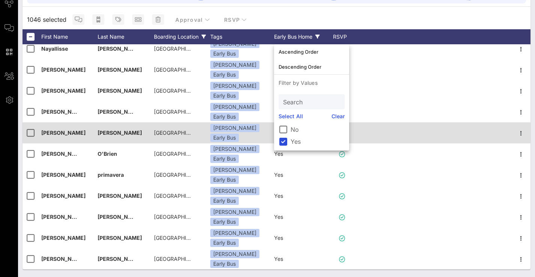
scroll to position [94, 0]
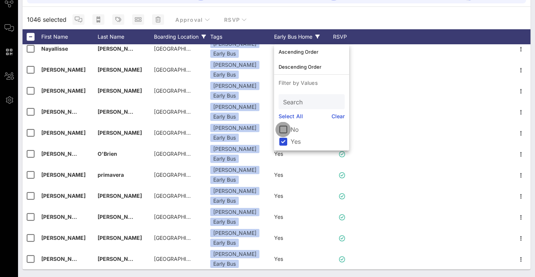
click at [283, 129] on div at bounding box center [283, 129] width 13 height 13
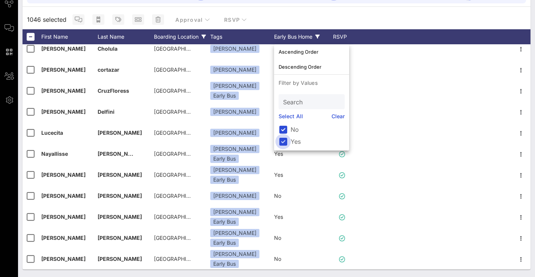
click at [284, 141] on div at bounding box center [283, 141] width 13 height 13
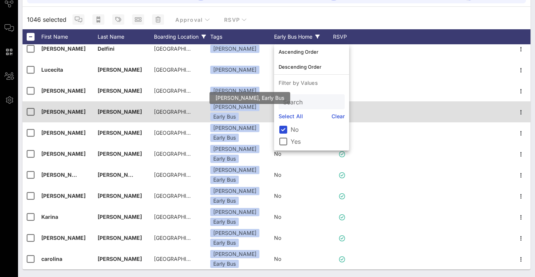
click at [239, 116] on div "Early Bus" at bounding box center [224, 117] width 29 height 8
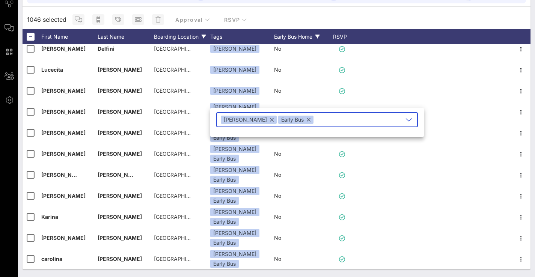
click at [307, 121] on button "button" at bounding box center [309, 120] width 4 height 8
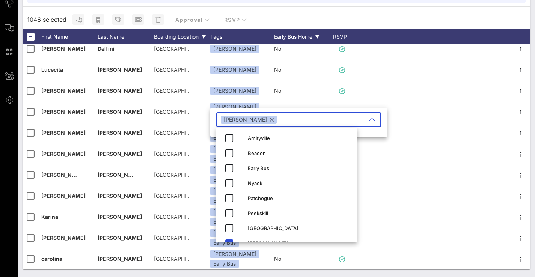
click at [325, 14] on div "1046 selected Approval RSVP" at bounding box center [277, 20] width 508 height 20
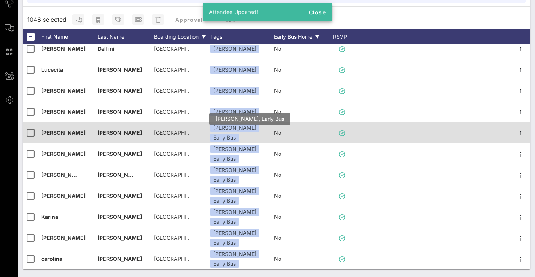
click at [239, 137] on div "Early Bus" at bounding box center [224, 138] width 29 height 8
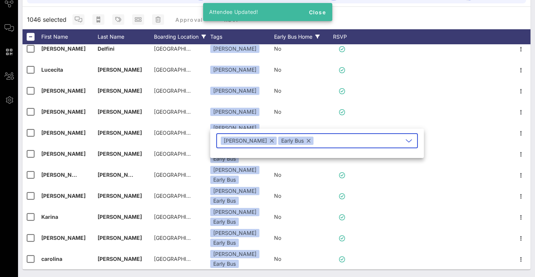
click at [307, 142] on button "button" at bounding box center [309, 141] width 4 height 8
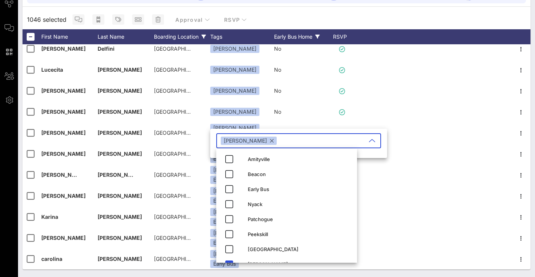
click at [257, 25] on div "1046 selected Approval RSVP" at bounding box center [277, 20] width 508 height 20
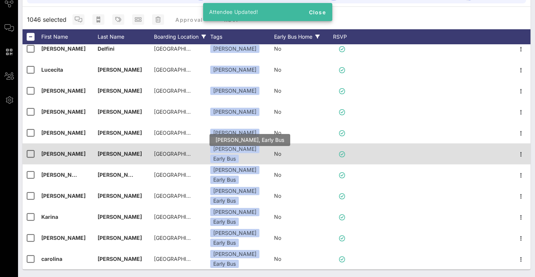
click at [239, 155] on div "Early Bus" at bounding box center [224, 159] width 29 height 8
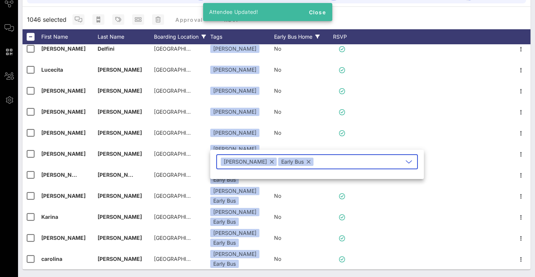
click at [289, 161] on div "Early Bus" at bounding box center [295, 162] width 35 height 8
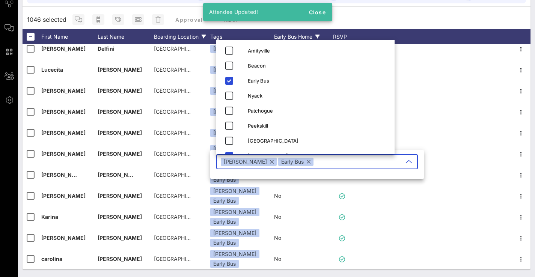
click at [307, 161] on button "button" at bounding box center [309, 162] width 4 height 8
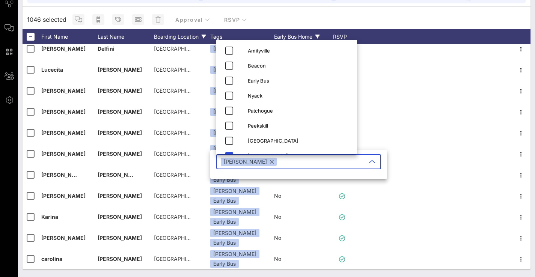
click at [367, 21] on div "1046 selected Approval RSVP" at bounding box center [277, 20] width 508 height 20
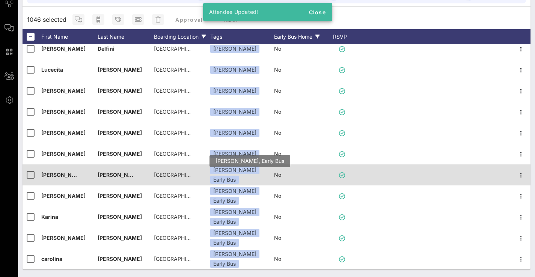
click at [239, 176] on div "Early Bus" at bounding box center [224, 180] width 29 height 8
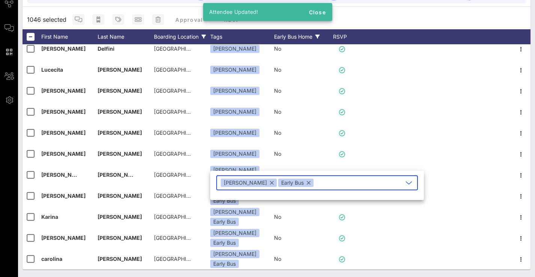
click at [307, 183] on button "button" at bounding box center [309, 183] width 4 height 8
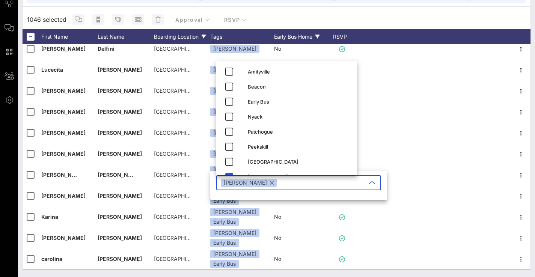
click at [359, 24] on div "1046 selected Approval RSVP" at bounding box center [277, 20] width 508 height 20
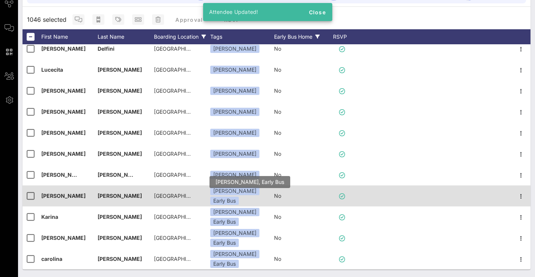
click at [239, 197] on div "Early Bus" at bounding box center [224, 201] width 29 height 8
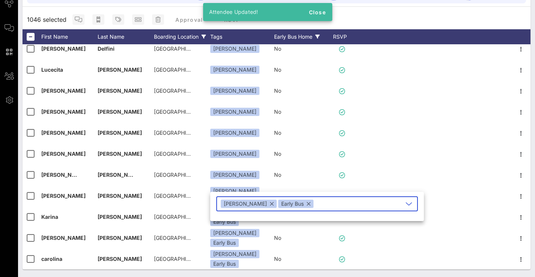
click at [283, 204] on div "Early Bus" at bounding box center [295, 204] width 35 height 8
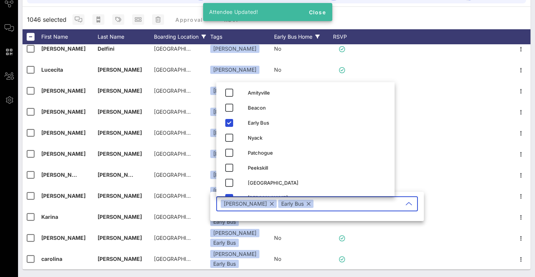
click at [307, 204] on button "button" at bounding box center [309, 204] width 4 height 8
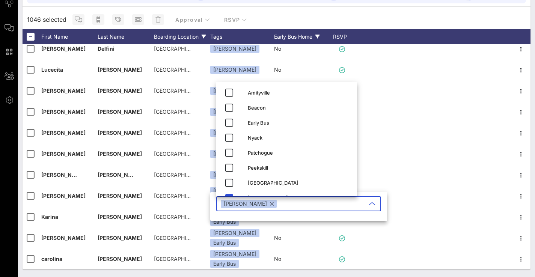
click at [318, 15] on div "1046 selected Approval RSVP" at bounding box center [277, 20] width 508 height 20
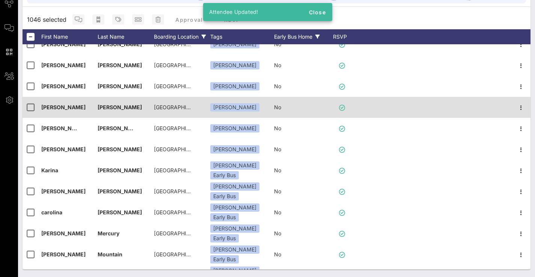
scroll to position [123, 0]
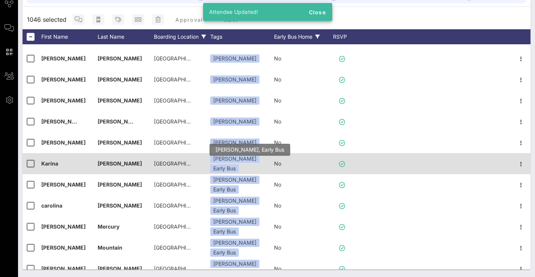
click at [239, 165] on div "Early Bus" at bounding box center [224, 169] width 29 height 8
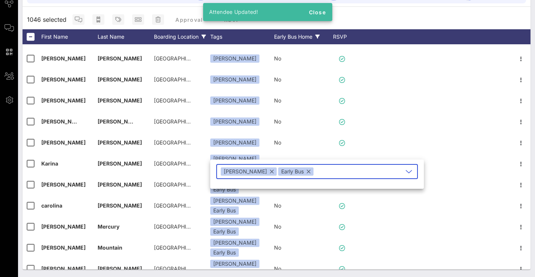
click at [307, 174] on button "button" at bounding box center [309, 172] width 4 height 8
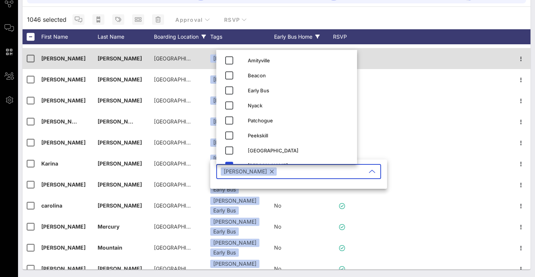
click at [387, 58] on div at bounding box center [434, 58] width 155 height 21
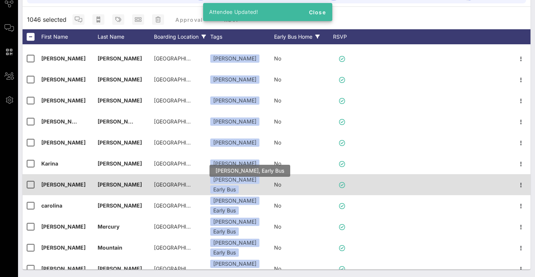
click at [239, 186] on div "Early Bus" at bounding box center [224, 190] width 29 height 8
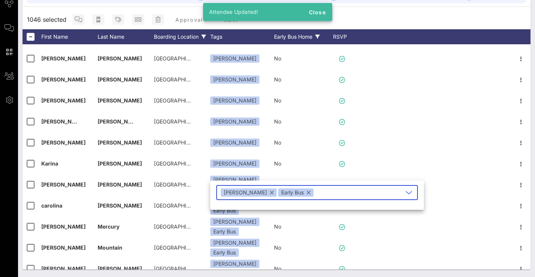
click at [307, 191] on button "button" at bounding box center [309, 193] width 4 height 8
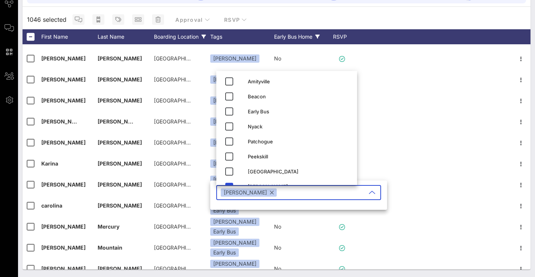
click at [377, 25] on div "1046 selected Approval RSVP" at bounding box center [277, 20] width 508 height 20
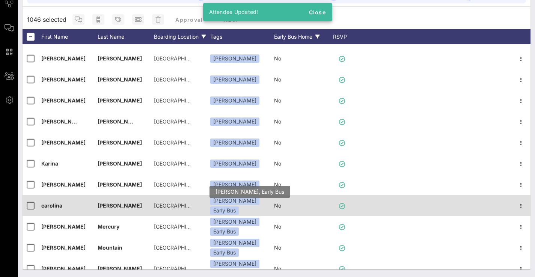
click at [239, 207] on div "Early Bus" at bounding box center [224, 211] width 29 height 8
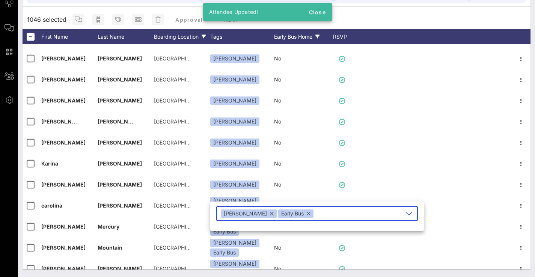
click at [307, 213] on button "button" at bounding box center [309, 214] width 4 height 8
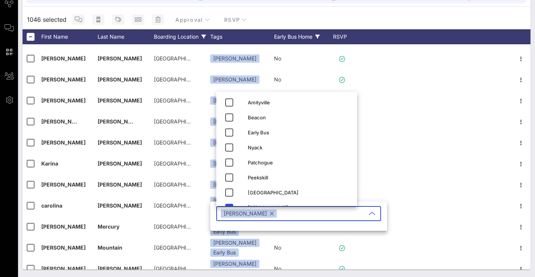
click at [395, 30] on div at bounding box center [434, 36] width 155 height 15
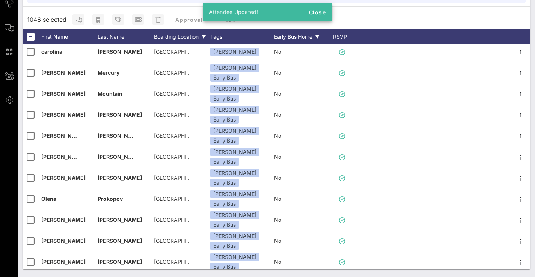
scroll to position [268, 0]
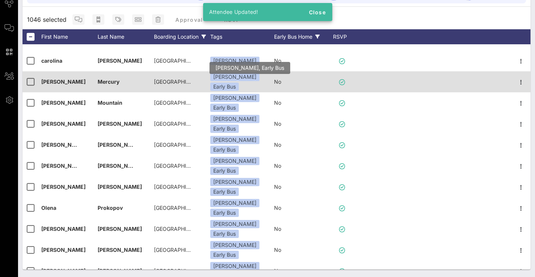
click at [239, 83] on div "Early Bus" at bounding box center [224, 87] width 29 height 8
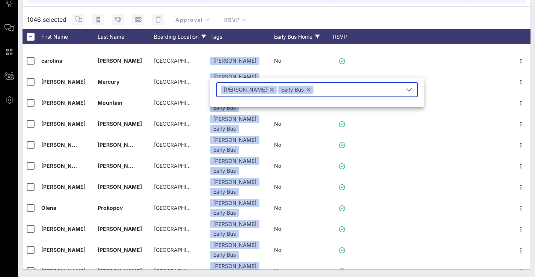
click at [307, 89] on button "button" at bounding box center [309, 90] width 4 height 8
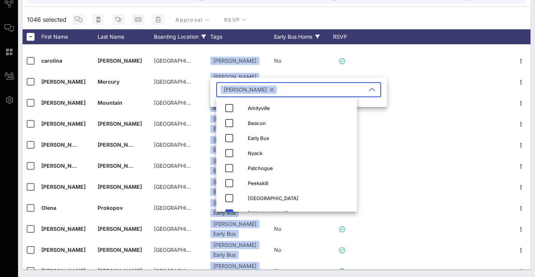
click at [261, 20] on div "1046 selected Approval RSVP" at bounding box center [277, 20] width 508 height 20
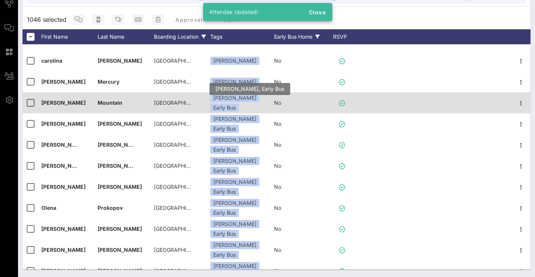
click at [239, 105] on div "Early Bus" at bounding box center [224, 108] width 29 height 8
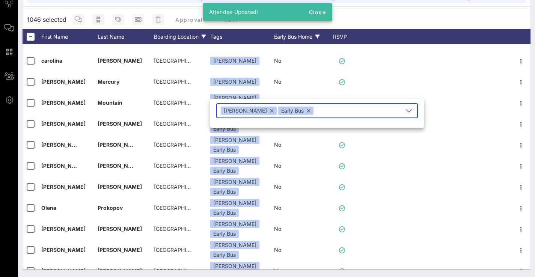
click at [288, 110] on div "Early Bus" at bounding box center [295, 111] width 35 height 8
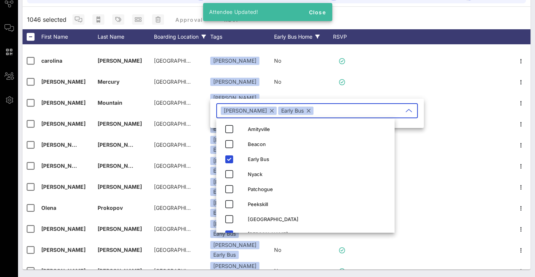
click at [307, 110] on button "button" at bounding box center [309, 111] width 4 height 8
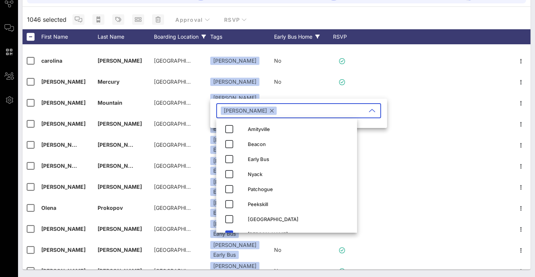
click at [274, 21] on div "1046 selected Approval RSVP" at bounding box center [277, 20] width 508 height 20
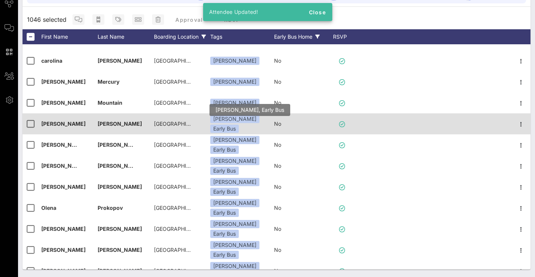
click at [239, 127] on div "Early Bus" at bounding box center [224, 129] width 29 height 8
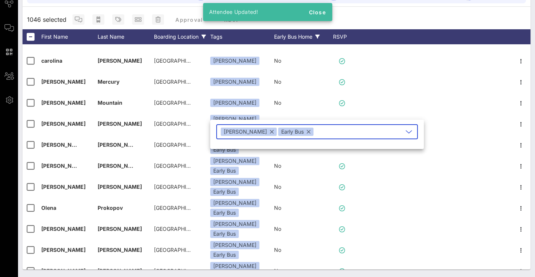
click at [307, 131] on button "button" at bounding box center [309, 132] width 4 height 8
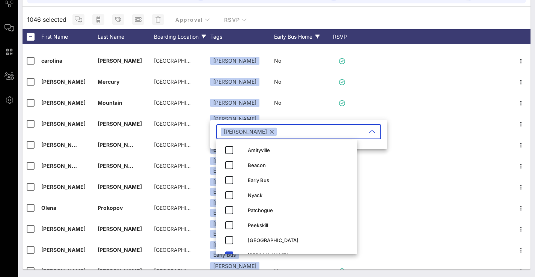
click at [327, 14] on div "1046 selected Approval RSVP" at bounding box center [277, 20] width 508 height 20
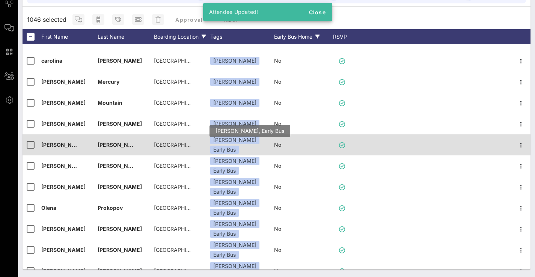
click at [239, 148] on div "Early Bus" at bounding box center [224, 150] width 29 height 8
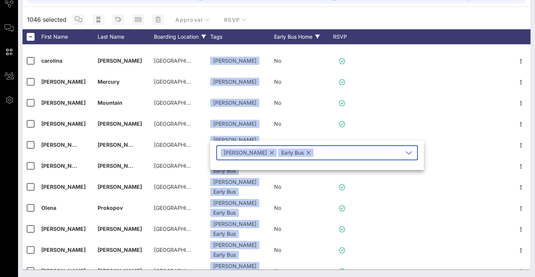
click at [307, 153] on button "button" at bounding box center [309, 153] width 4 height 8
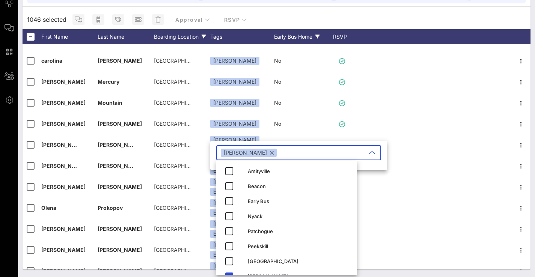
click at [346, 18] on div "1046 selected Approval RSVP" at bounding box center [277, 20] width 508 height 20
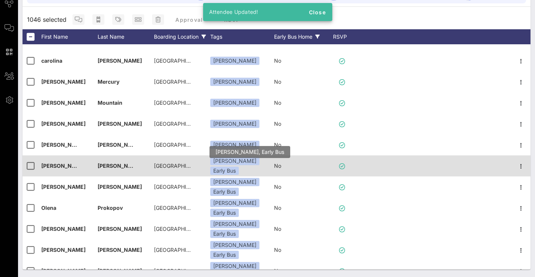
click at [239, 169] on div "Early Bus" at bounding box center [224, 171] width 29 height 8
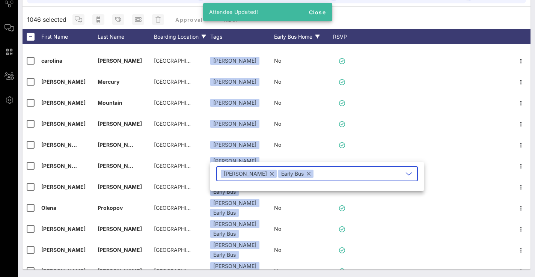
click at [283, 176] on div "Early Bus" at bounding box center [295, 174] width 35 height 8
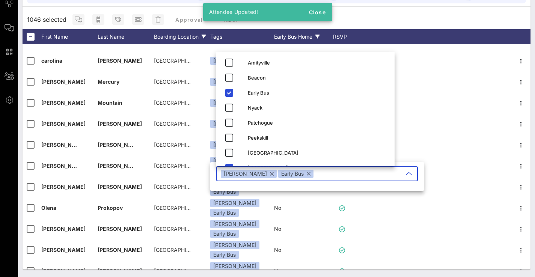
click at [307, 175] on button "button" at bounding box center [309, 174] width 4 height 8
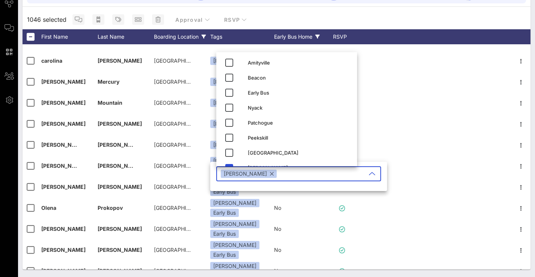
click at [360, 20] on div "1046 selected Approval RSVP" at bounding box center [277, 20] width 508 height 20
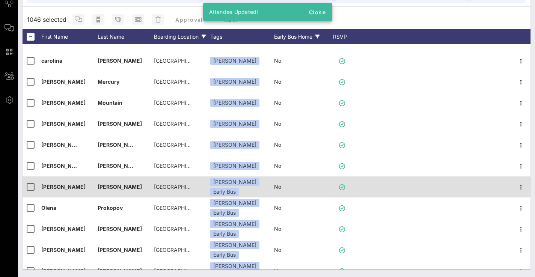
click at [266, 185] on div "[PERSON_NAME] Early Bus" at bounding box center [242, 187] width 64 height 21
click at [239, 188] on div "Early Bus" at bounding box center [224, 192] width 29 height 8
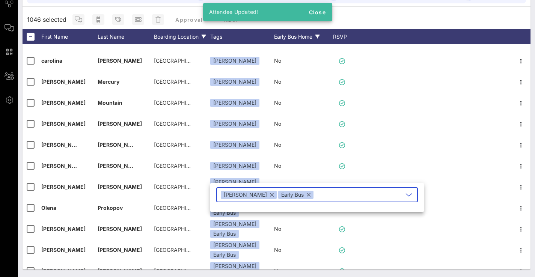
click at [307, 196] on button "button" at bounding box center [309, 195] width 4 height 8
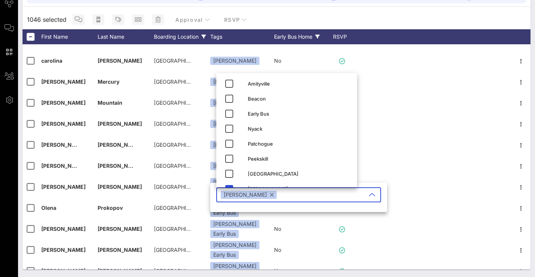
click at [344, 9] on div "2248 Total Individuals 97% 2198 Invited 59% 1346 RSVP`d 49% 1108 Accounts 1046 …" at bounding box center [277, 122] width 508 height 296
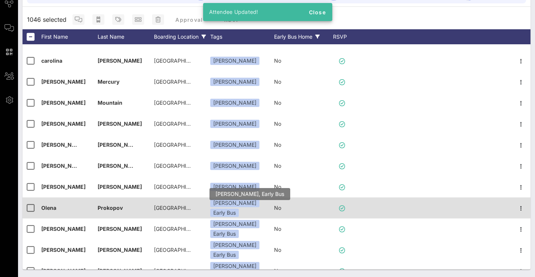
click at [239, 209] on div "Early Bus" at bounding box center [224, 213] width 29 height 8
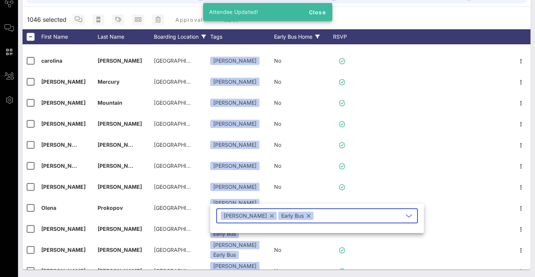
click at [307, 216] on button "button" at bounding box center [309, 216] width 4 height 8
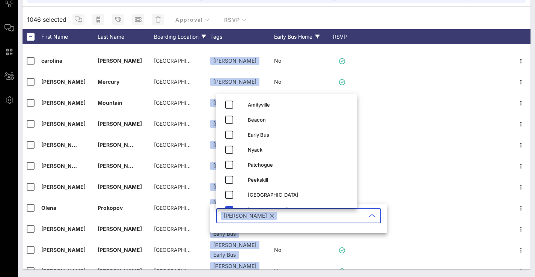
click at [366, 18] on div "1046 selected Approval RSVP" at bounding box center [277, 20] width 508 height 20
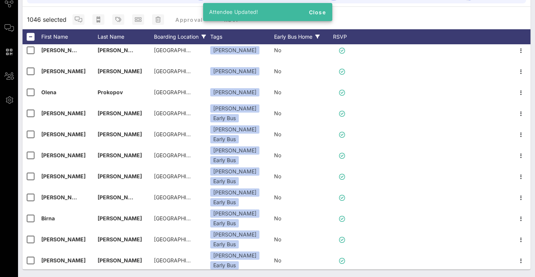
scroll to position [386, 0]
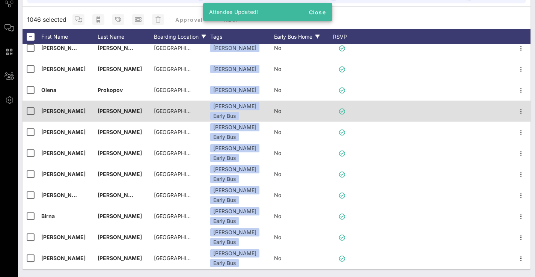
click at [248, 102] on div "[PERSON_NAME] Early Bus" at bounding box center [242, 111] width 64 height 21
click at [239, 112] on div "Early Bus" at bounding box center [224, 116] width 29 height 8
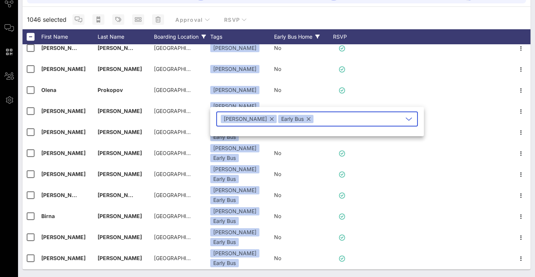
click at [307, 120] on button "button" at bounding box center [309, 119] width 4 height 8
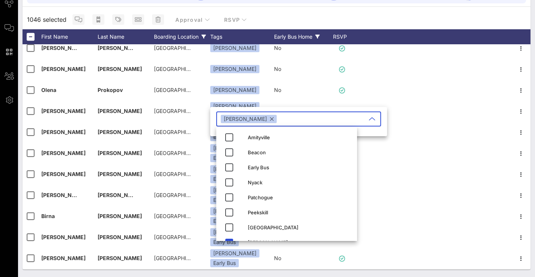
click at [298, 17] on div "1046 selected Approval RSVP" at bounding box center [277, 20] width 508 height 20
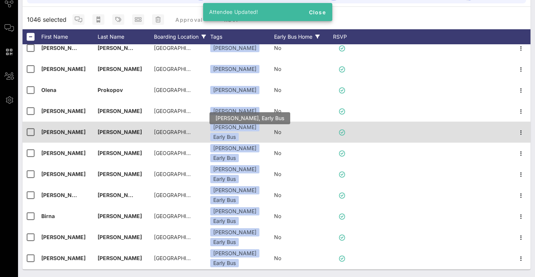
click at [239, 135] on div "Early Bus" at bounding box center [224, 137] width 29 height 8
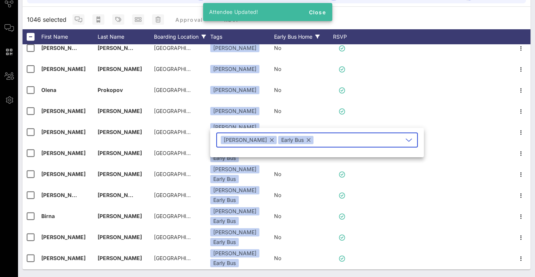
click at [307, 141] on button "button" at bounding box center [309, 140] width 4 height 8
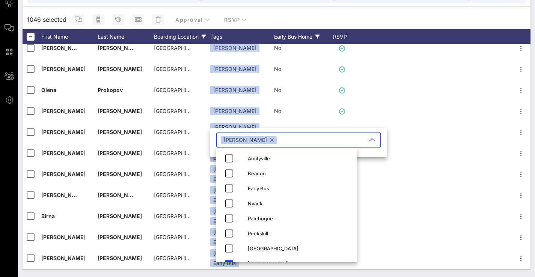
click at [337, 8] on div "2248 Total Individuals 97% 2198 Invited 59% 1346 RSVP`d 49% 1108 Accounts 1046 …" at bounding box center [277, 122] width 508 height 296
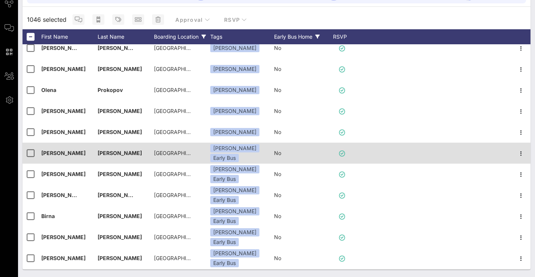
click at [253, 148] on div "[PERSON_NAME] Early Bus" at bounding box center [242, 153] width 64 height 21
click at [239, 154] on div "Early Bus" at bounding box center [224, 158] width 29 height 8
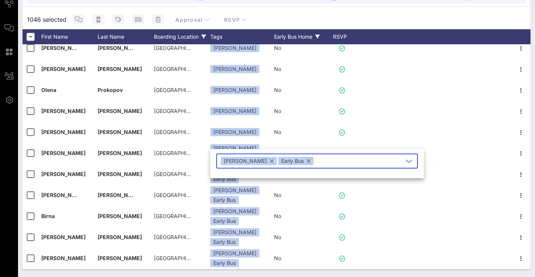
click at [307, 164] on button "button" at bounding box center [309, 161] width 4 height 8
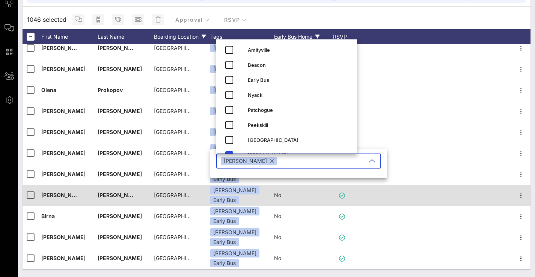
click at [239, 197] on div "Early Bus" at bounding box center [224, 200] width 29 height 8
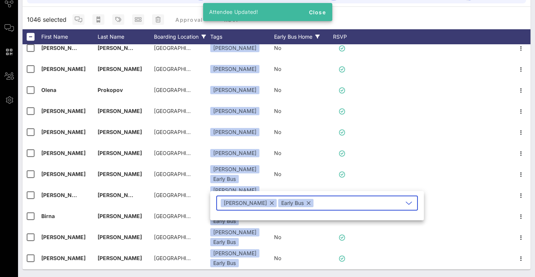
click at [287, 203] on div "Early Bus" at bounding box center [295, 203] width 35 height 8
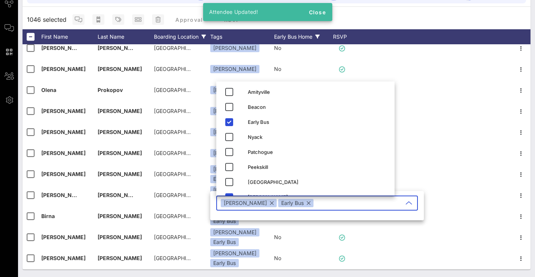
click at [307, 204] on button "button" at bounding box center [309, 203] width 4 height 8
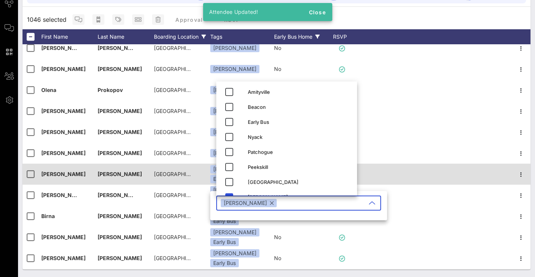
click at [204, 168] on div "[GEOGRAPHIC_DATA] | [STREET_ADDRESS][PERSON_NAME][US_STATE]" at bounding box center [182, 179] width 56 height 30
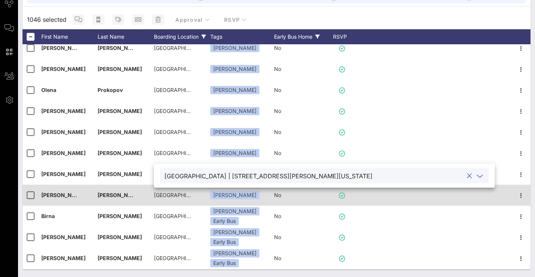
click at [298, 202] on div "No" at bounding box center [302, 200] width 56 height 30
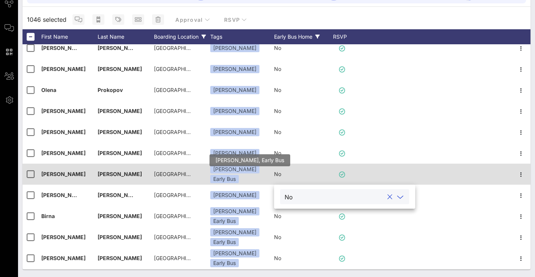
click at [239, 175] on div "Early Bus" at bounding box center [224, 179] width 29 height 8
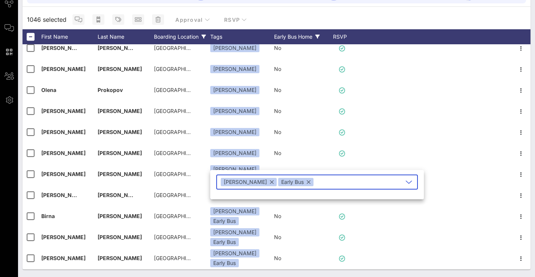
click at [307, 181] on button "button" at bounding box center [309, 182] width 4 height 8
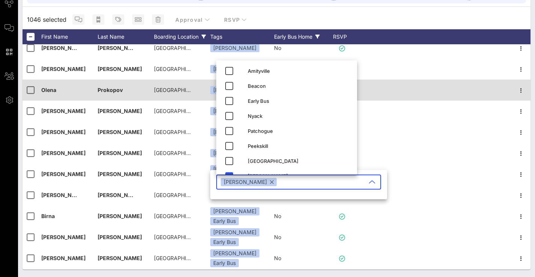
click at [392, 86] on div at bounding box center [434, 90] width 155 height 21
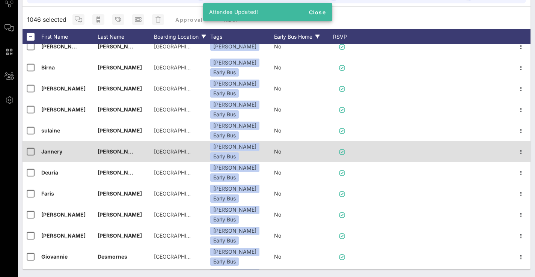
scroll to position [532, 0]
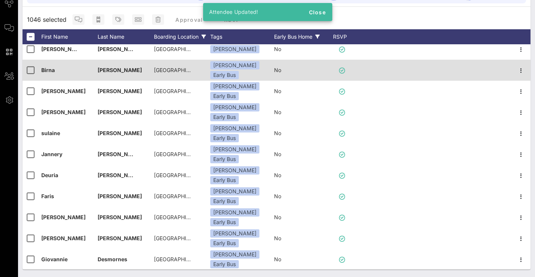
click at [242, 75] on div "[PERSON_NAME] Early Bus" at bounding box center [242, 70] width 64 height 21
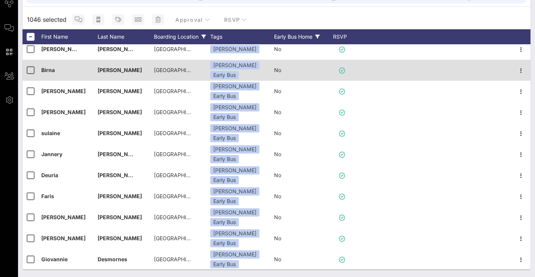
click at [239, 71] on div "Early Bus" at bounding box center [224, 75] width 29 height 8
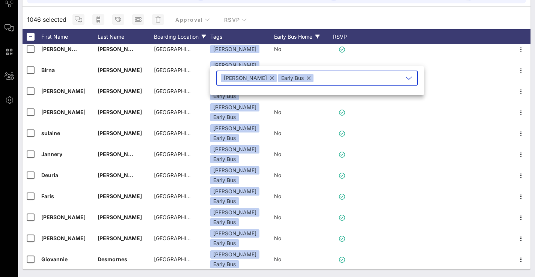
click at [307, 76] on button "button" at bounding box center [309, 78] width 4 height 8
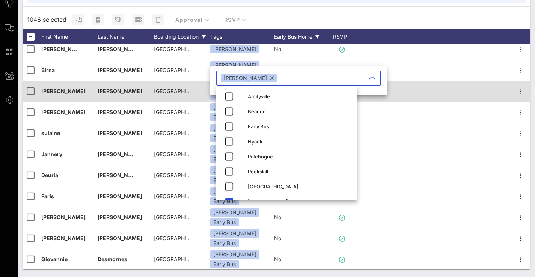
click at [396, 98] on div at bounding box center [434, 91] width 155 height 21
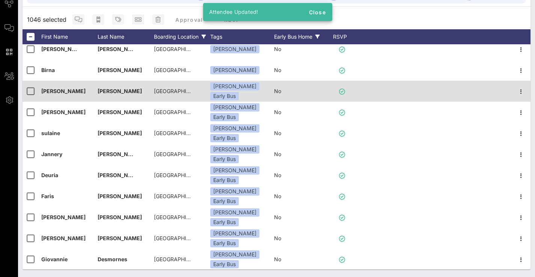
click at [268, 92] on div "[PERSON_NAME] Early Bus" at bounding box center [242, 91] width 64 height 21
click at [239, 92] on div "Early Bus" at bounding box center [224, 96] width 29 height 8
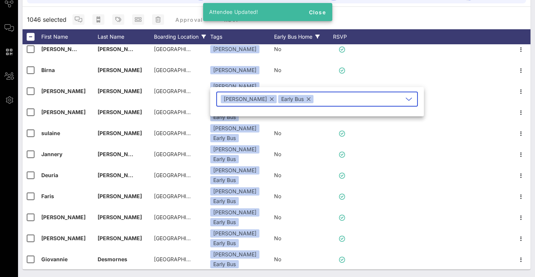
click at [278, 101] on div "Early Bus" at bounding box center [295, 99] width 35 height 8
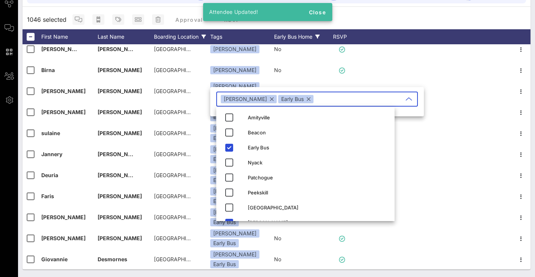
click at [282, 101] on div "Early Bus" at bounding box center [295, 99] width 35 height 8
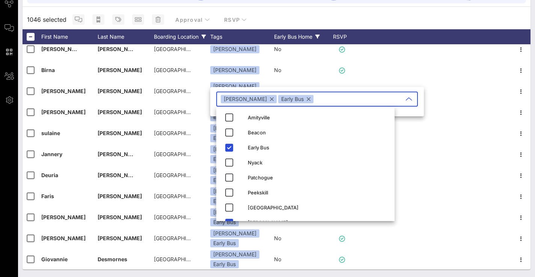
click at [307, 97] on button "button" at bounding box center [309, 99] width 4 height 8
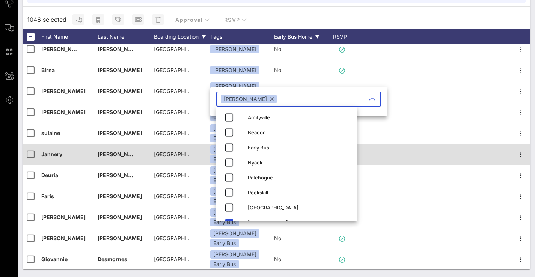
click at [423, 156] on div at bounding box center [434, 154] width 155 height 21
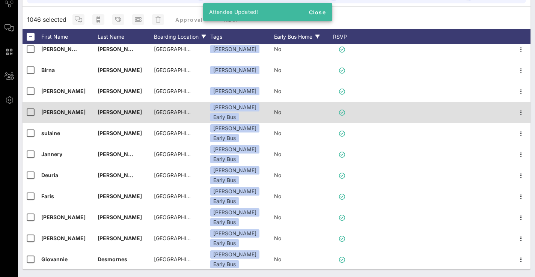
click at [263, 116] on div "[PERSON_NAME] Early Bus" at bounding box center [242, 112] width 64 height 21
click at [239, 113] on div "Early Bus" at bounding box center [224, 117] width 29 height 8
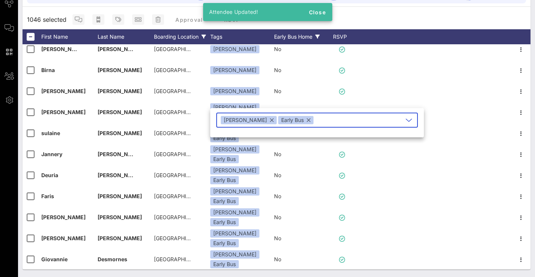
click at [307, 121] on button "button" at bounding box center [309, 120] width 4 height 8
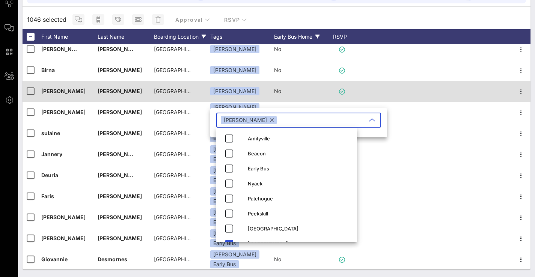
click at [402, 83] on div at bounding box center [434, 91] width 155 height 21
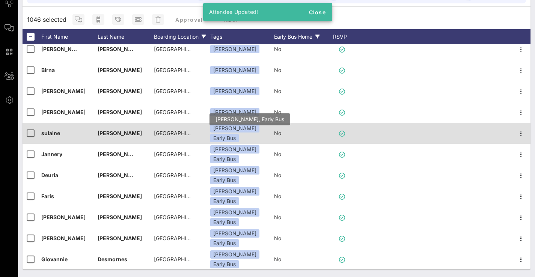
click at [239, 136] on div "Early Bus" at bounding box center [224, 138] width 29 height 8
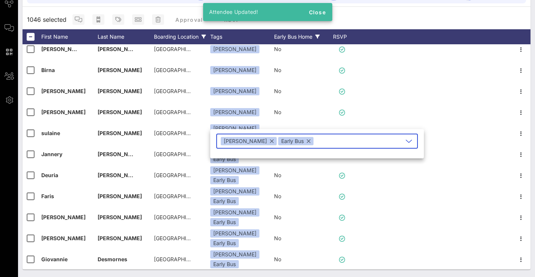
click at [287, 142] on div "Early Bus" at bounding box center [295, 141] width 35 height 8
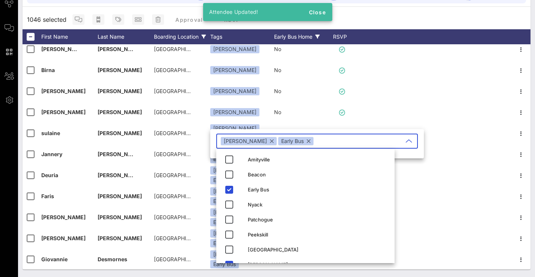
click at [282, 142] on div "Early Bus" at bounding box center [295, 141] width 35 height 8
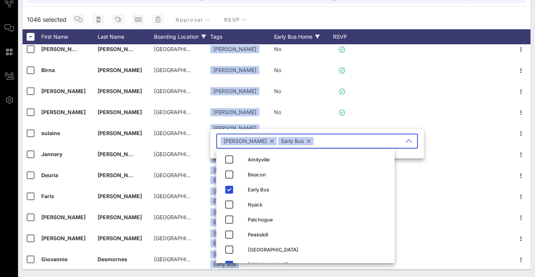
click at [307, 141] on button "button" at bounding box center [309, 141] width 4 height 8
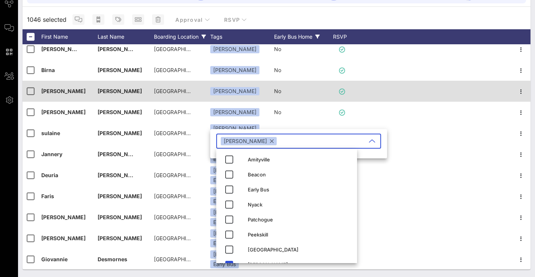
click at [410, 86] on div at bounding box center [434, 91] width 155 height 21
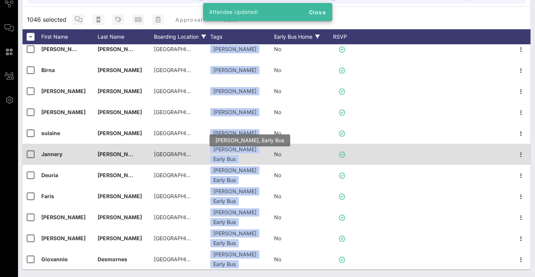
click at [239, 155] on div "Early Bus" at bounding box center [224, 159] width 29 height 8
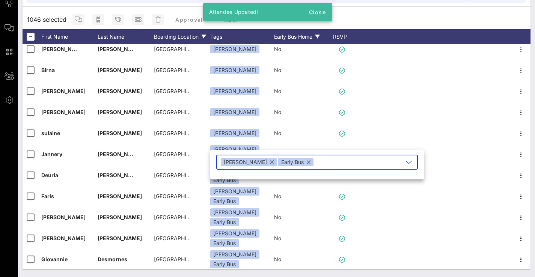
click at [289, 165] on div "Early Bus" at bounding box center [295, 162] width 35 height 8
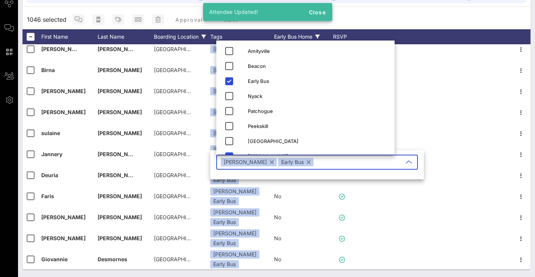
click at [307, 163] on button "button" at bounding box center [309, 162] width 4 height 8
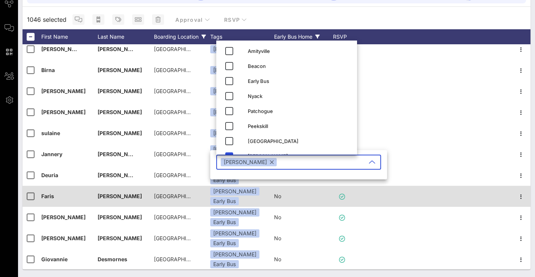
click at [275, 203] on div "No" at bounding box center [277, 196] width 7 height 21
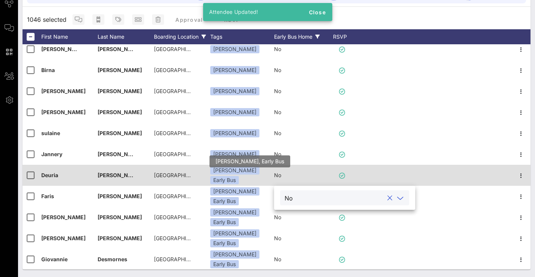
click at [239, 178] on div "Early Bus" at bounding box center [224, 180] width 29 height 8
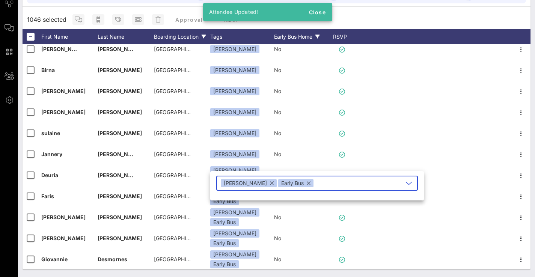
click at [307, 185] on button "button" at bounding box center [309, 183] width 4 height 8
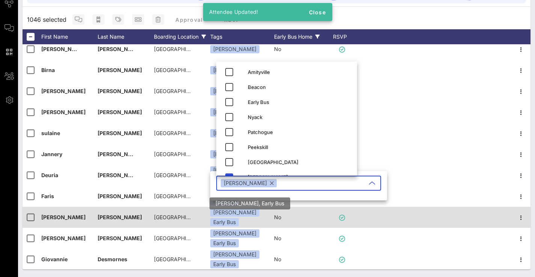
click at [239, 218] on div "Early Bus" at bounding box center [224, 222] width 29 height 8
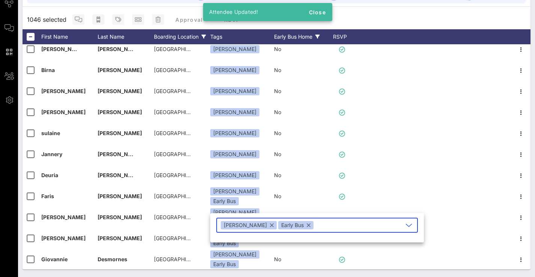
click at [307, 225] on button "button" at bounding box center [309, 225] width 4 height 8
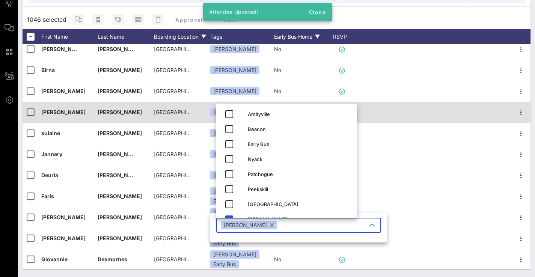
click at [404, 118] on div at bounding box center [434, 112] width 155 height 21
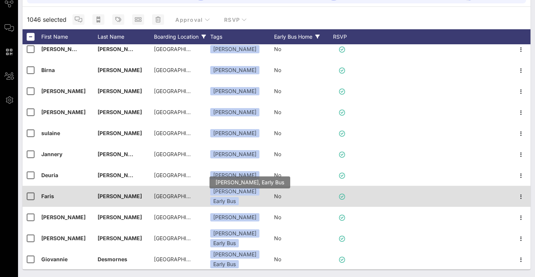
click at [239, 197] on div "Early Bus" at bounding box center [224, 201] width 29 height 8
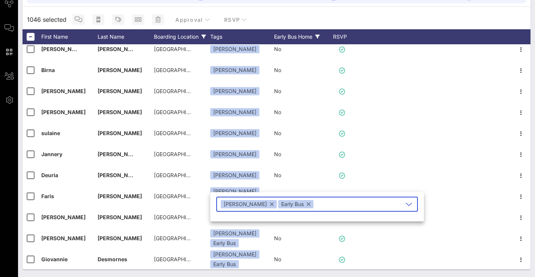
click at [280, 202] on div "Early Bus" at bounding box center [295, 204] width 35 height 8
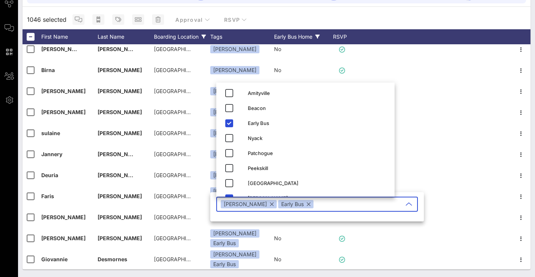
click at [307, 205] on button "button" at bounding box center [309, 204] width 4 height 8
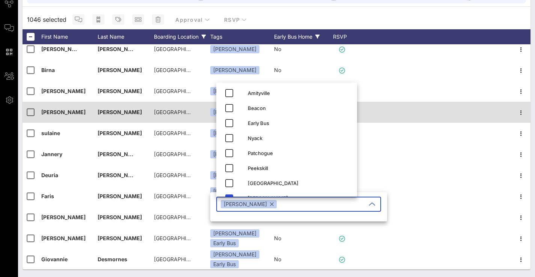
click at [460, 118] on div at bounding box center [434, 112] width 155 height 21
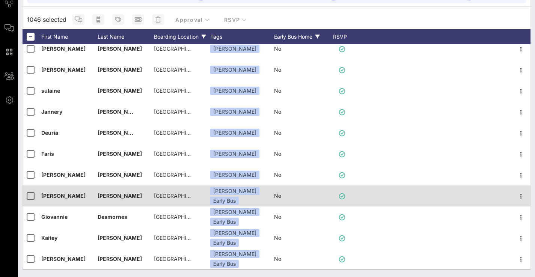
scroll to position [94, 0]
click at [239, 198] on div "Early Bus" at bounding box center [224, 201] width 29 height 8
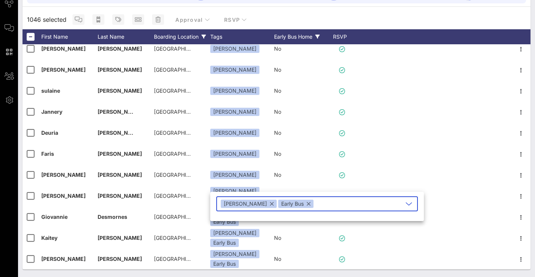
click at [287, 205] on div "Early Bus" at bounding box center [295, 204] width 35 height 8
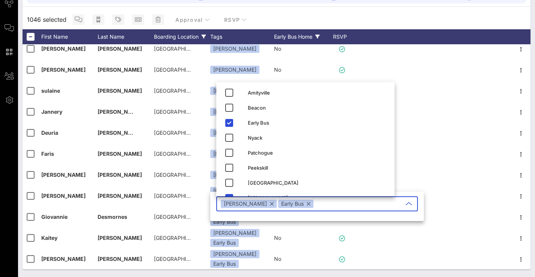
click at [307, 204] on button "button" at bounding box center [309, 204] width 4 height 8
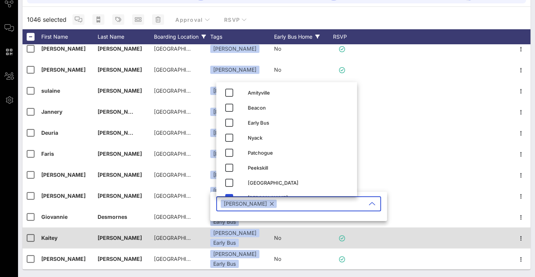
click at [251, 231] on div "[PERSON_NAME] Early Bus" at bounding box center [242, 238] width 64 height 21
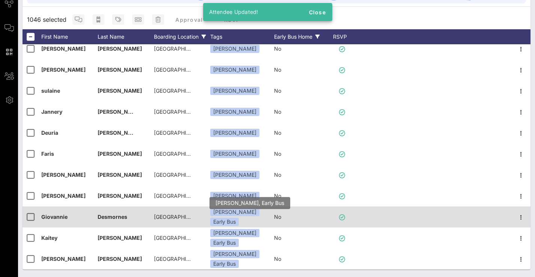
click at [239, 218] on div "Early Bus" at bounding box center [224, 222] width 29 height 8
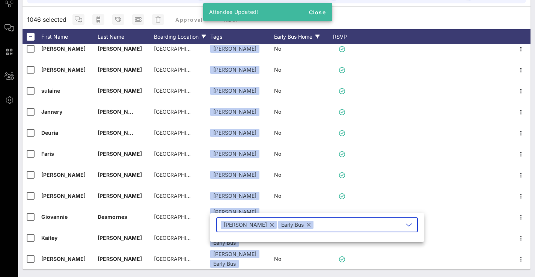
click at [307, 225] on button "button" at bounding box center [309, 225] width 4 height 8
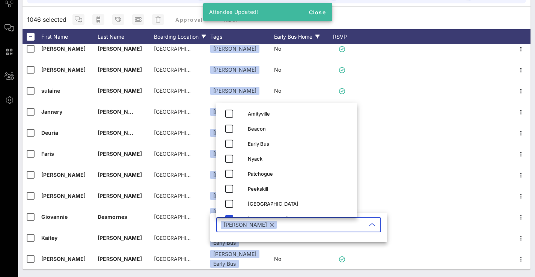
click at [242, 241] on div "​ [PERSON_NAME]" at bounding box center [298, 230] width 165 height 25
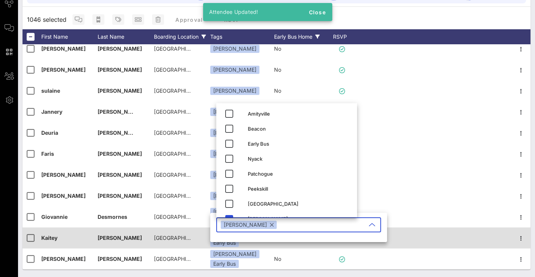
click at [242, 247] on div "[PERSON_NAME] Early Bus" at bounding box center [242, 238] width 64 height 21
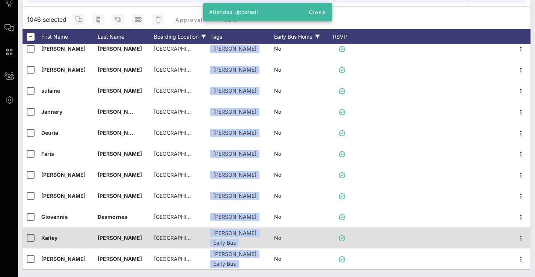
click at [263, 229] on div "[PERSON_NAME] Early Bus" at bounding box center [242, 238] width 64 height 21
click at [262, 233] on div "[PERSON_NAME] Early Bus" at bounding box center [242, 238] width 64 height 21
click at [239, 239] on div "Early Bus" at bounding box center [224, 243] width 29 height 8
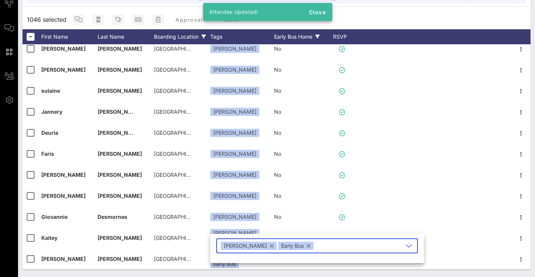
click at [307, 244] on button "button" at bounding box center [309, 246] width 4 height 8
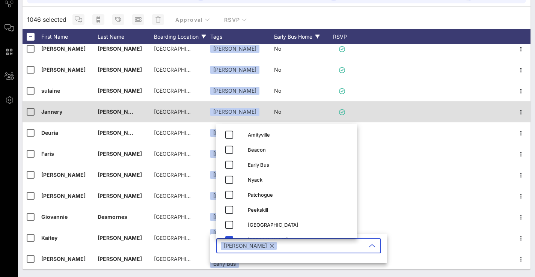
click at [387, 102] on div at bounding box center [434, 111] width 155 height 21
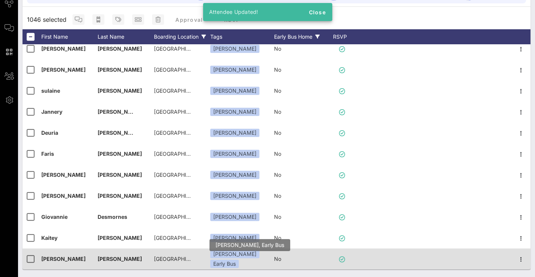
click at [239, 260] on div "Early Bus" at bounding box center [224, 264] width 29 height 8
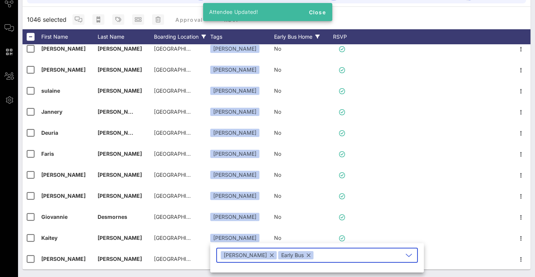
click at [307, 254] on button "button" at bounding box center [309, 255] width 4 height 8
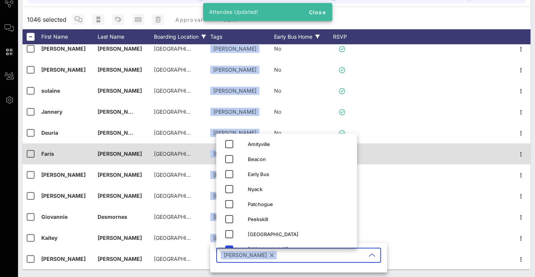
click at [376, 145] on div at bounding box center [434, 154] width 155 height 21
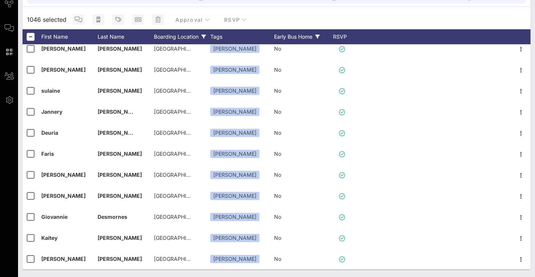
scroll to position [574, 0]
click at [178, 33] on div "Boarding Location" at bounding box center [182, 36] width 56 height 15
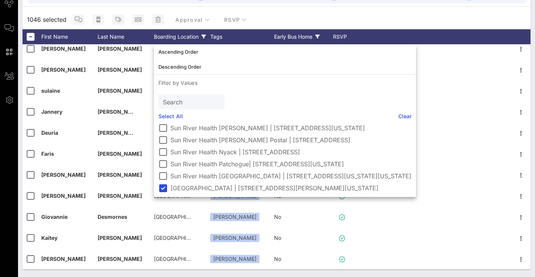
scroll to position [44, 0]
click at [165, 192] on div at bounding box center [163, 188] width 13 height 13
